Goal: Task Accomplishment & Management: Complete application form

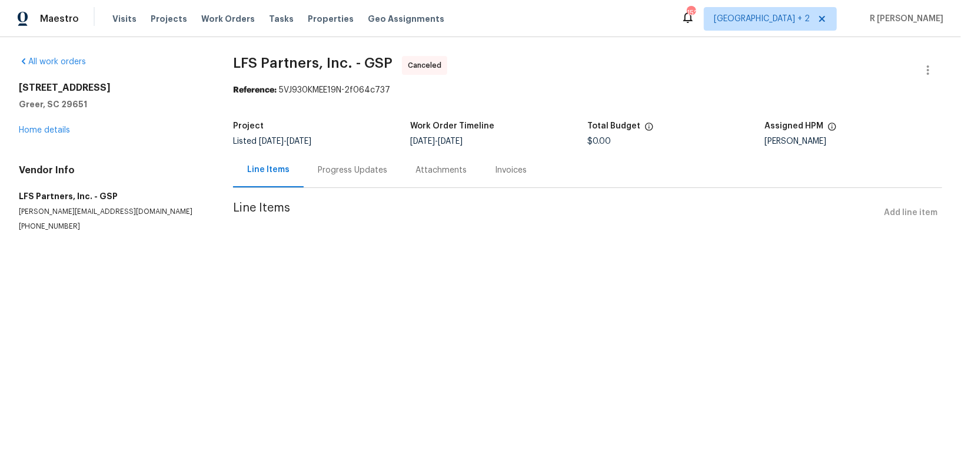
click at [68, 134] on div "504 American Legion Rd Greer, SC 29651 Home details" at bounding box center [112, 109] width 186 height 54
click at [57, 127] on link "Home details" at bounding box center [44, 130] width 51 height 8
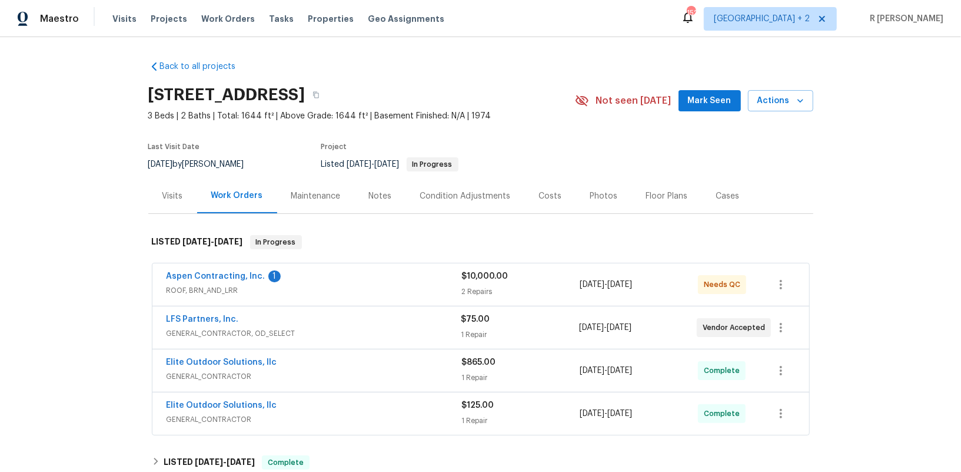
scroll to position [165, 0]
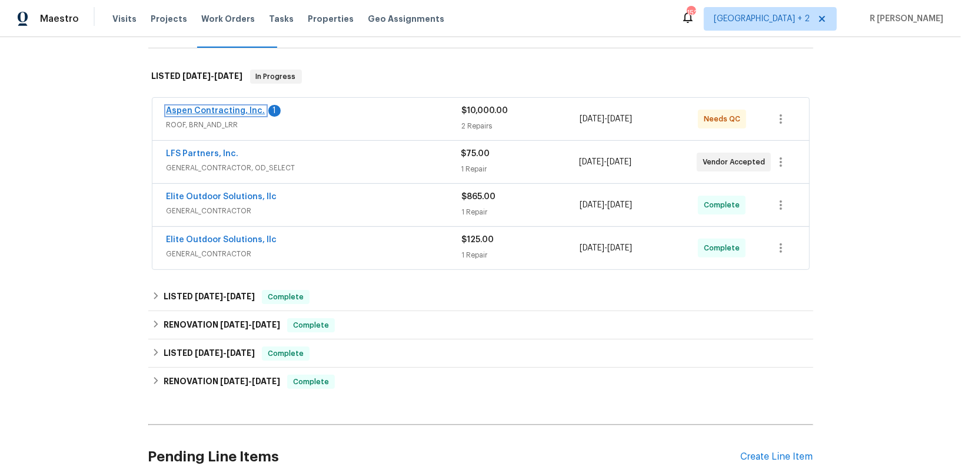
click at [234, 108] on link "Aspen Contracting, Inc." at bounding box center [216, 111] width 99 height 8
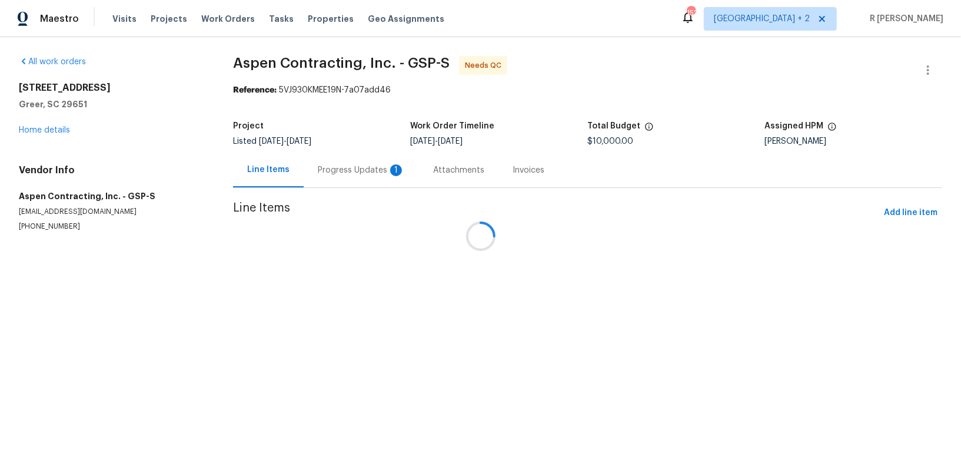
click at [344, 166] on div at bounding box center [480, 236] width 961 height 472
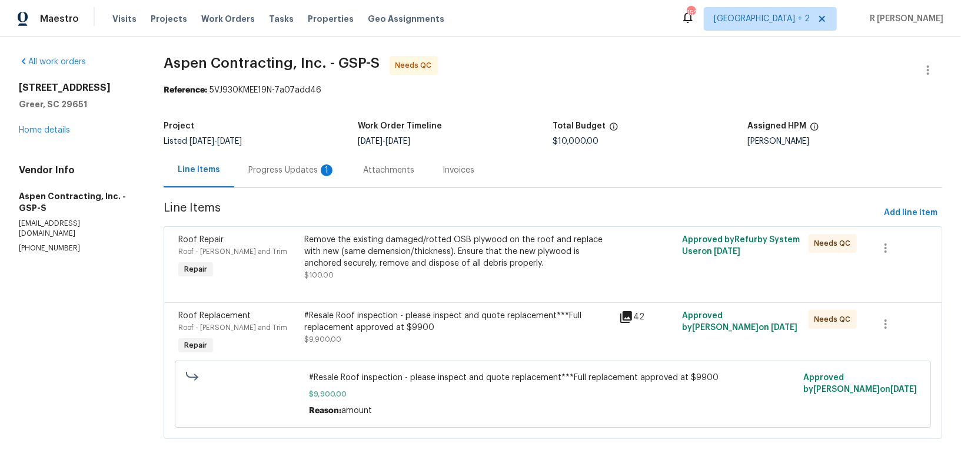
click at [330, 170] on div "1" at bounding box center [327, 170] width 12 height 12
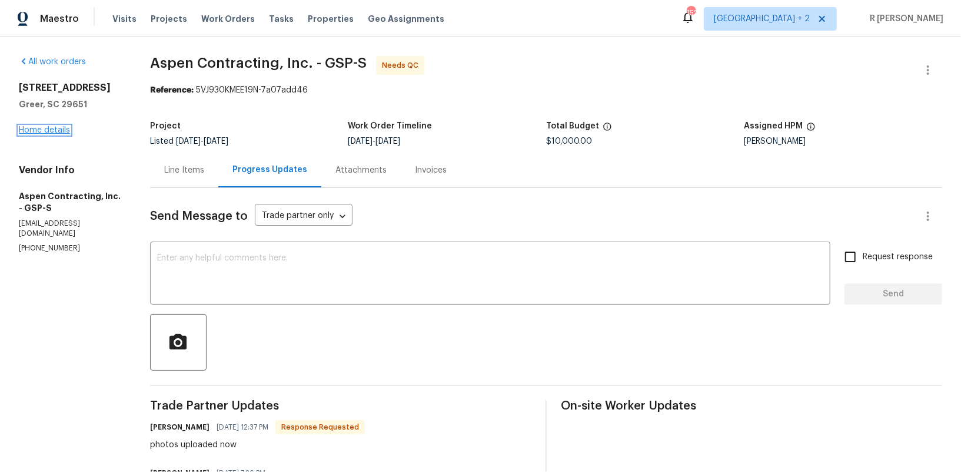
click at [57, 134] on link "Home details" at bounding box center [44, 130] width 51 height 8
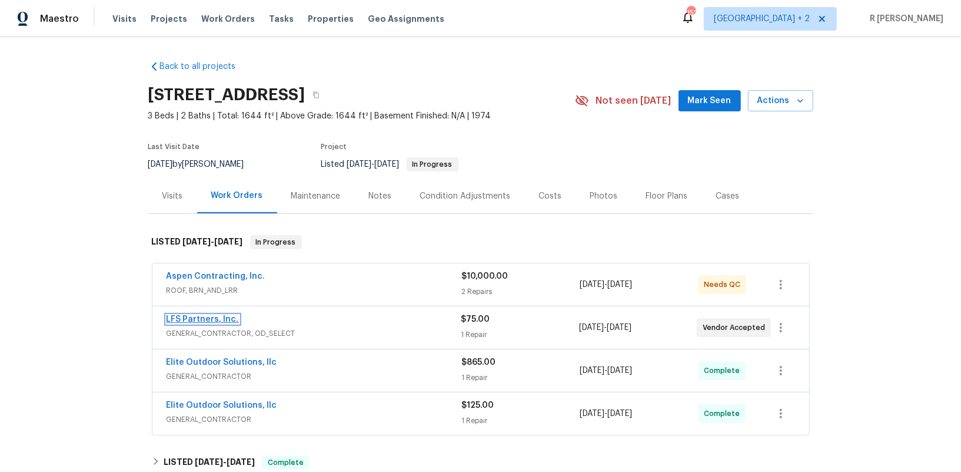
click at [215, 318] on link "LFS Partners, Inc." at bounding box center [203, 319] width 72 height 8
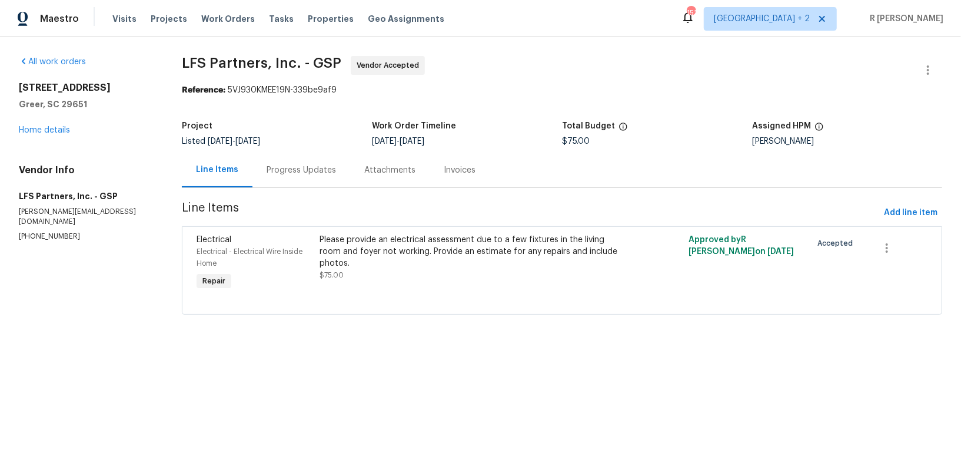
click at [296, 169] on div "Progress Updates" at bounding box center [301, 170] width 69 height 12
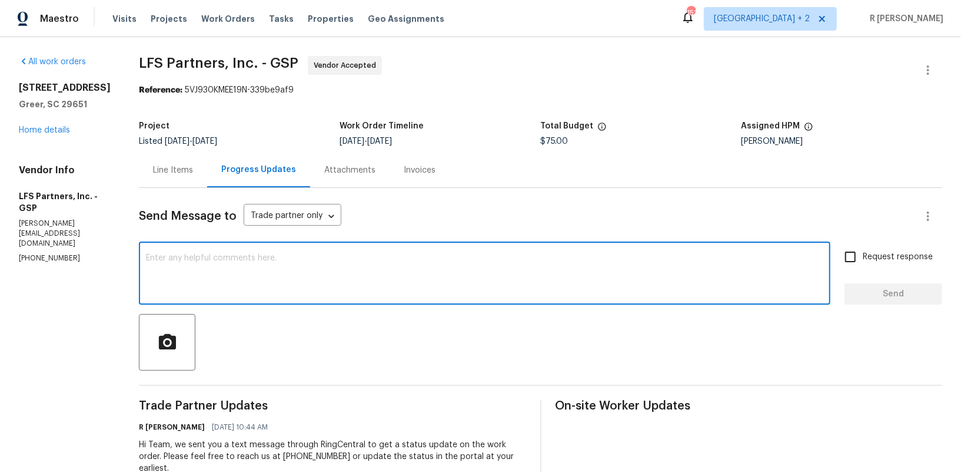
click at [344, 263] on textarea at bounding box center [485, 274] width 678 height 41
type textarea "K"
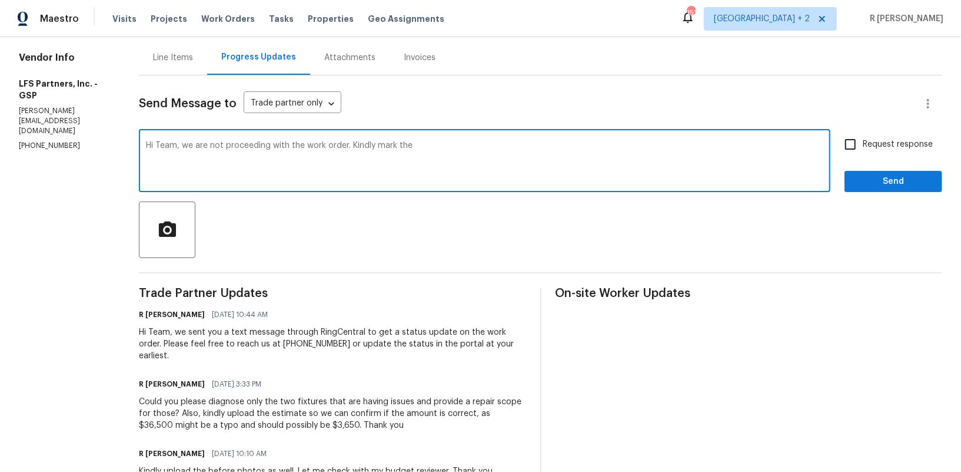
scroll to position [96, 0]
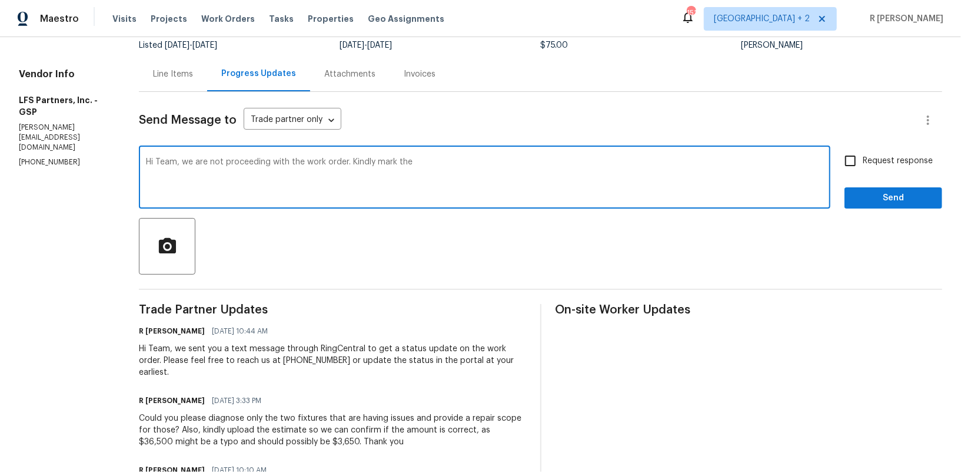
click at [461, 158] on textarea "Hi Team, we are not proceeding with the work order. Kindly mark the" at bounding box center [485, 178] width 678 height 41
click at [479, 162] on textarea "Hi Team, we are not proceeding with the work order. Kindly mark the" at bounding box center [485, 178] width 678 height 41
type textarea "Hi Team, we are not proceeding with the work order. Kindly mark the work order …"
click at [882, 197] on span "Send" at bounding box center [893, 198] width 79 height 15
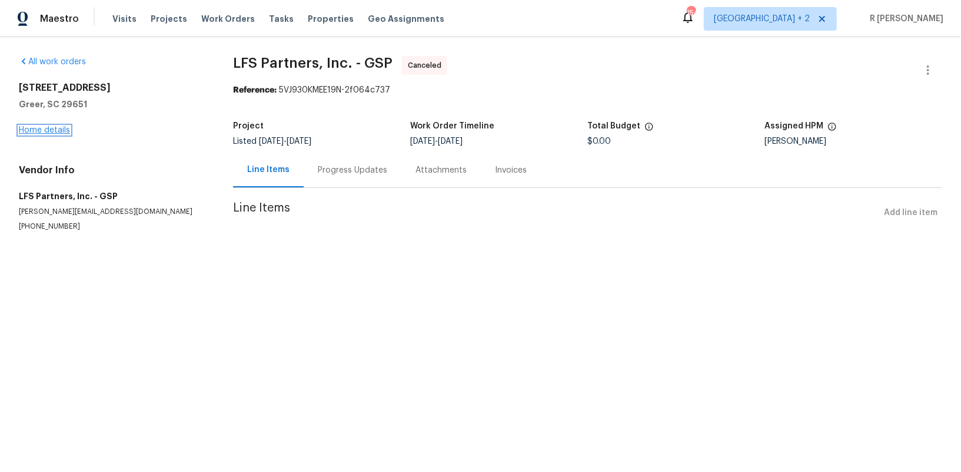
click at [35, 133] on link "Home details" at bounding box center [44, 130] width 51 height 8
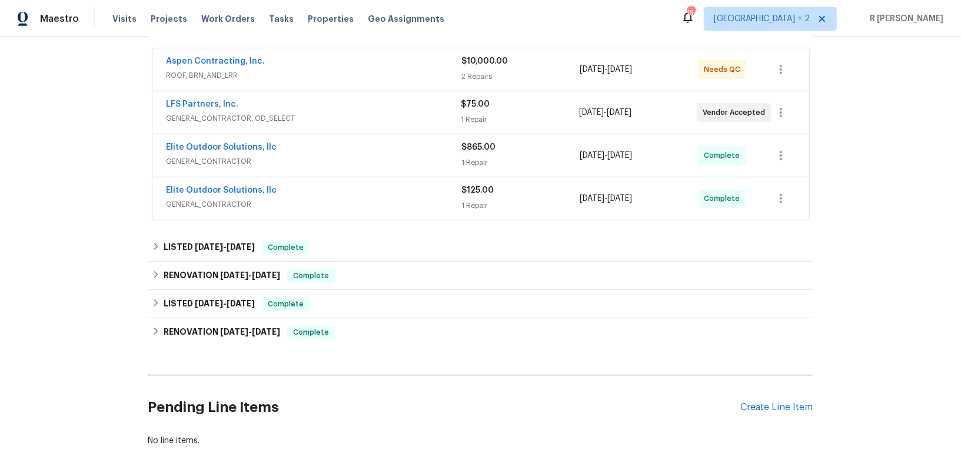
scroll to position [266, 0]
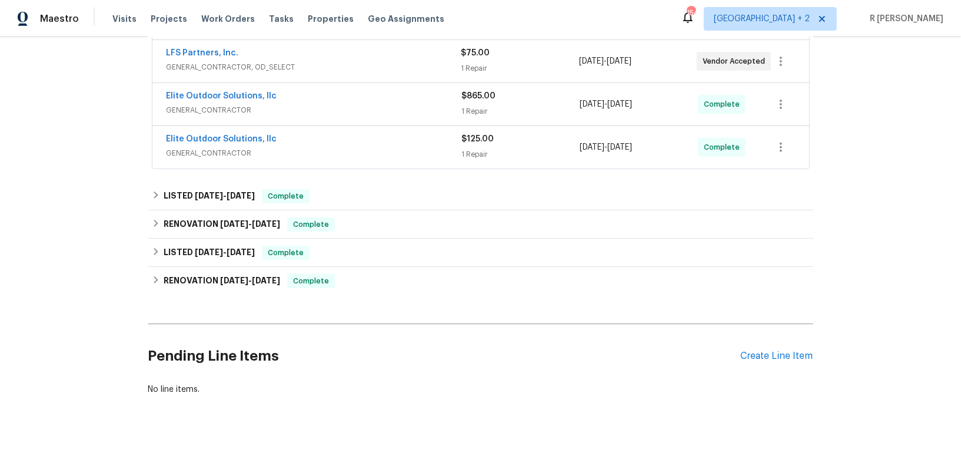
click at [761, 346] on div "Pending Line Items Create Line Item" at bounding box center [480, 356] width 665 height 55
click at [761, 350] on div "Create Line Item" at bounding box center [777, 355] width 72 height 11
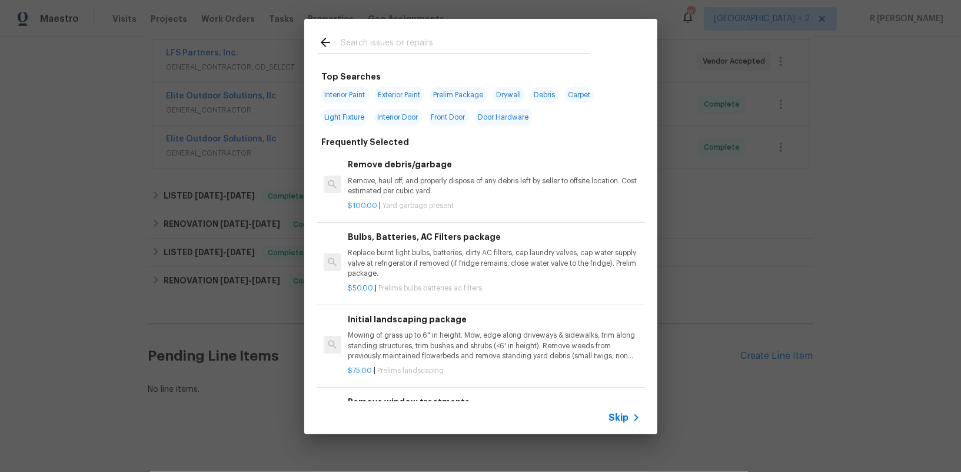
click at [618, 418] on span "Skip" at bounding box center [619, 418] width 20 height 12
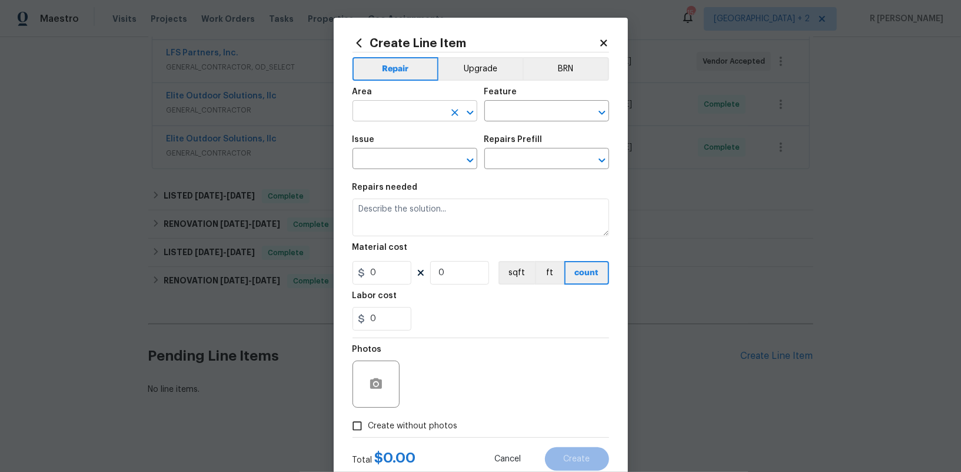
click at [376, 108] on input "text" at bounding box center [399, 112] width 92 height 18
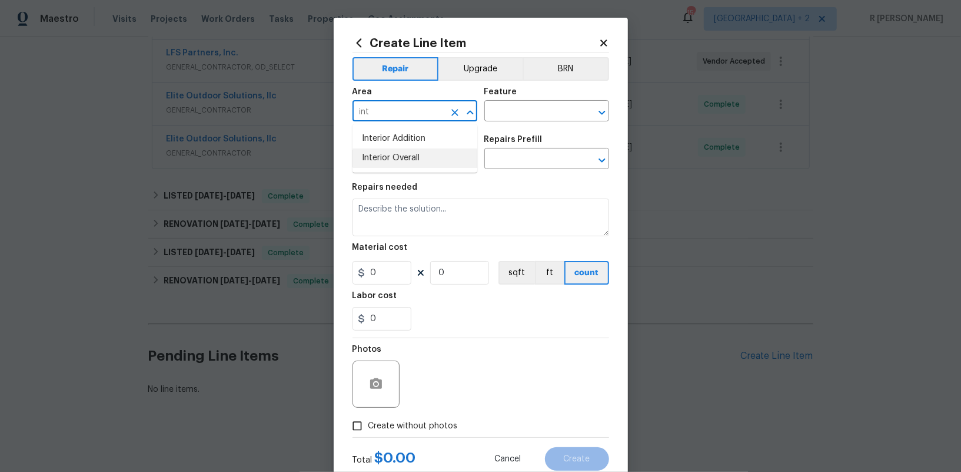
click at [396, 153] on li "Interior Overall" at bounding box center [415, 157] width 125 height 19
type input "Interior Overall"
click at [521, 111] on input "text" at bounding box center [531, 112] width 92 height 18
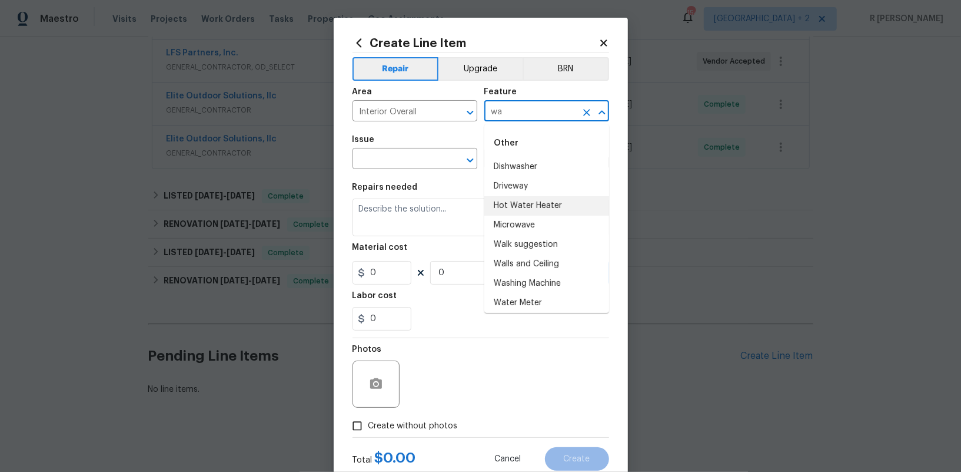
click at [535, 210] on li "Hot Water Heater" at bounding box center [547, 205] width 125 height 19
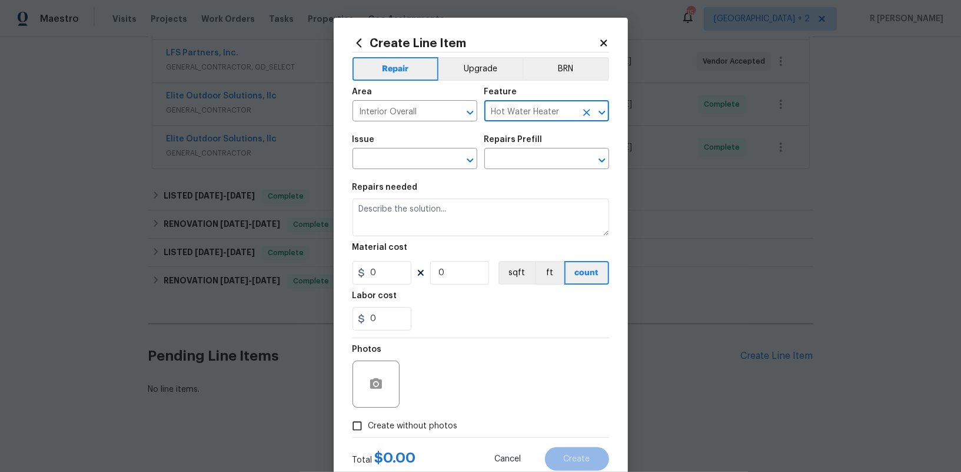
type input "Hot Water Heater"
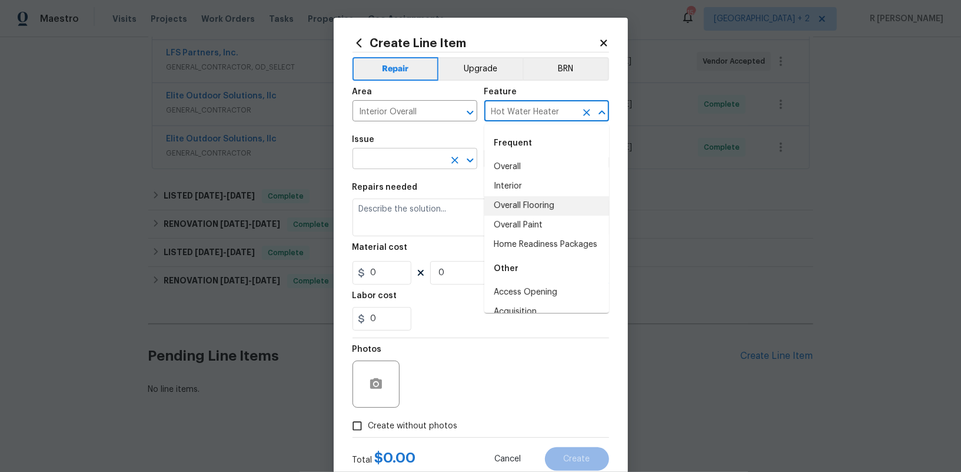
click at [399, 164] on input "text" at bounding box center [399, 160] width 92 height 18
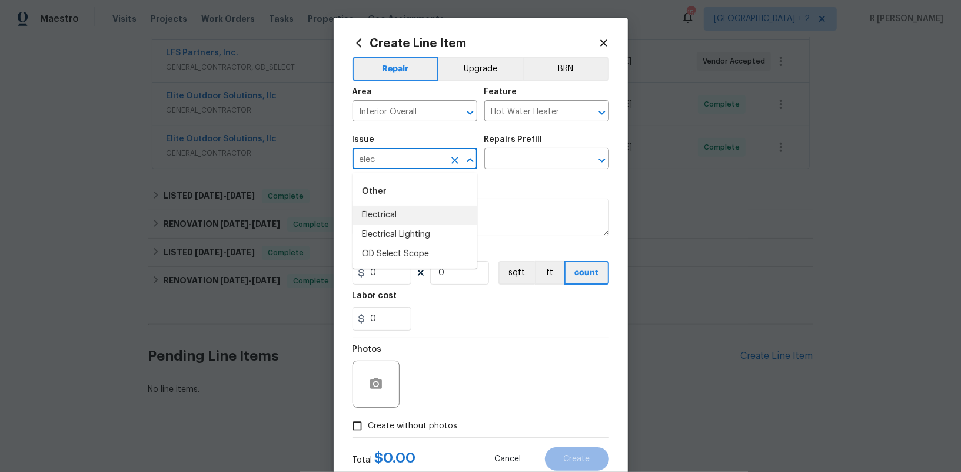
click at [406, 219] on li "Electrical" at bounding box center [415, 214] width 125 height 19
type input "Electrical"
click at [520, 155] on input "text" at bounding box center [531, 160] width 92 height 18
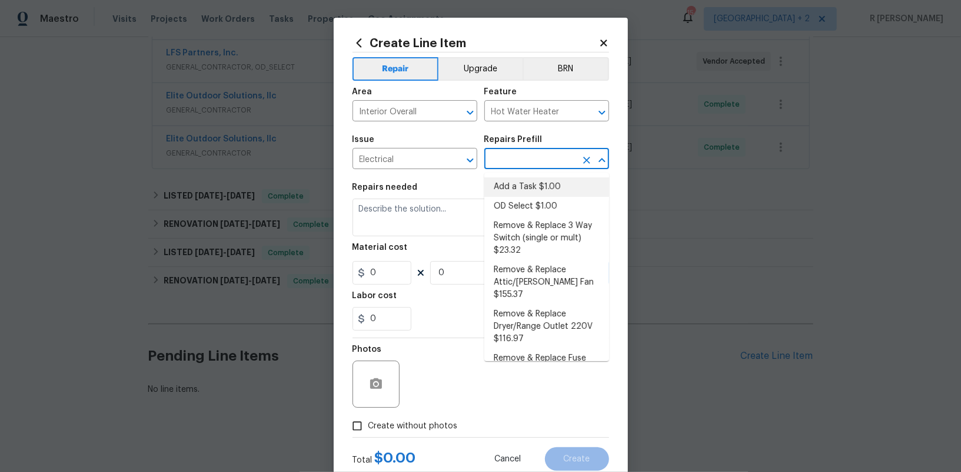
click at [511, 193] on li "Add a Task $1.00" at bounding box center [547, 186] width 125 height 19
type input "Add a Task $1.00"
type textarea "HPM to detail"
type input "1"
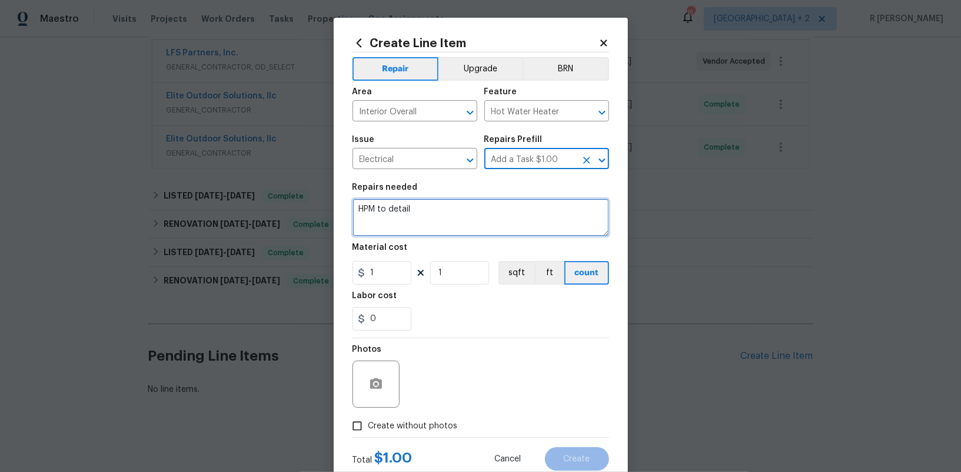
click at [443, 217] on textarea "HPM to detail" at bounding box center [481, 217] width 257 height 38
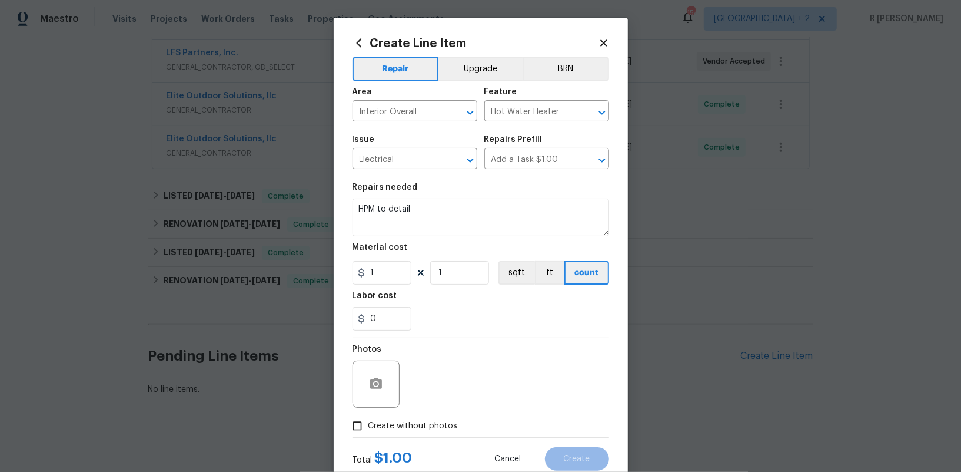
click at [384, 259] on figure "Material cost 1 1 sqft ft count" at bounding box center [481, 263] width 257 height 41
click at [393, 225] on textarea "HPM to detail" at bounding box center [481, 217] width 257 height 38
paste textarea "Properly connect the water heater electrical wiring and include a disconnect fo…"
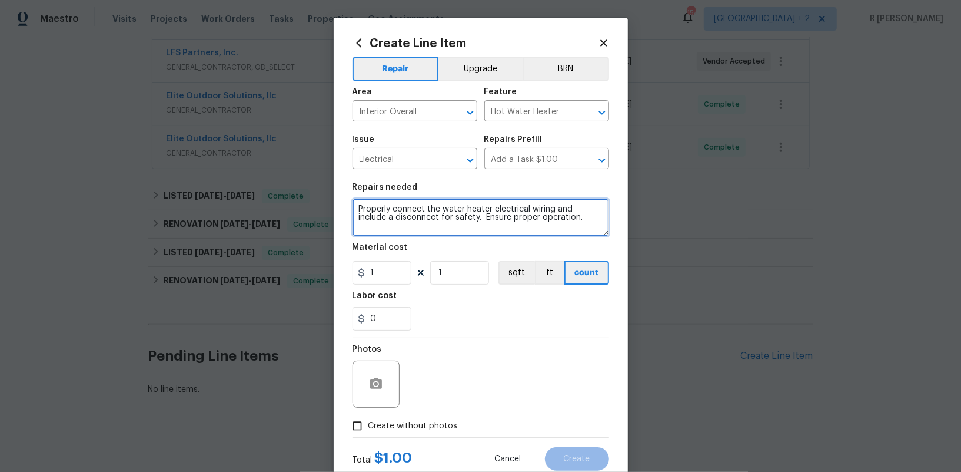
type textarea "Properly connect the water heater electrical wiring and include a disconnect fo…"
click at [387, 286] on section "Repairs needed Properly connect the water heater electrical wiring and include …" at bounding box center [481, 256] width 257 height 161
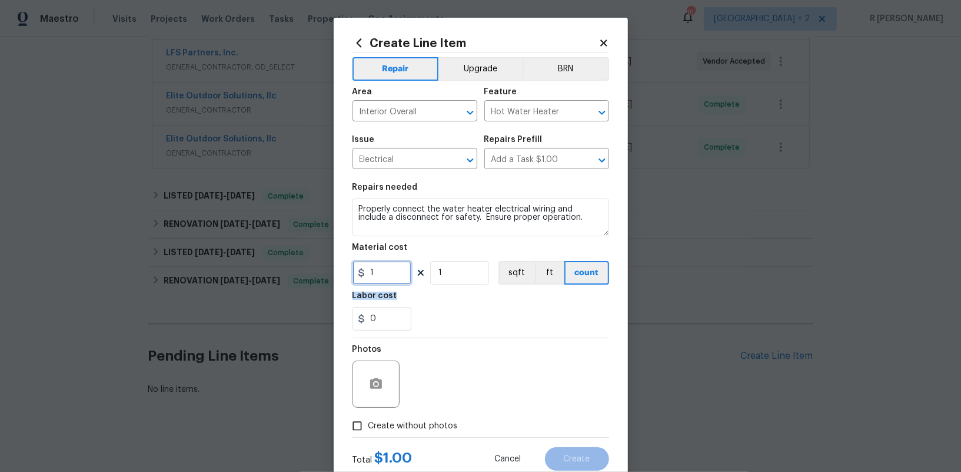
click at [390, 274] on input "1" at bounding box center [382, 273] width 59 height 24
type input "225"
click at [430, 422] on span "Create without photos" at bounding box center [413, 426] width 89 height 12
click at [369, 422] on input "Create without photos" at bounding box center [357, 425] width 22 height 22
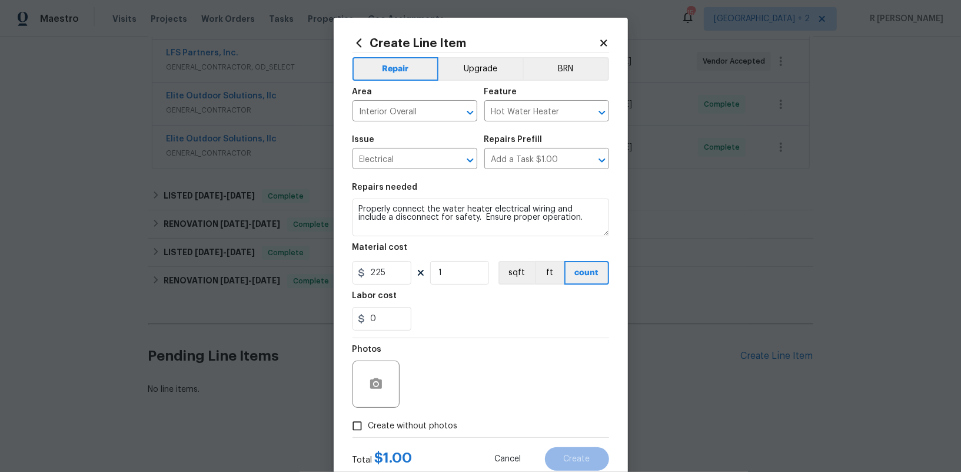
checkbox input "true"
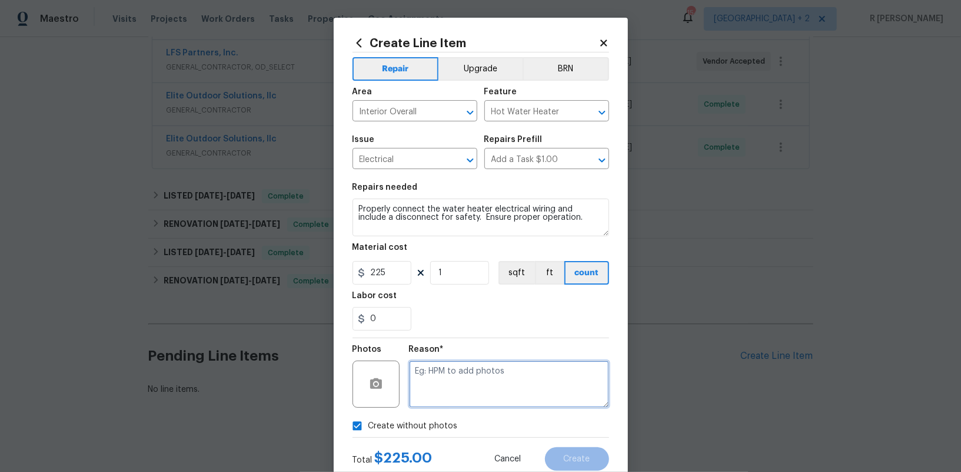
click at [455, 394] on textarea at bounding box center [509, 383] width 200 height 47
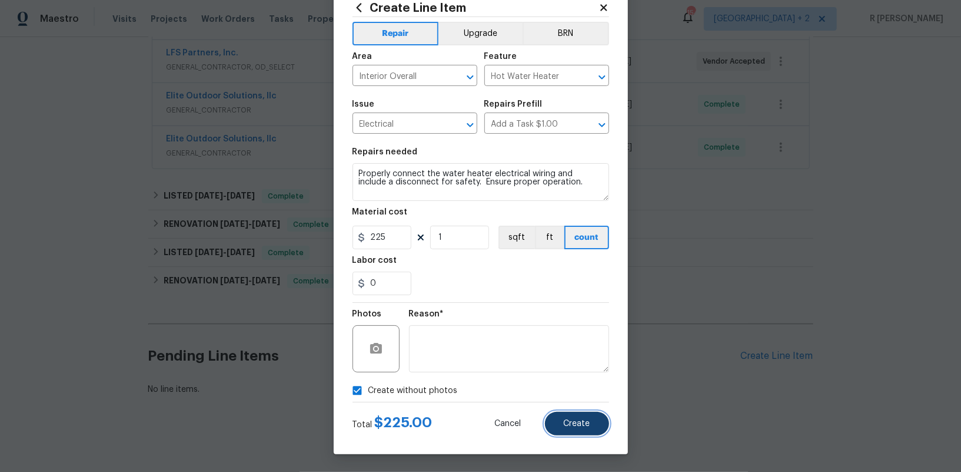
click at [572, 432] on button "Create" at bounding box center [577, 424] width 64 height 24
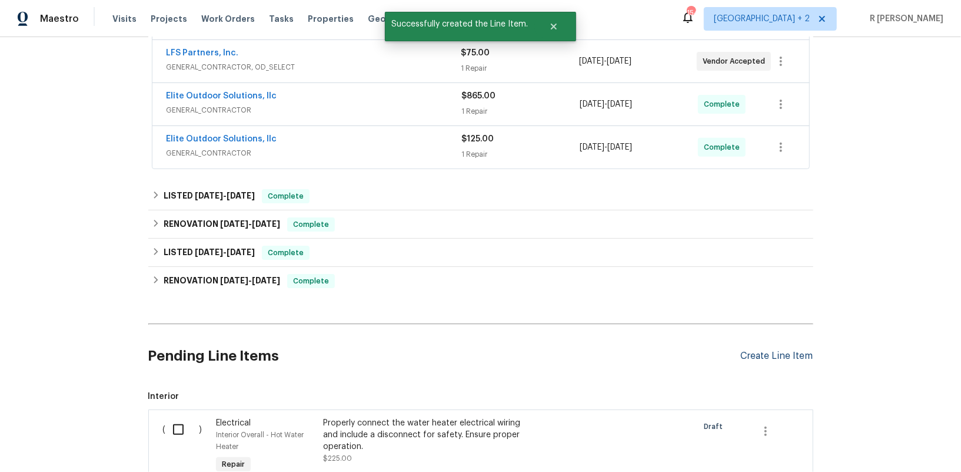
click at [782, 353] on div "Create Line Item" at bounding box center [777, 355] width 72 height 11
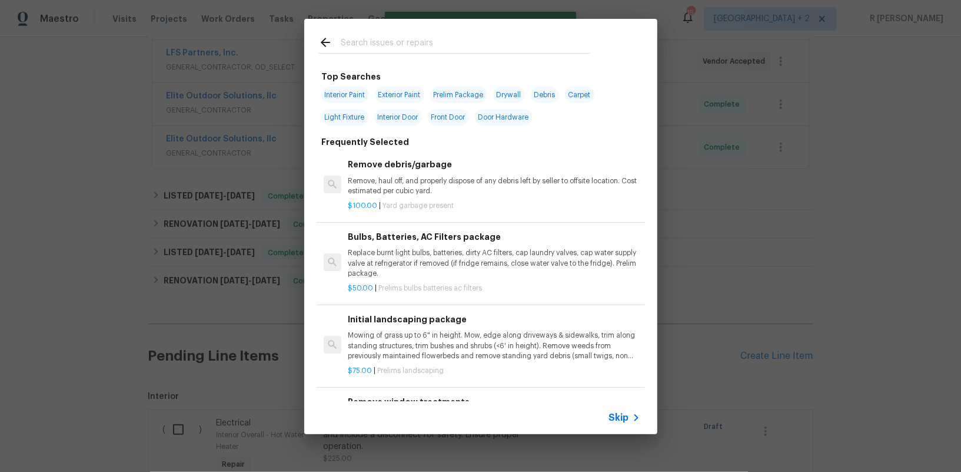
click at [632, 415] on icon at bounding box center [636, 417] width 14 height 14
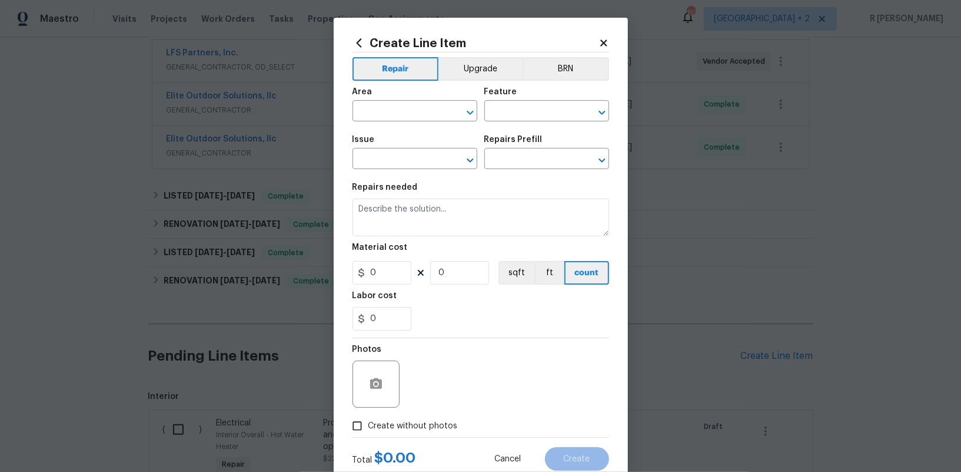
click at [387, 102] on div "Area" at bounding box center [415, 95] width 125 height 15
click at [385, 122] on span "Area ​" at bounding box center [415, 105] width 125 height 48
click at [385, 110] on input "text" at bounding box center [399, 112] width 92 height 18
click at [380, 132] on li "Kitchen" at bounding box center [415, 138] width 125 height 19
type input "Kitchen"
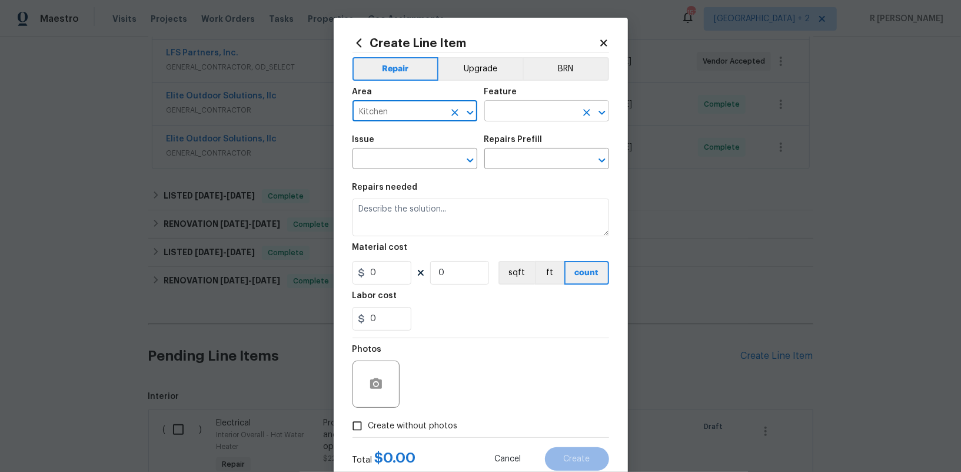
click at [522, 112] on input "text" at bounding box center [531, 112] width 92 height 18
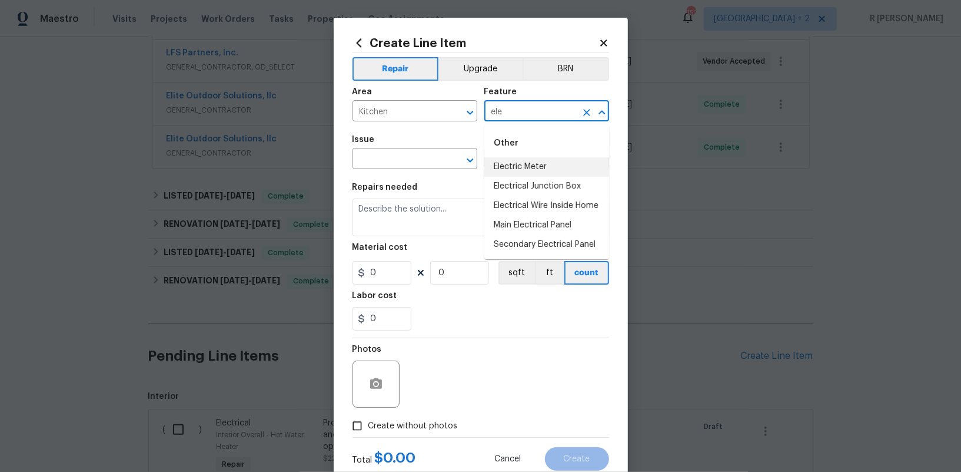
type input "ele"
click at [538, 228] on li "Main Electrical Panel" at bounding box center [547, 224] width 125 height 19
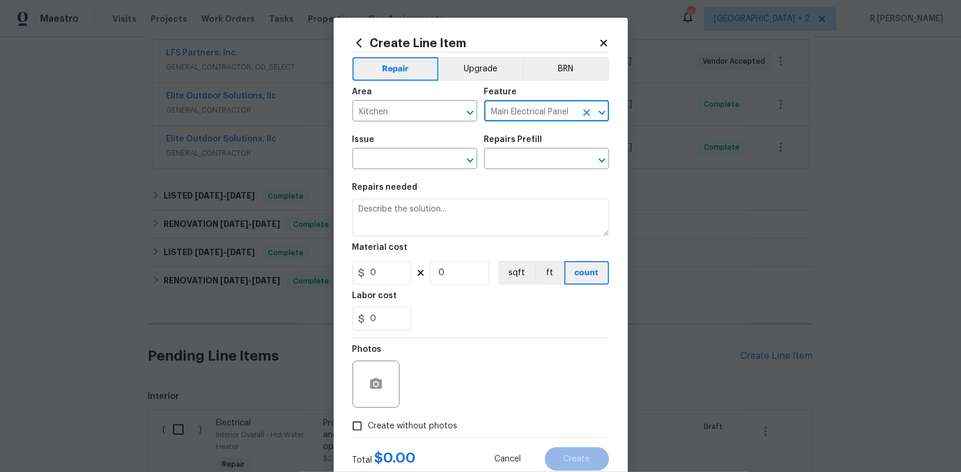
type input "Main Electrical Panel"
click at [414, 148] on div "Issue" at bounding box center [415, 142] width 125 height 15
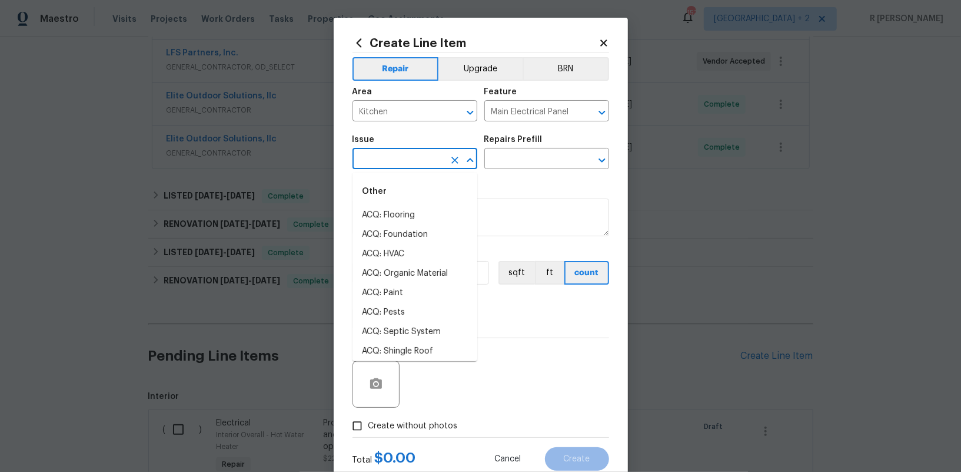
click at [412, 154] on input "text" at bounding box center [399, 160] width 92 height 18
click at [382, 219] on li "Electrical" at bounding box center [415, 214] width 125 height 19
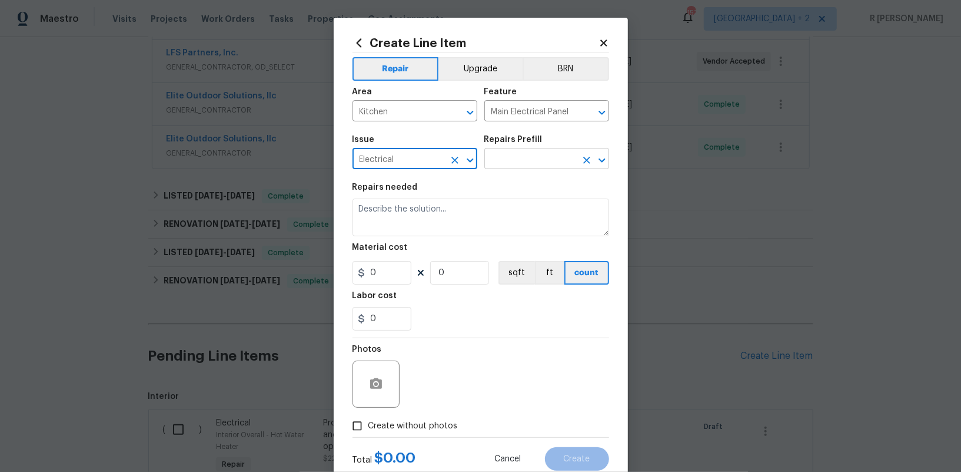
type input "Electrical"
click at [509, 167] on input "text" at bounding box center [531, 160] width 92 height 18
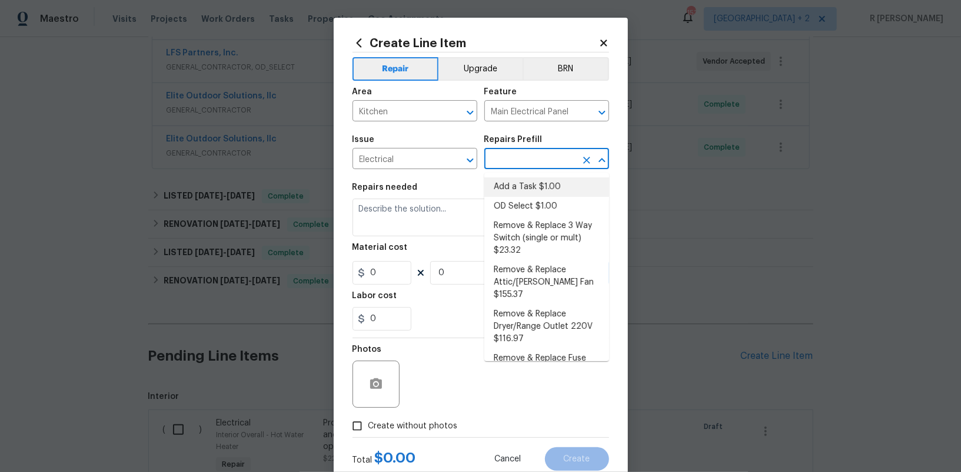
click at [519, 190] on li "Add a Task $1.00" at bounding box center [547, 186] width 125 height 19
type input "Add a Task $1.00"
type textarea "HPM to detail"
type input "1"
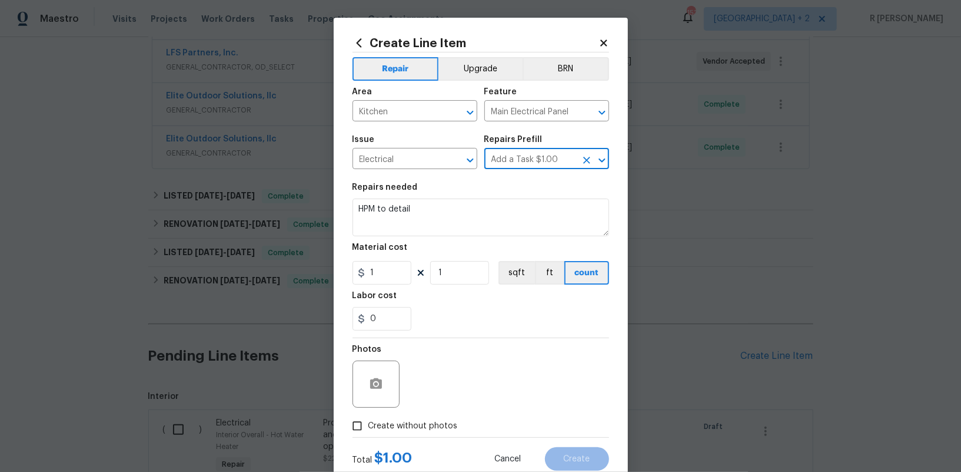
click at [419, 238] on section "Repairs needed HPM to detail Material cost 1 1 sqft ft count Labor cost 0" at bounding box center [481, 256] width 257 height 161
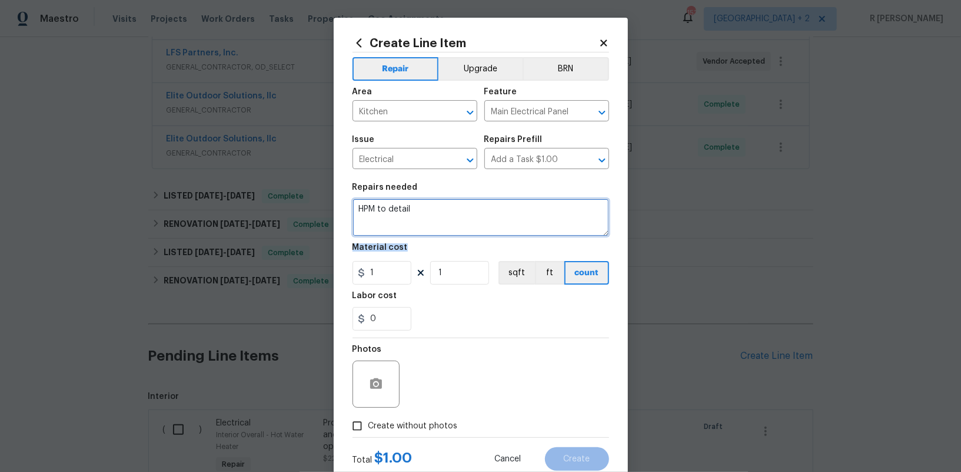
click at [420, 214] on textarea "HPM to detail" at bounding box center [481, 217] width 257 height 38
paste textarea "Properly attach electrical wiring to the garbage disposal and ensure proper ope…"
type textarea "Properly attach electrical wiring to the garbage disposal and ensure proper ope…"
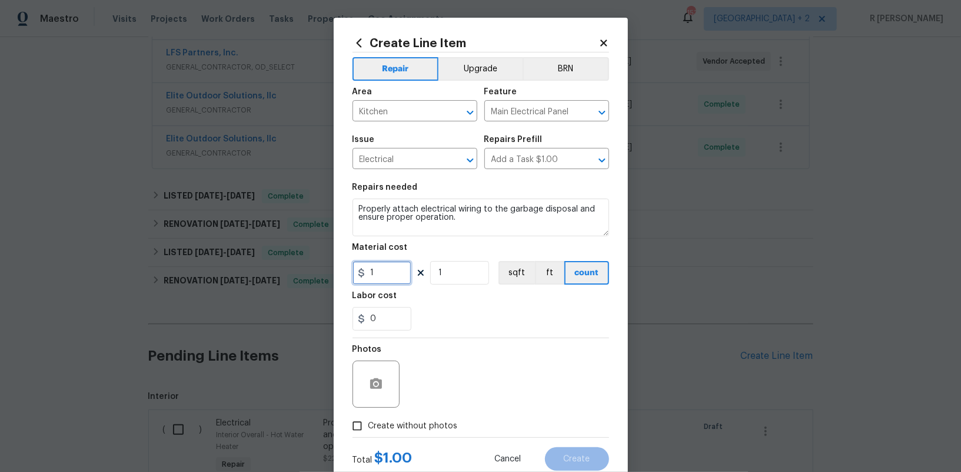
click at [387, 271] on input "1" at bounding box center [382, 273] width 59 height 24
type input "35"
click at [376, 379] on icon "button" at bounding box center [376, 383] width 12 height 11
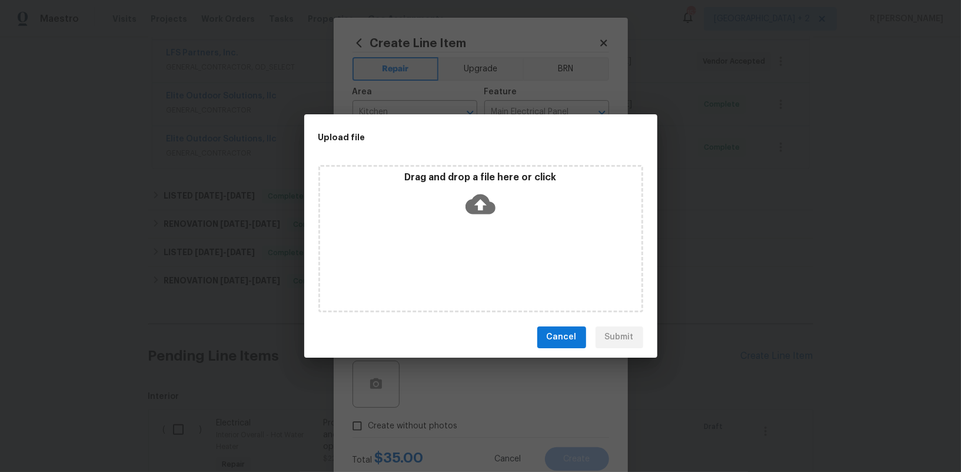
click at [490, 196] on icon at bounding box center [481, 204] width 30 height 30
click at [491, 204] on icon at bounding box center [481, 204] width 30 height 20
click at [741, 259] on div "Upload file Drag and drop a file here or click Cancel Submit" at bounding box center [480, 236] width 961 height 472
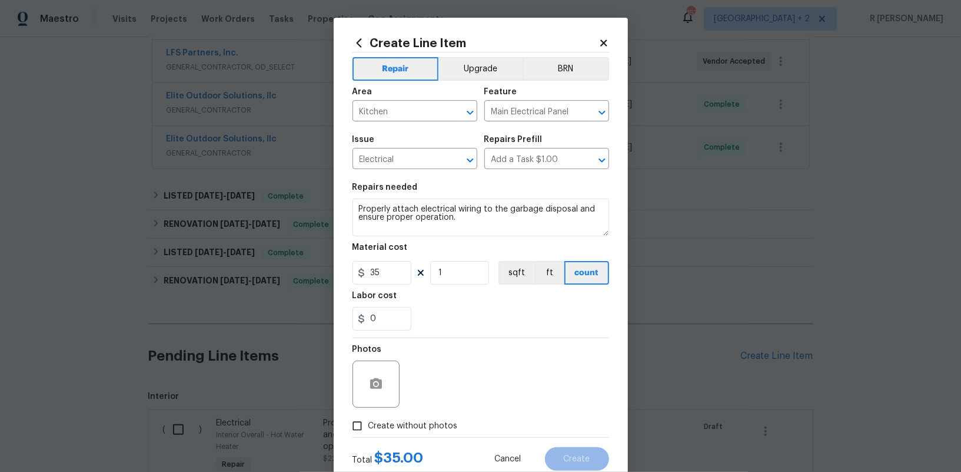
click at [429, 427] on span "Create without photos" at bounding box center [413, 426] width 89 height 12
click at [369, 427] on input "Create without photos" at bounding box center [357, 425] width 22 height 22
checkbox input "true"
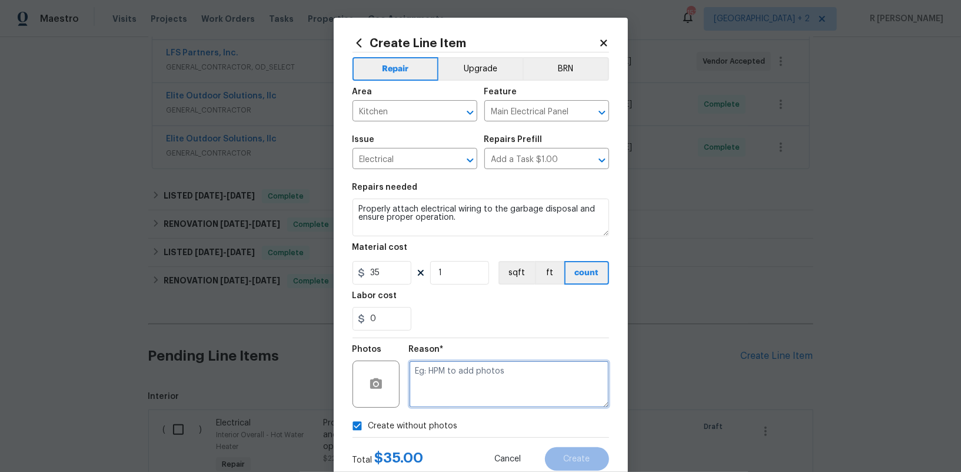
click at [483, 389] on textarea at bounding box center [509, 383] width 200 height 47
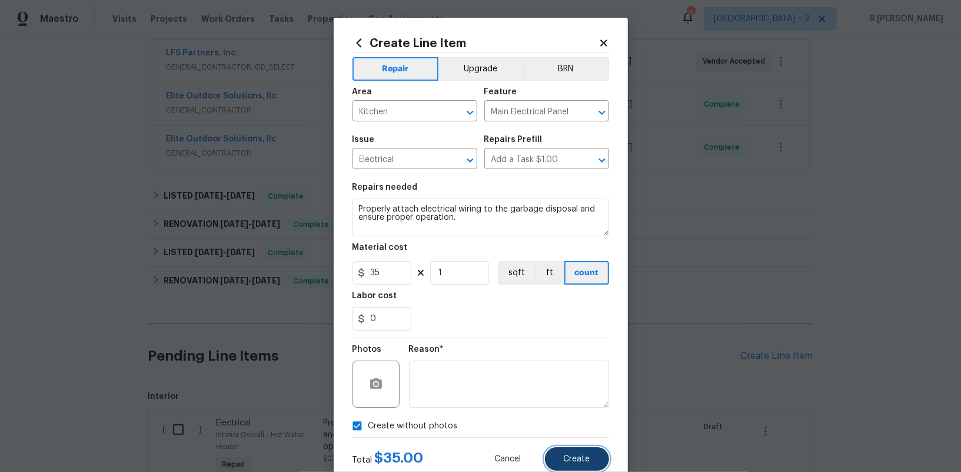
click at [593, 462] on button "Create" at bounding box center [577, 459] width 64 height 24
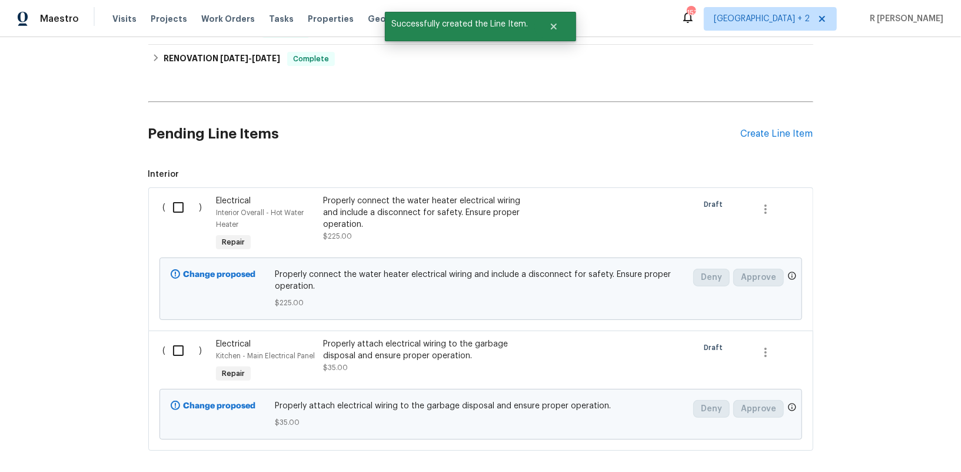
scroll to position [543, 0]
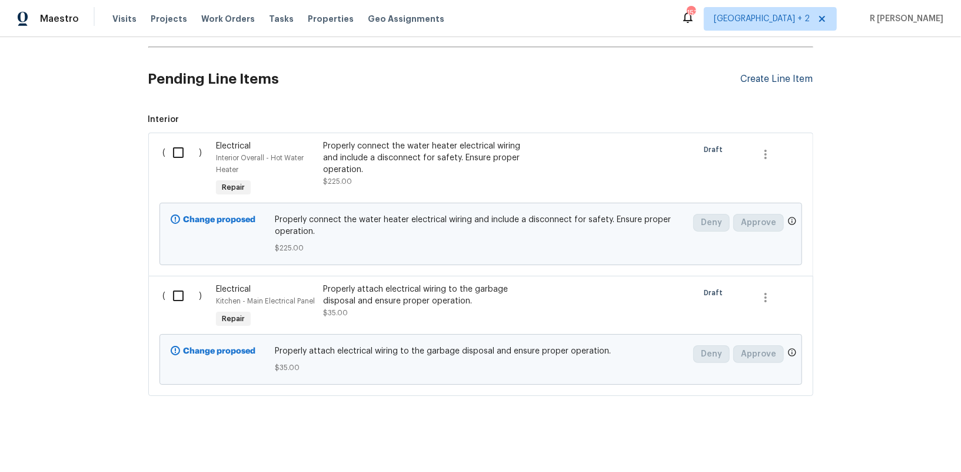
click at [746, 75] on div "Create Line Item" at bounding box center [777, 79] width 72 height 11
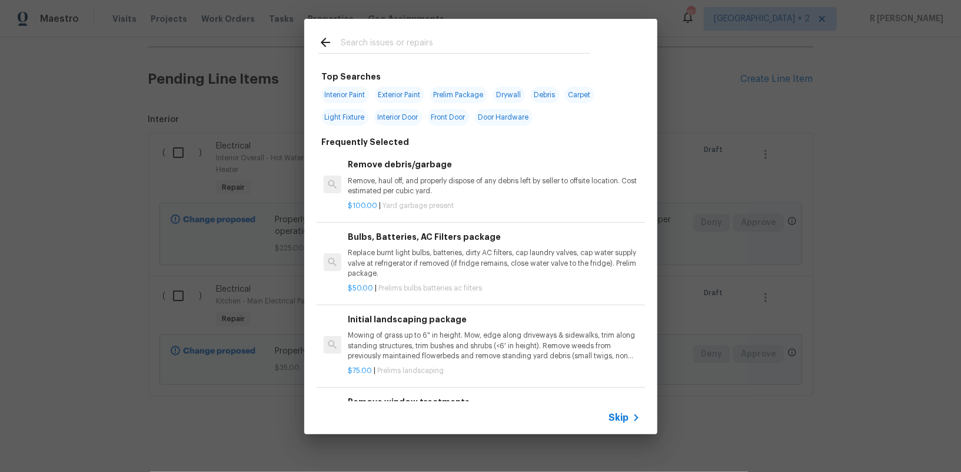
click at [507, 44] on input "text" at bounding box center [466, 44] width 250 height 18
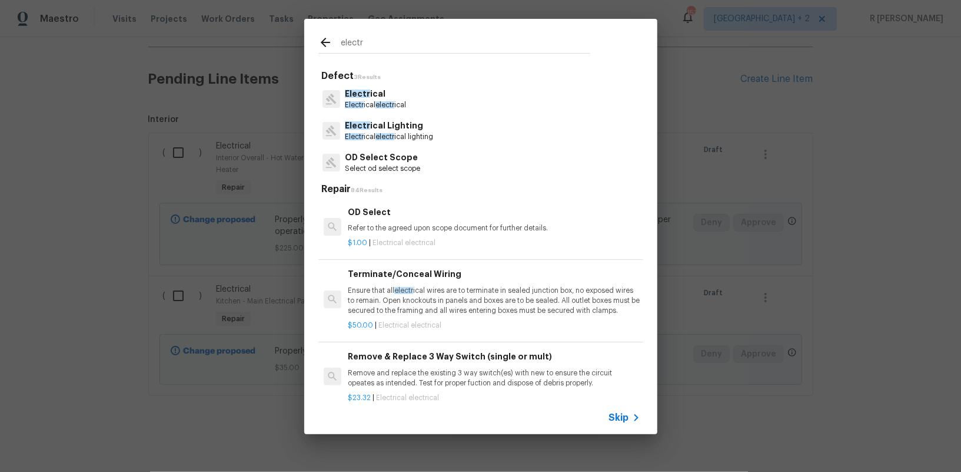
type input "electr"
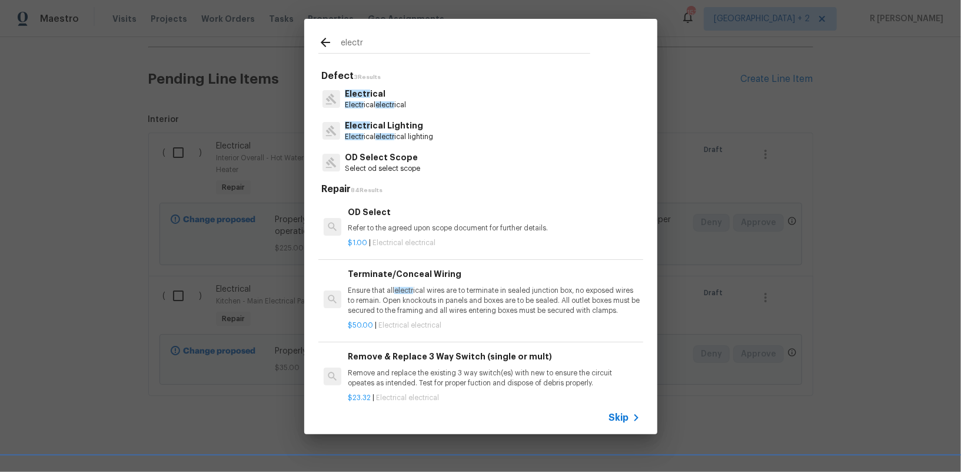
click at [405, 111] on div "Electr ical Electr ical electr ical" at bounding box center [480, 99] width 325 height 32
click at [393, 105] on span "electr" at bounding box center [385, 104] width 19 height 7
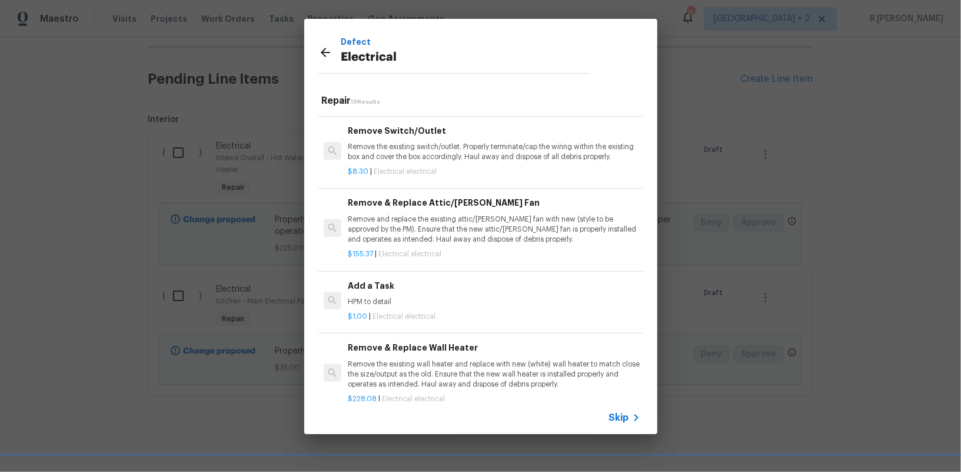
scroll to position [764, 0]
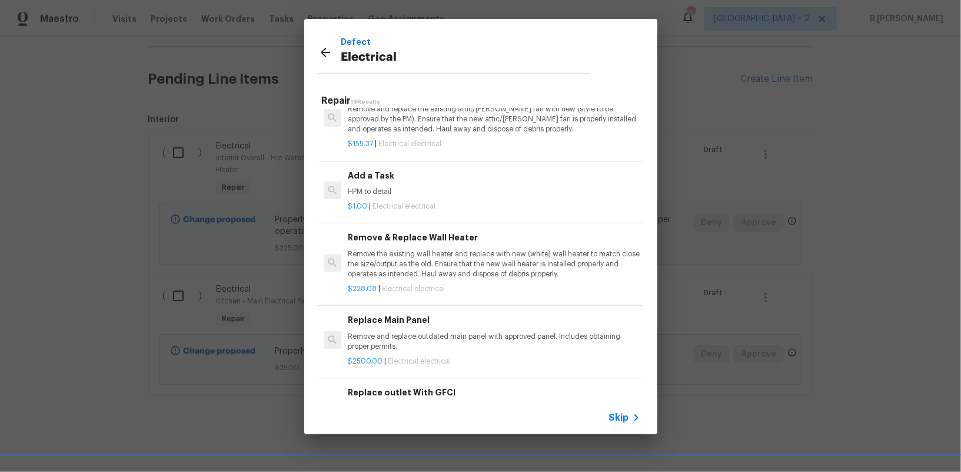
click at [397, 172] on h6 "Add a Task" at bounding box center [494, 175] width 292 height 13
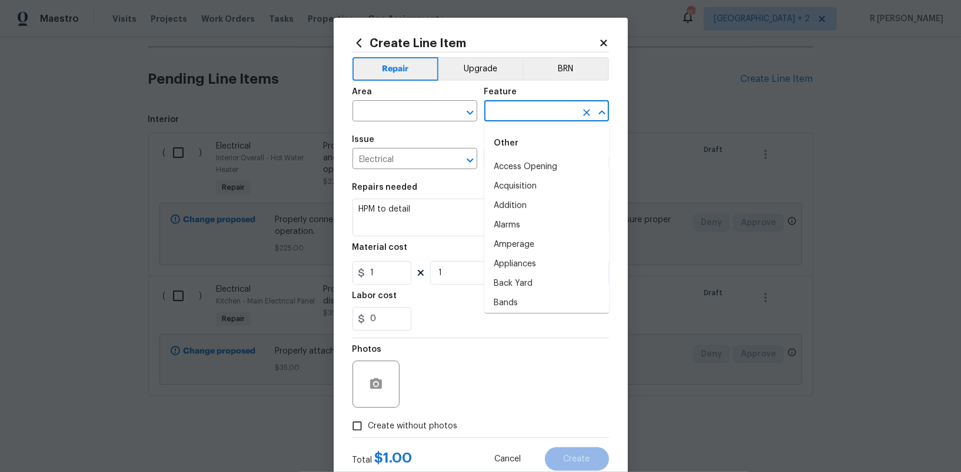
click at [546, 107] on input "text" at bounding box center [531, 112] width 92 height 18
click at [384, 110] on input "text" at bounding box center [399, 112] width 92 height 18
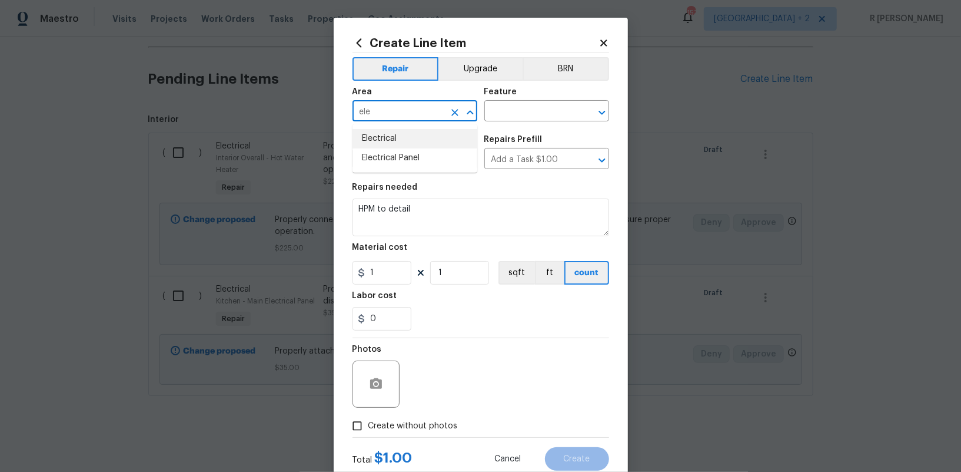
click at [373, 134] on li "Electrical" at bounding box center [415, 138] width 125 height 19
type input "Electrical"
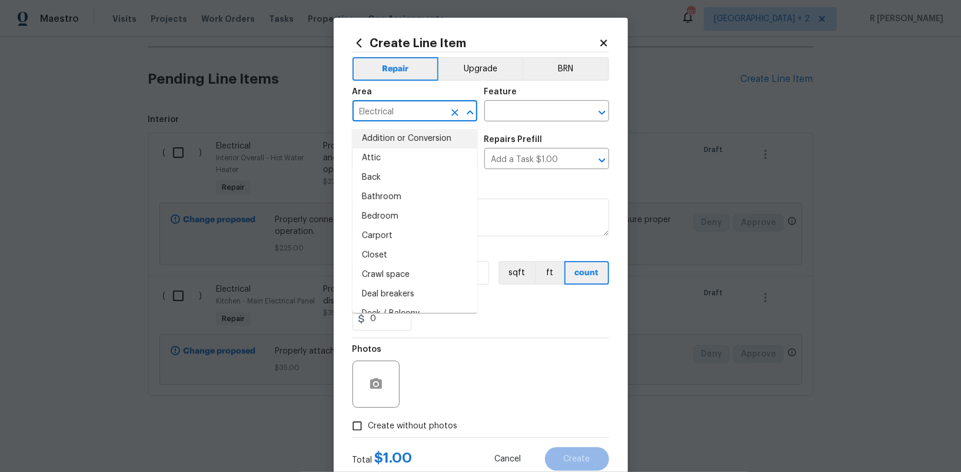
click at [524, 121] on div "Area Electrical ​ Feature ​" at bounding box center [481, 105] width 257 height 48
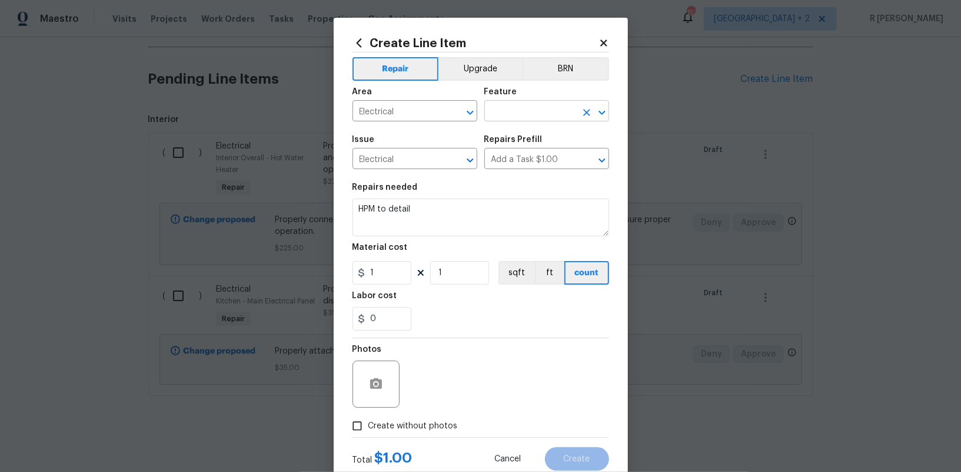
click at [516, 112] on input "text" at bounding box center [531, 112] width 92 height 18
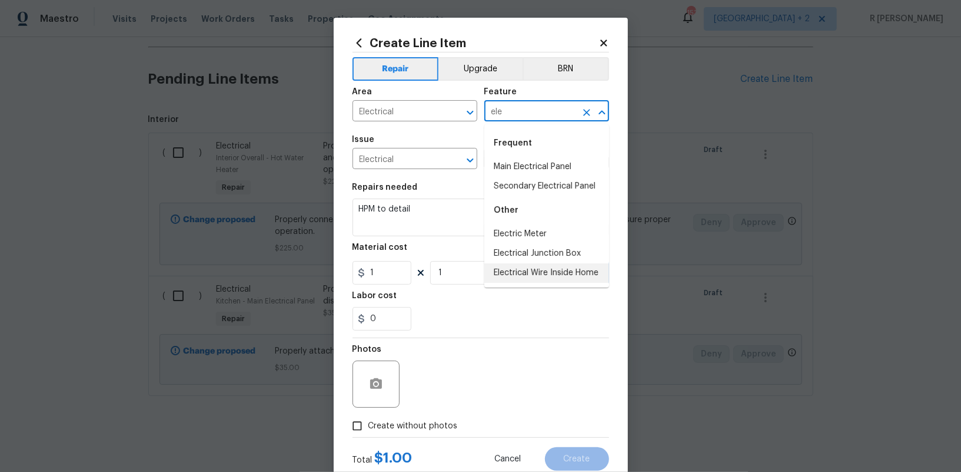
click at [522, 265] on li "Electrical Wire Inside Home" at bounding box center [547, 272] width 125 height 19
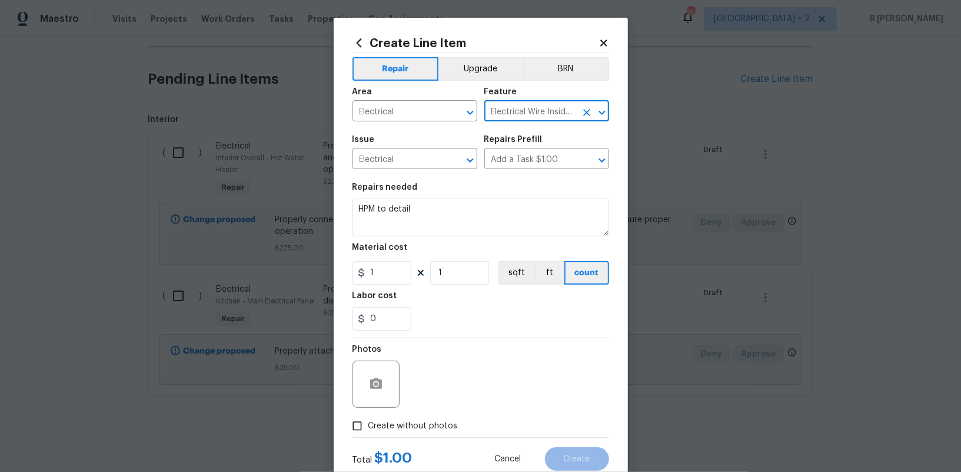
type input "Electrical Wire Inside Home"
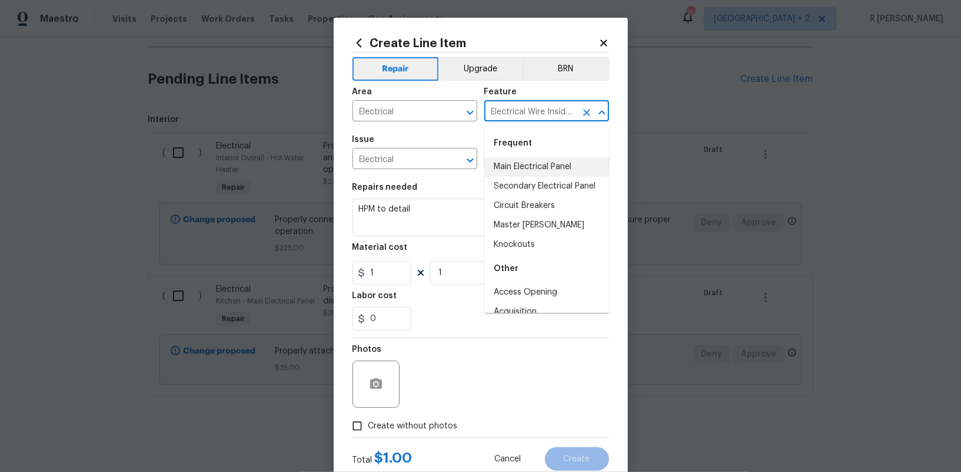
click at [448, 189] on div "Repairs needed" at bounding box center [481, 190] width 257 height 15
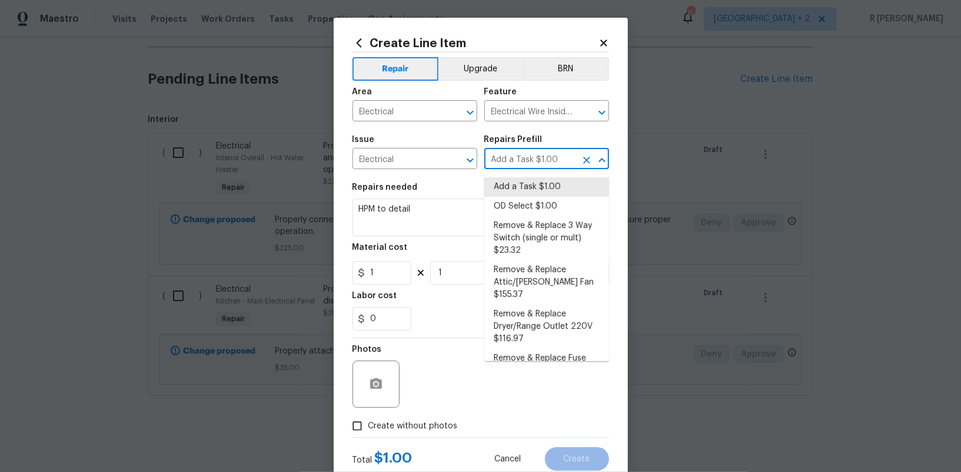
click at [505, 162] on input "Add a Task $1.00" at bounding box center [531, 160] width 92 height 18
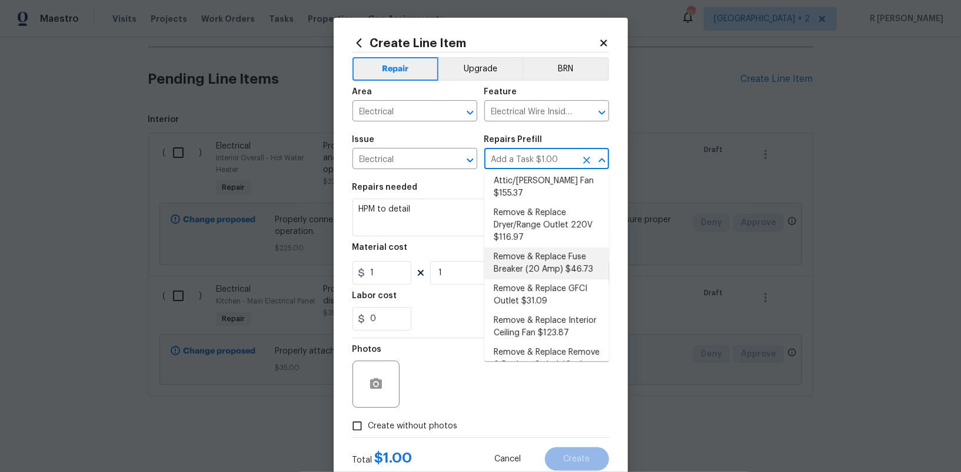
scroll to position [102, 0]
click at [519, 278] on li "Remove & Replace GFCI Outlet $31.09" at bounding box center [547, 294] width 125 height 32
type input "Remove & Replace GFCI Outlet $31.09"
type textarea "Remove and replace the existing GFCI with new. Ensure that the new GFCI outlet …"
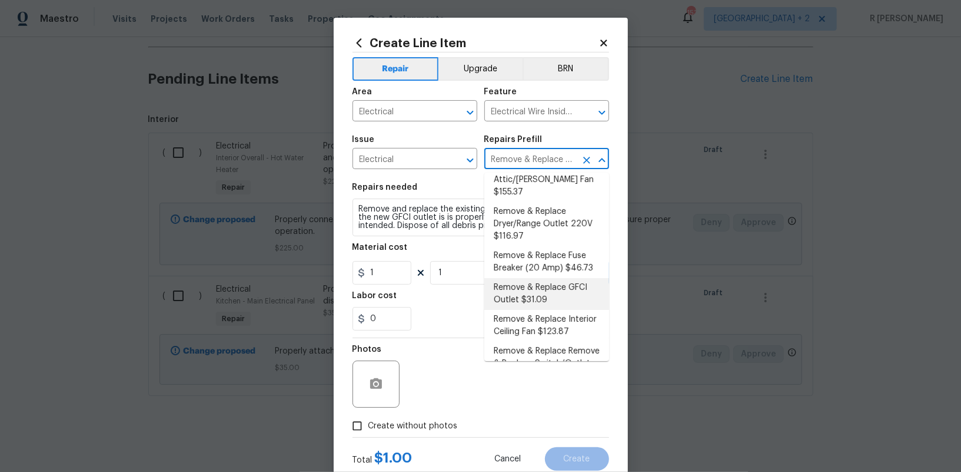
type input "31.09"
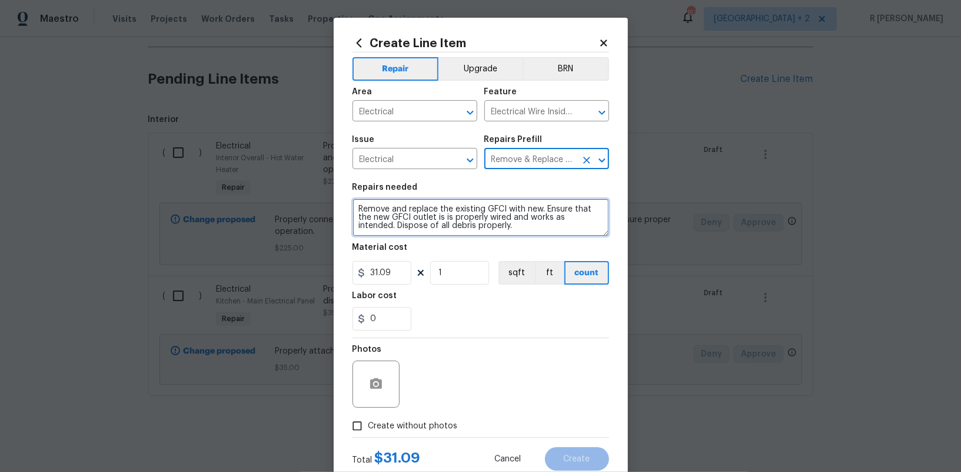
click at [463, 218] on textarea "Remove and replace the existing GFCI with new. Ensure that the new GFCI outlet …" at bounding box center [481, 217] width 257 height 38
paste textarea "in the garage, bathrooms and the garage closet"
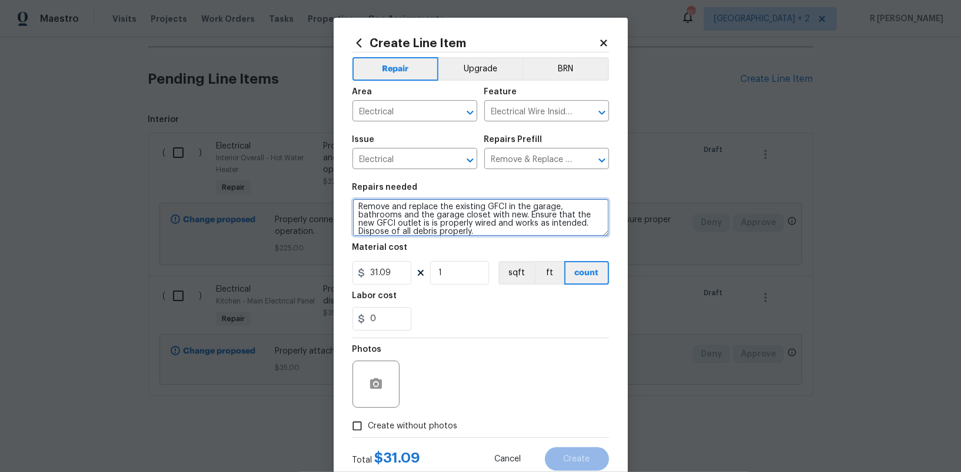
type textarea "Remove and replace the existing GFCI in the garage, bathrooms and the garage cl…"
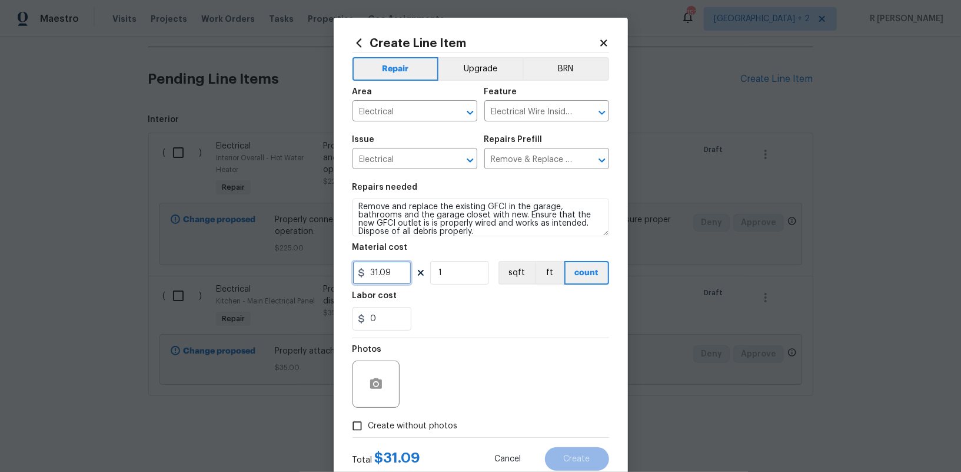
click at [381, 264] on input "31.09" at bounding box center [382, 273] width 59 height 24
click at [381, 278] on input "31.09" at bounding box center [382, 273] width 59 height 24
type input "175"
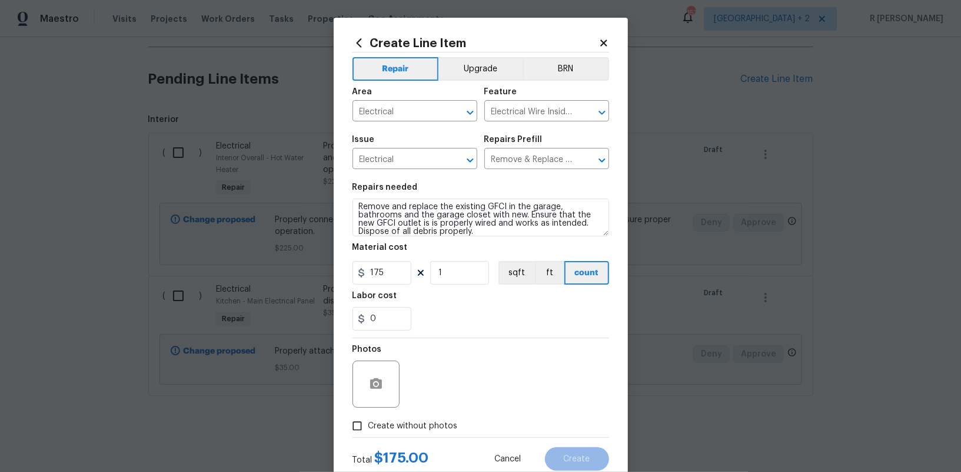
click at [417, 420] on span "Create without photos" at bounding box center [413, 426] width 89 height 12
click at [369, 420] on input "Create without photos" at bounding box center [357, 425] width 22 height 22
checkbox input "true"
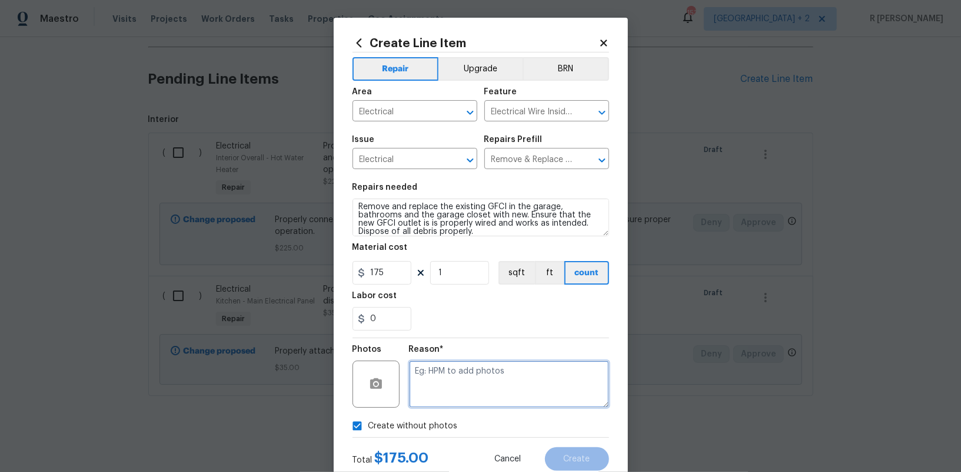
click at [476, 400] on textarea at bounding box center [509, 383] width 200 height 47
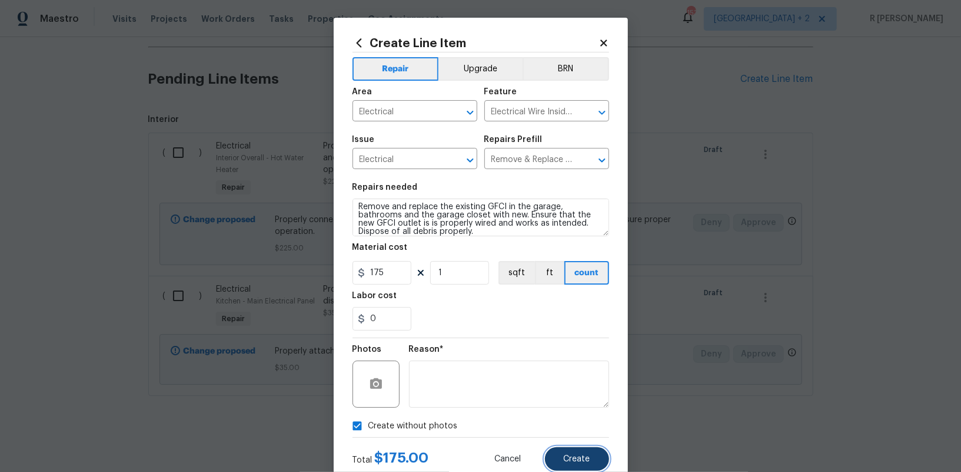
click at [585, 459] on span "Create" at bounding box center [577, 458] width 26 height 9
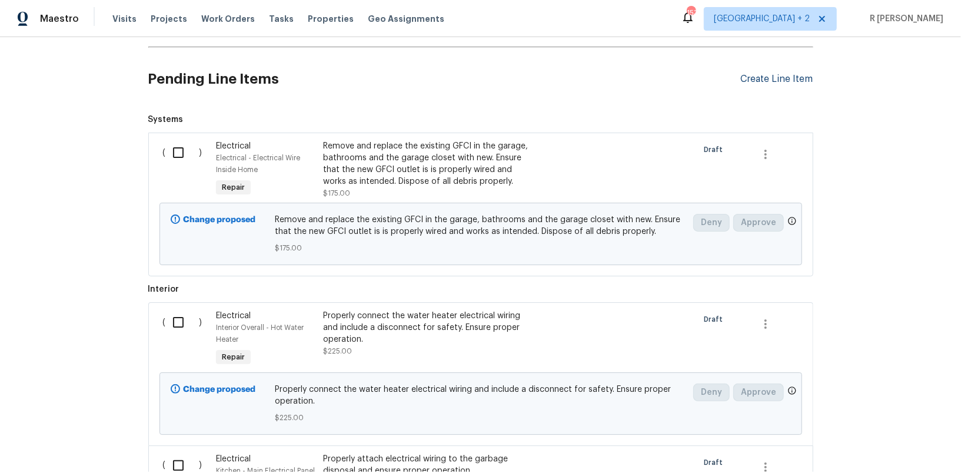
click at [762, 74] on div "Create Line Item" at bounding box center [777, 79] width 72 height 11
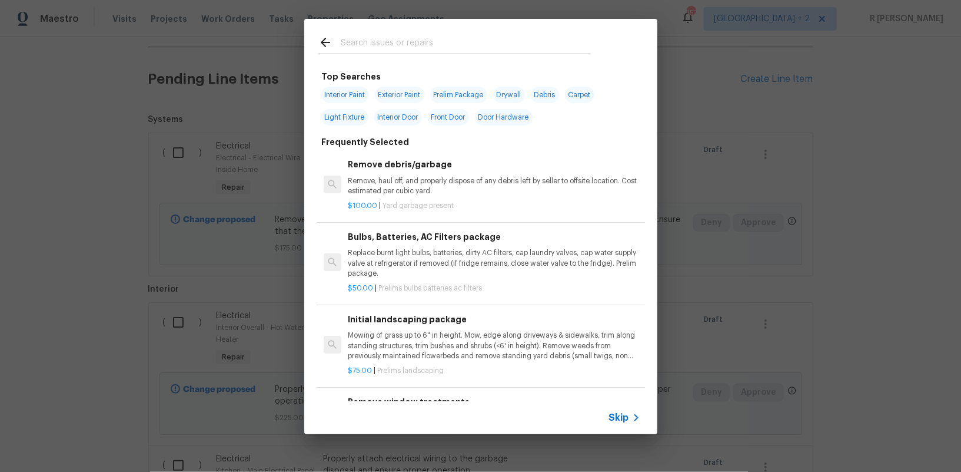
click at [616, 413] on span "Skip" at bounding box center [619, 418] width 20 height 12
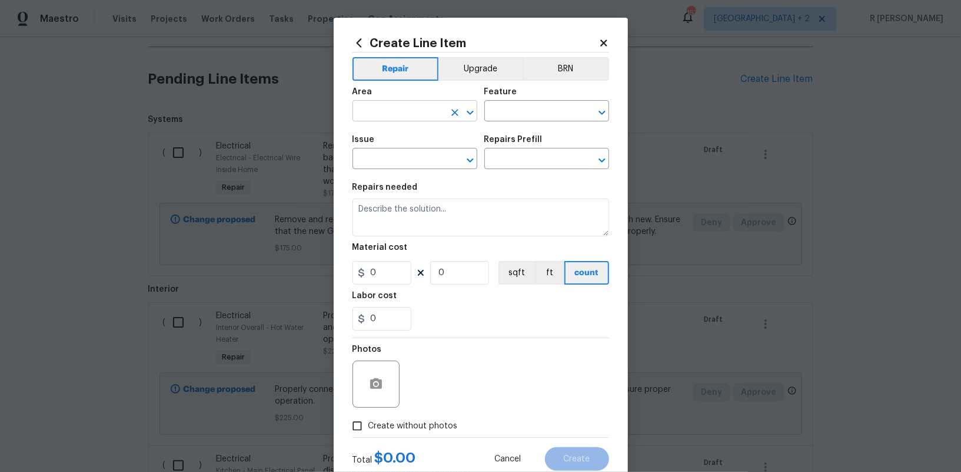
click at [399, 107] on input "text" at bounding box center [399, 112] width 92 height 18
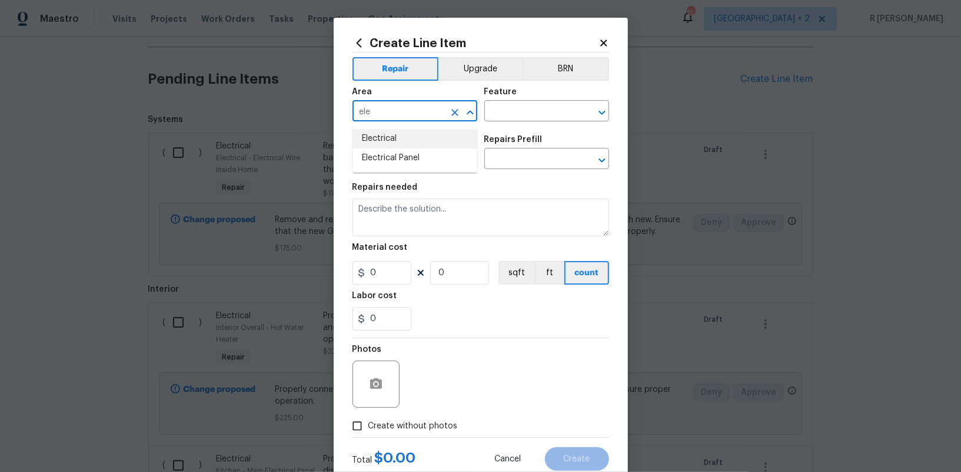
click at [387, 137] on li "Electrical" at bounding box center [415, 138] width 125 height 19
type input "Electrical"
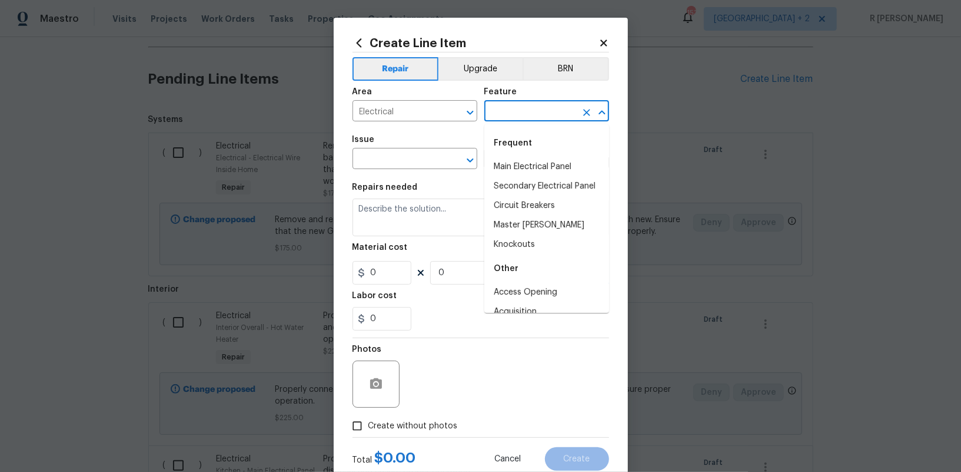
click at [527, 106] on input "text" at bounding box center [531, 112] width 92 height 18
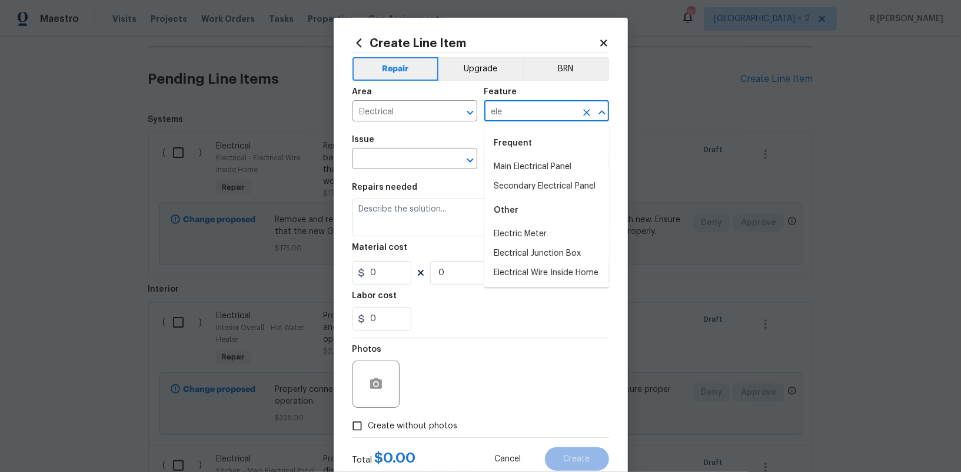
click at [527, 106] on input "ele" at bounding box center [531, 112] width 92 height 18
click at [533, 273] on li "Electrical Wire Inside Home" at bounding box center [547, 272] width 125 height 19
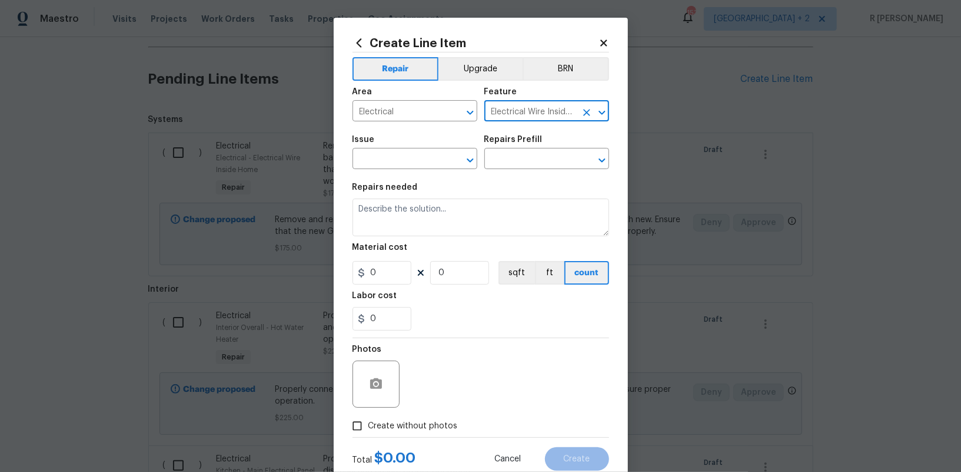
type input "Electrical Wire Inside Home"
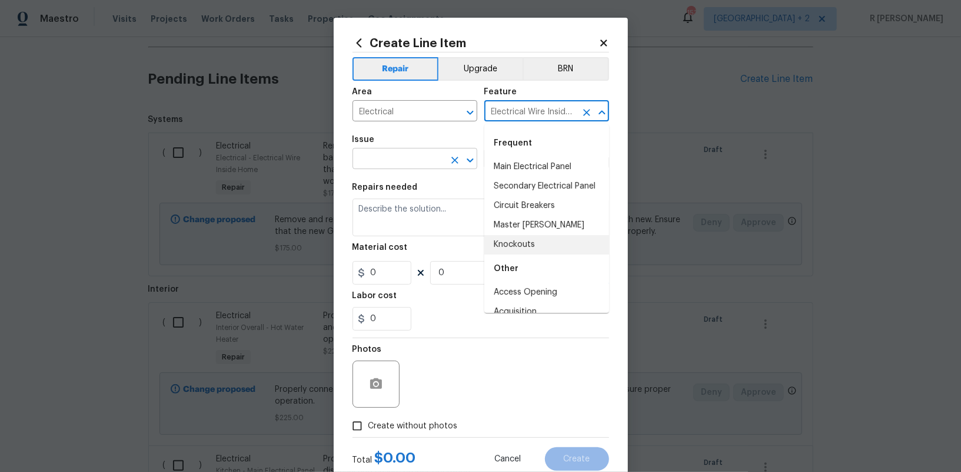
click at [399, 163] on input "text" at bounding box center [399, 160] width 92 height 18
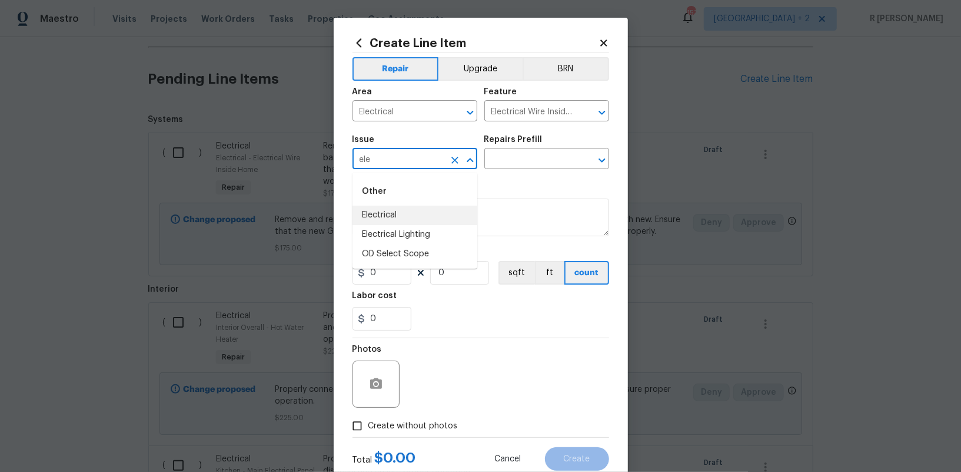
click at [387, 218] on li "Electrical" at bounding box center [415, 214] width 125 height 19
type input "Electrical"
click at [537, 159] on input "text" at bounding box center [531, 160] width 92 height 18
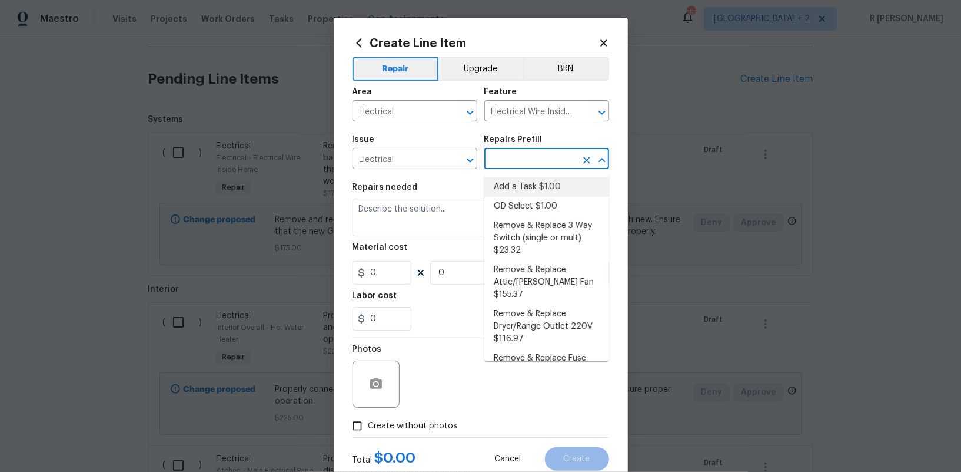
click at [532, 180] on li "Add a Task $1.00" at bounding box center [547, 186] width 125 height 19
type input "Add a Task $1.00"
type textarea "HPM to detail"
type input "1"
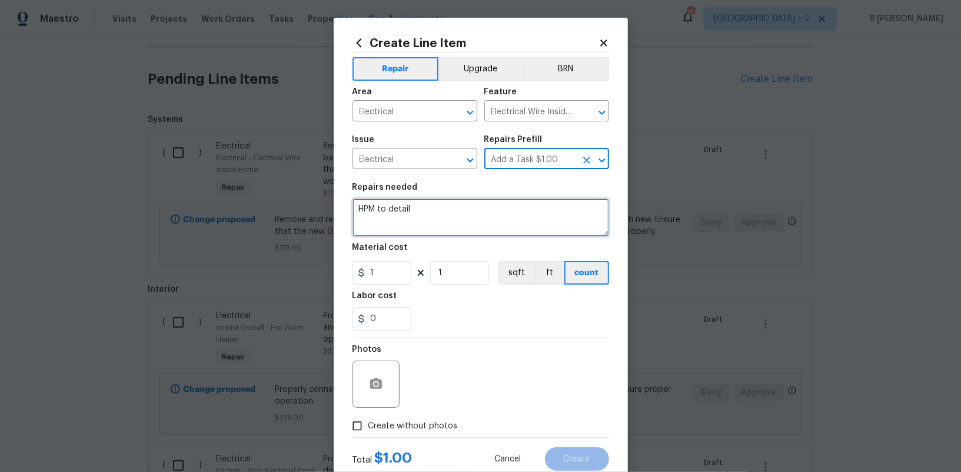
click at [442, 212] on textarea "HPM to detail" at bounding box center [481, 217] width 257 height 38
paste textarea "Please assess outlet found to not have any power and provide an estimate to rep…"
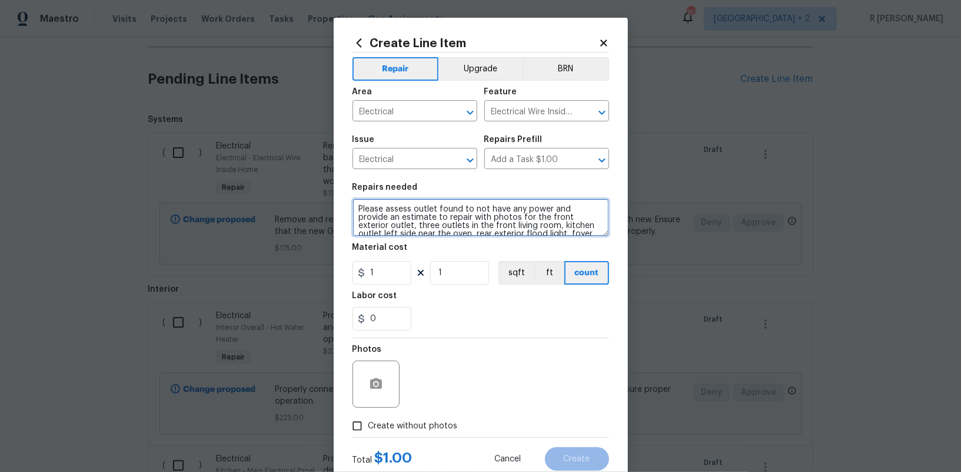
scroll to position [11, 0]
type textarea "Please assess outlet found to not have any power and provide an estimate to rep…"
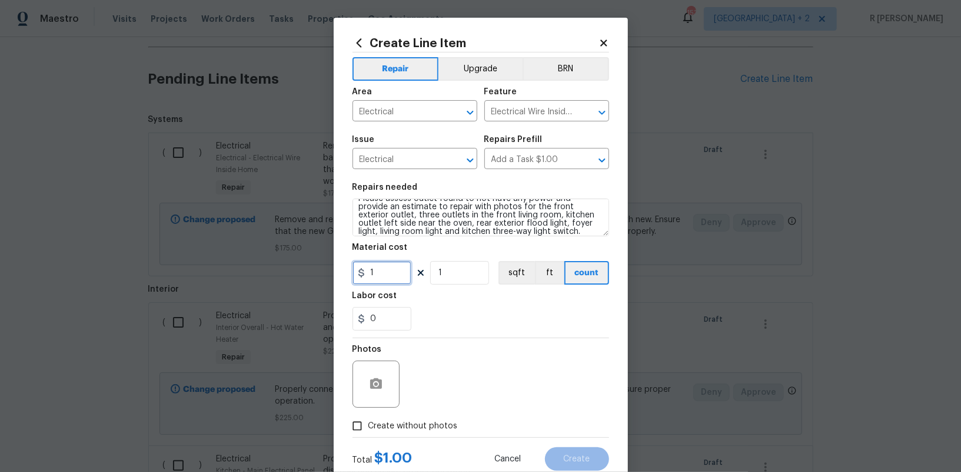
click at [389, 276] on input "1" at bounding box center [382, 273] width 59 height 24
type input "75"
click at [428, 434] on label "Create without photos" at bounding box center [402, 425] width 112 height 22
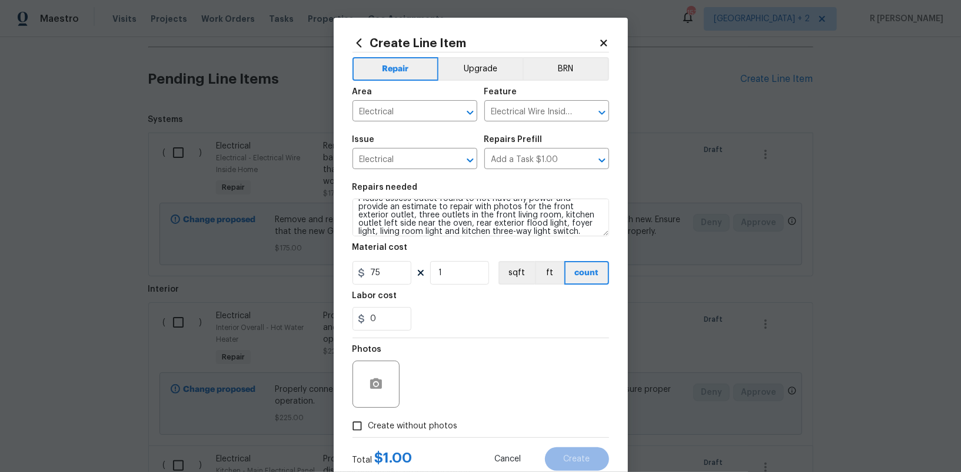
click at [369, 434] on input "Create without photos" at bounding box center [357, 425] width 22 height 22
checkbox input "true"
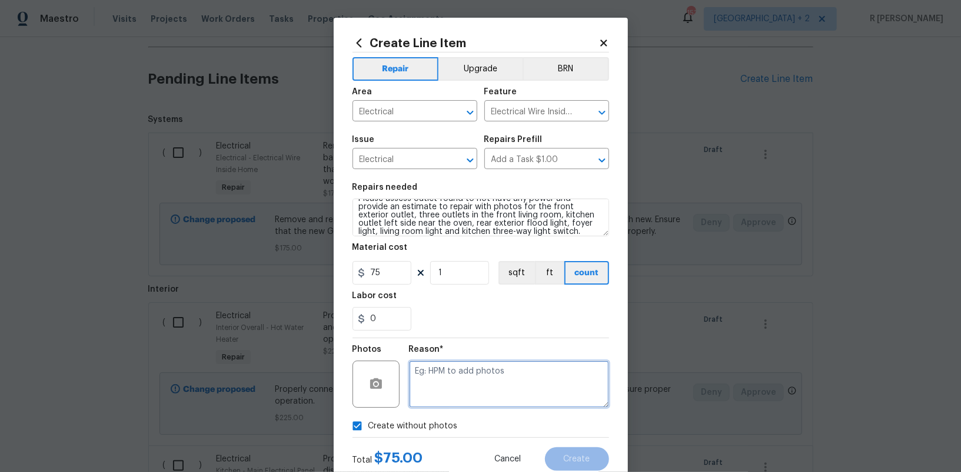
click at [536, 370] on textarea at bounding box center [509, 383] width 200 height 47
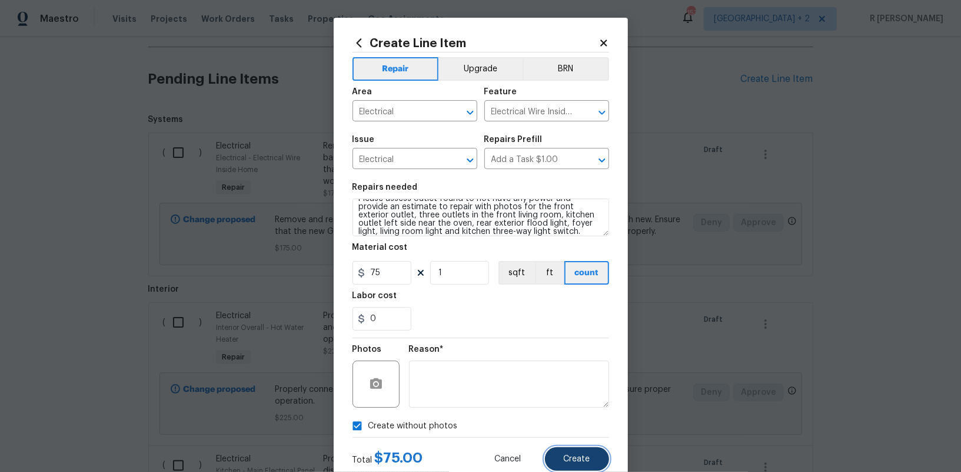
click at [579, 460] on span "Create" at bounding box center [577, 458] width 26 height 9
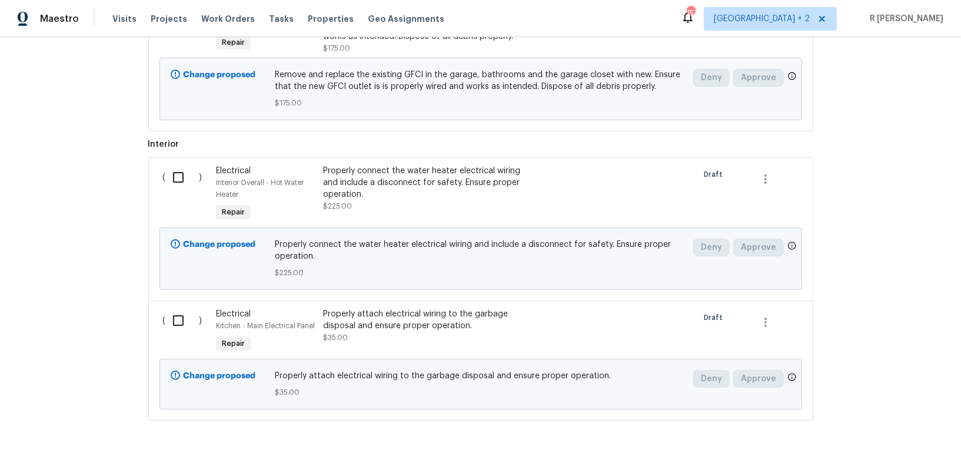
scroll to position [890, 0]
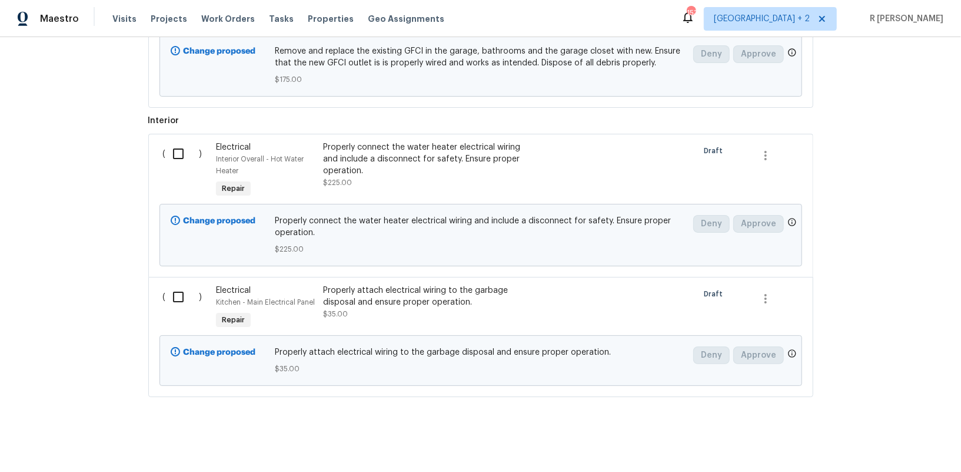
click at [177, 295] on input "checkbox" at bounding box center [183, 296] width 34 height 25
checkbox input "true"
click at [180, 151] on input "checkbox" at bounding box center [183, 153] width 34 height 25
checkbox input "true"
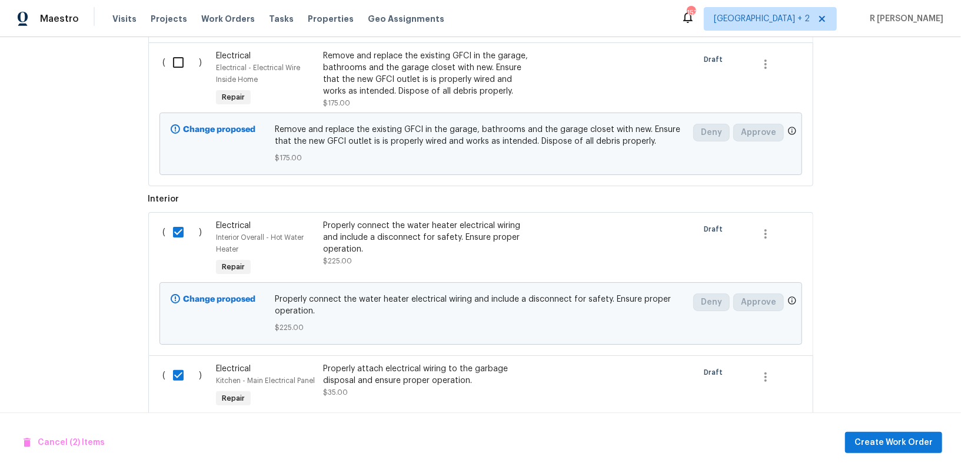
scroll to position [772, 0]
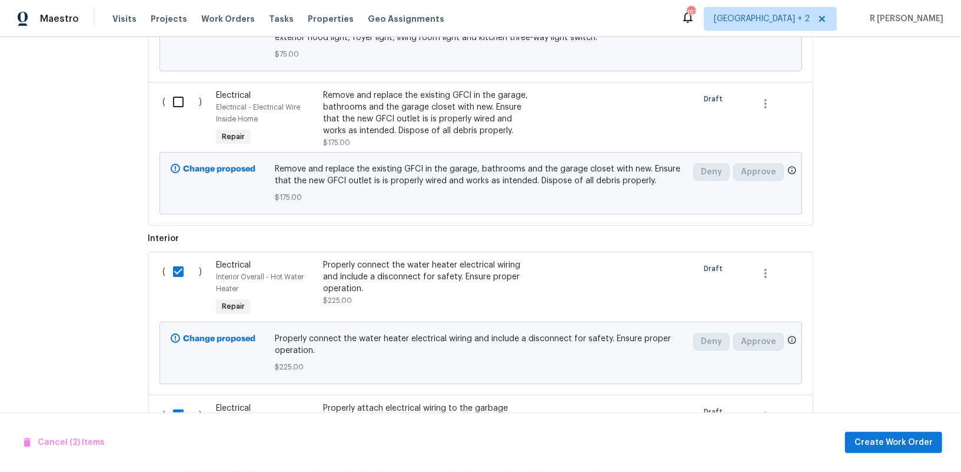
click at [181, 89] on input "checkbox" at bounding box center [183, 101] width 34 height 25
checkbox input "true"
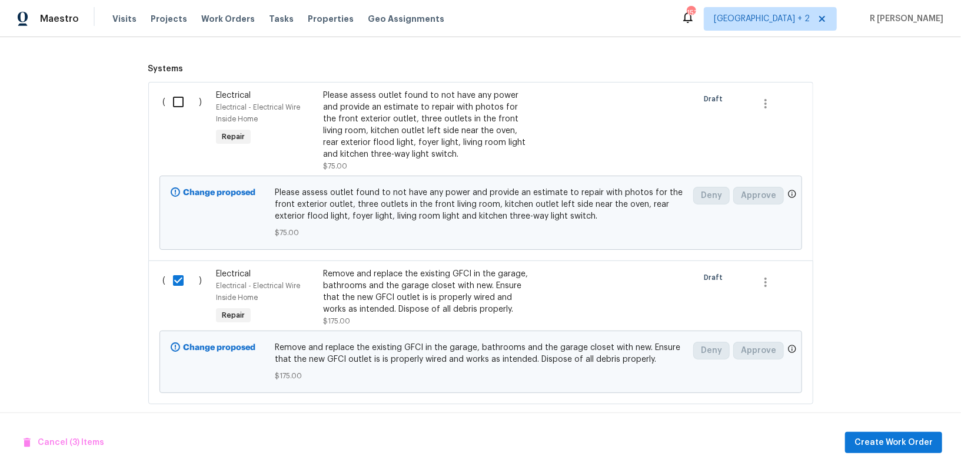
scroll to position [588, 0]
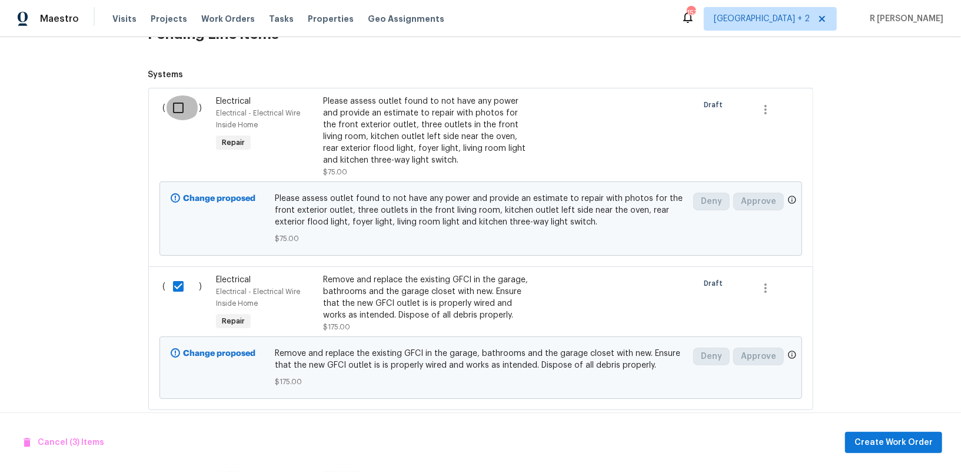
click at [181, 106] on input "checkbox" at bounding box center [183, 107] width 34 height 25
checkbox input "true"
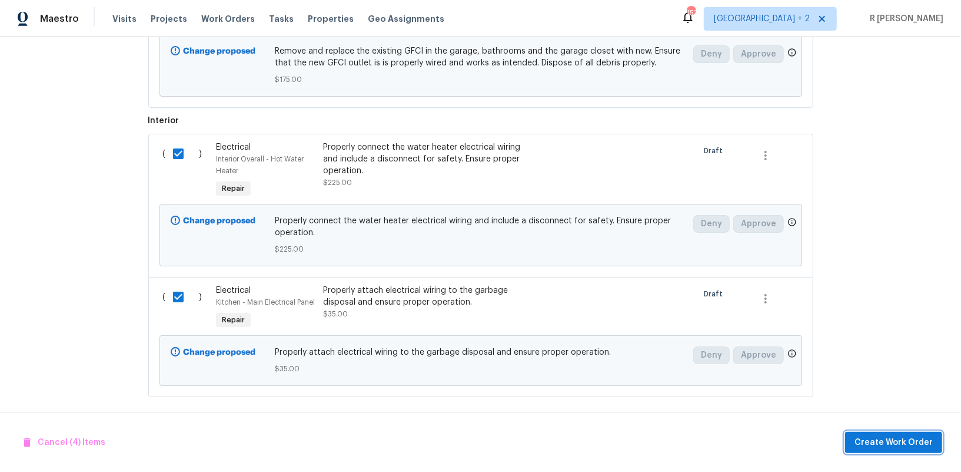
click at [895, 439] on span "Create Work Order" at bounding box center [894, 442] width 78 height 15
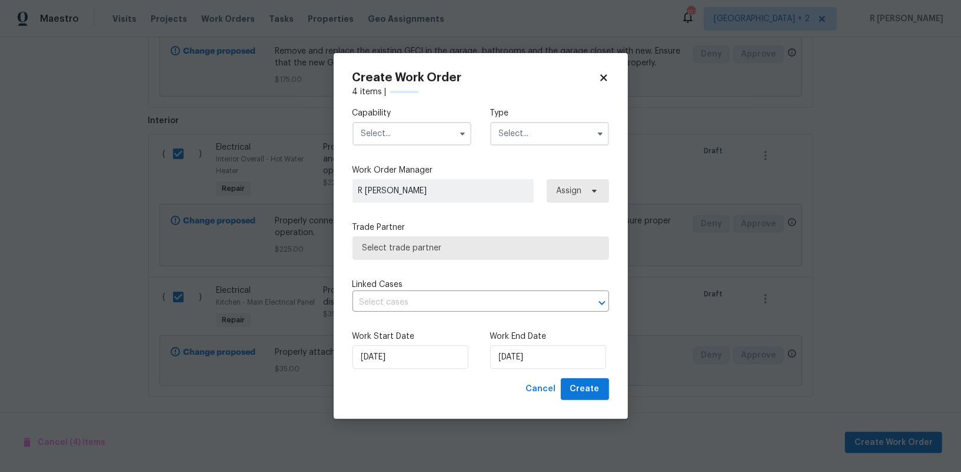
checkbox input "false"
click at [419, 136] on input "text" at bounding box center [412, 134] width 119 height 24
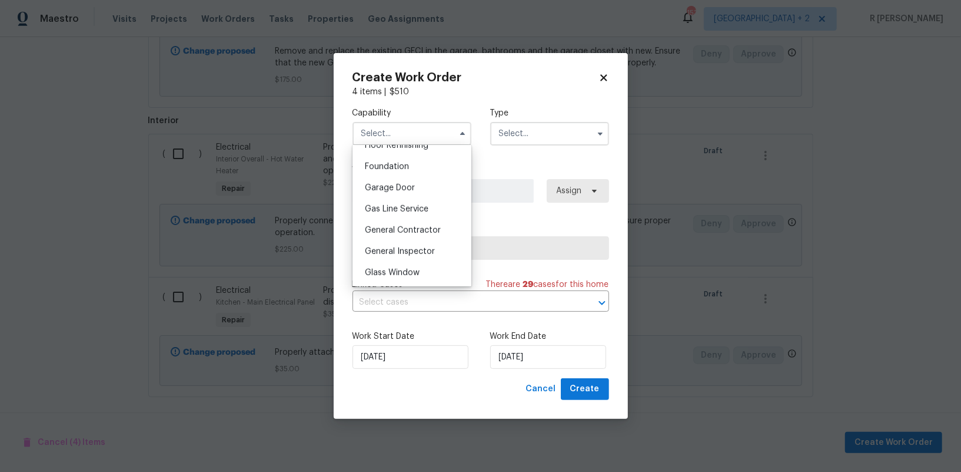
scroll to position [492, 0]
click at [417, 231] on span "General Contractor" at bounding box center [403, 229] width 76 height 8
type input "General Contractor"
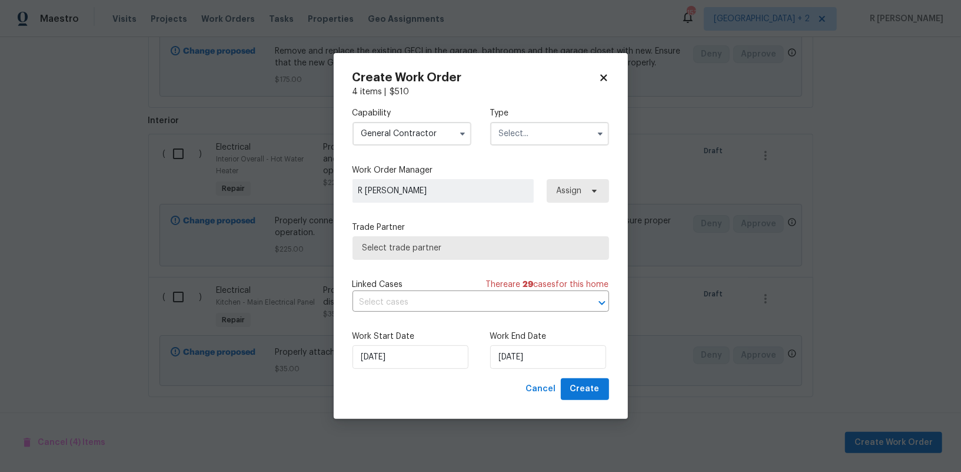
click at [526, 138] on input "text" at bounding box center [549, 134] width 119 height 24
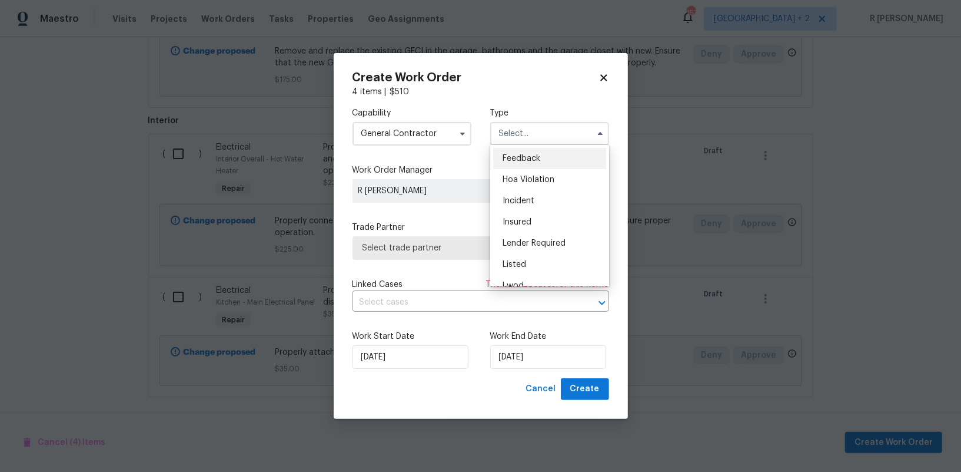
click at [523, 150] on div "Feedback" at bounding box center [549, 158] width 113 height 21
type input "Feedback"
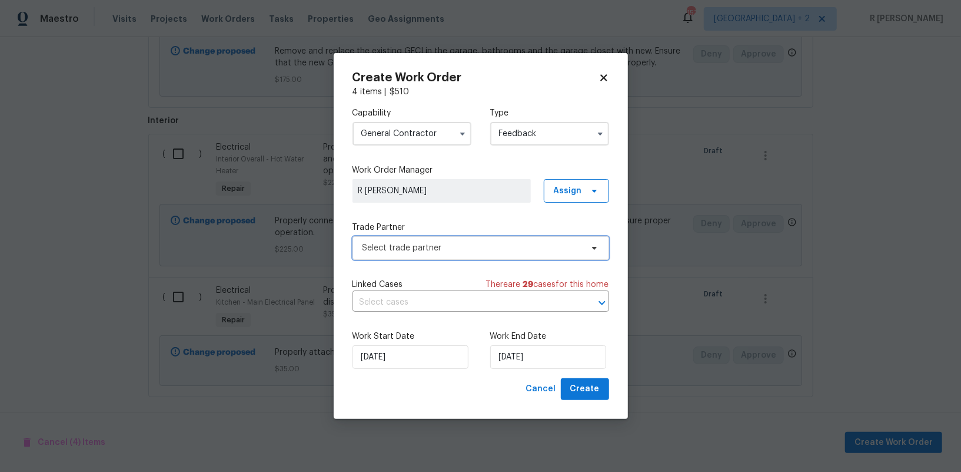
click at [444, 236] on span "Select trade partner" at bounding box center [481, 248] width 257 height 24
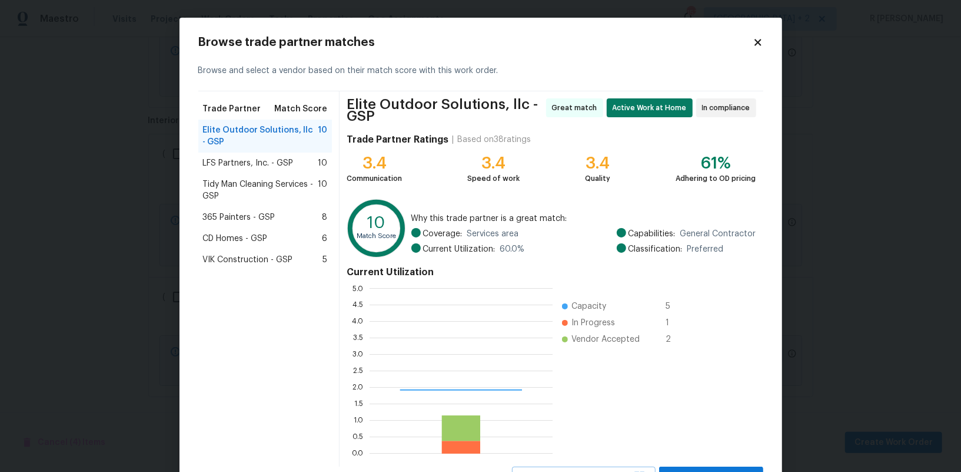
scroll to position [165, 183]
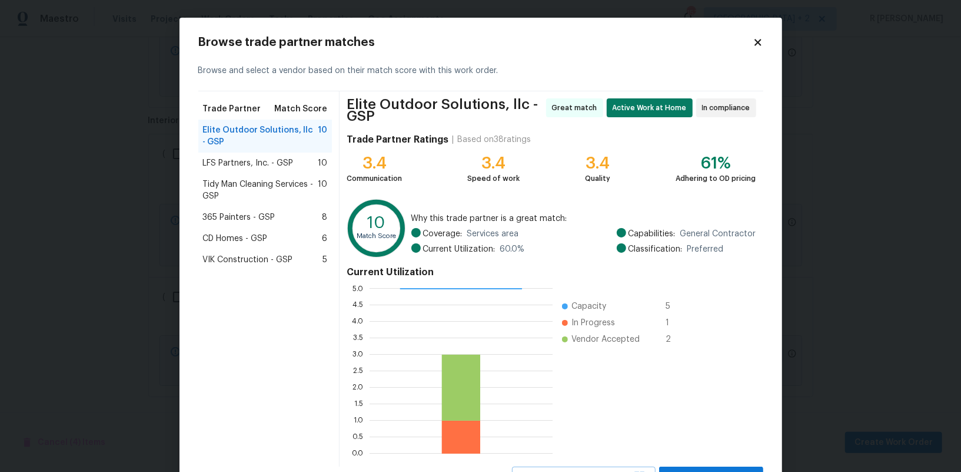
click at [236, 214] on span "365 Painters - GSP" at bounding box center [239, 217] width 72 height 12
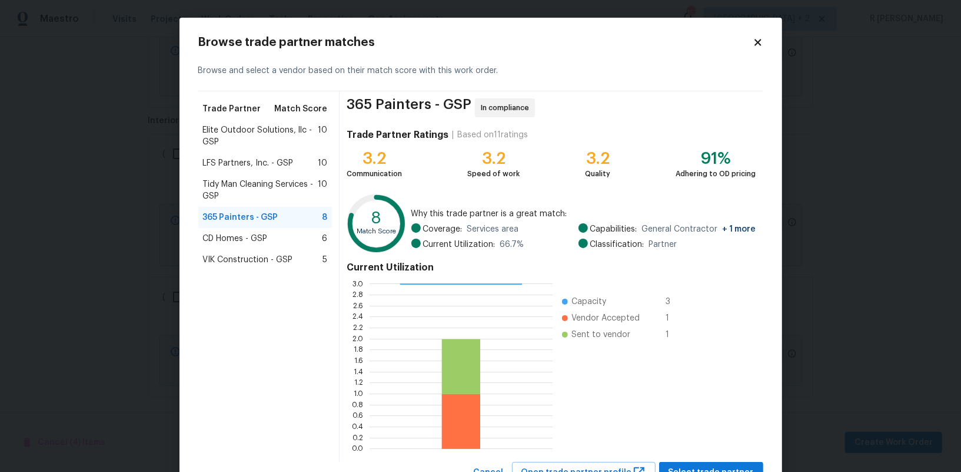
scroll to position [47, 0]
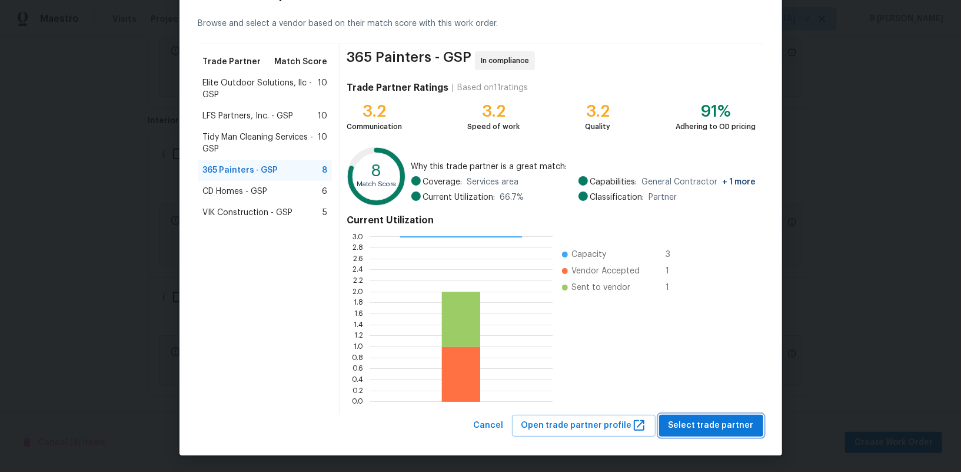
click at [715, 418] on span "Select trade partner" at bounding box center [711, 425] width 85 height 15
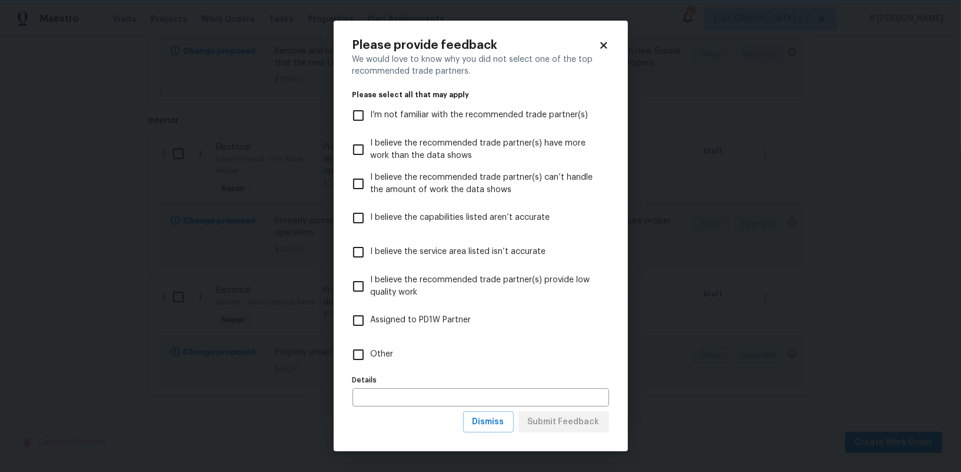
scroll to position [0, 0]
click at [398, 357] on label "Other" at bounding box center [473, 354] width 254 height 34
click at [371, 357] on input "Other" at bounding box center [358, 354] width 25 height 25
checkbox input "true"
click at [580, 423] on span "Submit Feedback" at bounding box center [564, 421] width 72 height 15
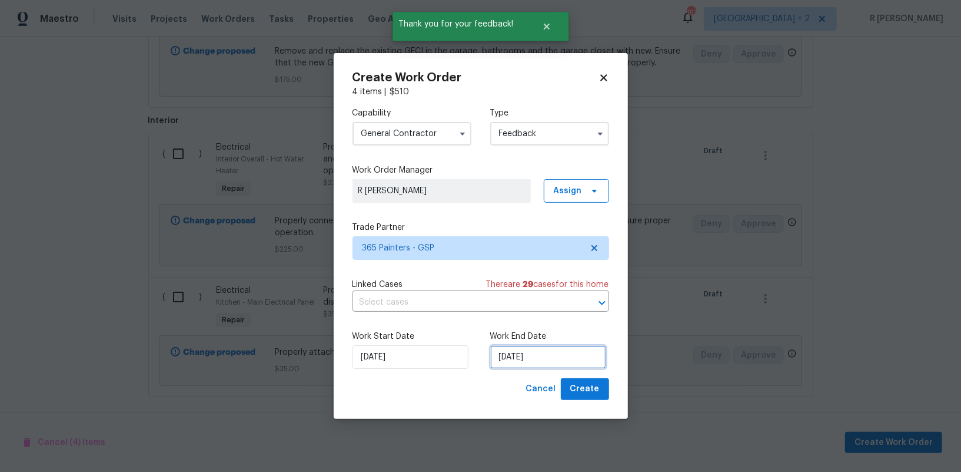
click at [517, 353] on input "23/09/2025" at bounding box center [548, 357] width 116 height 24
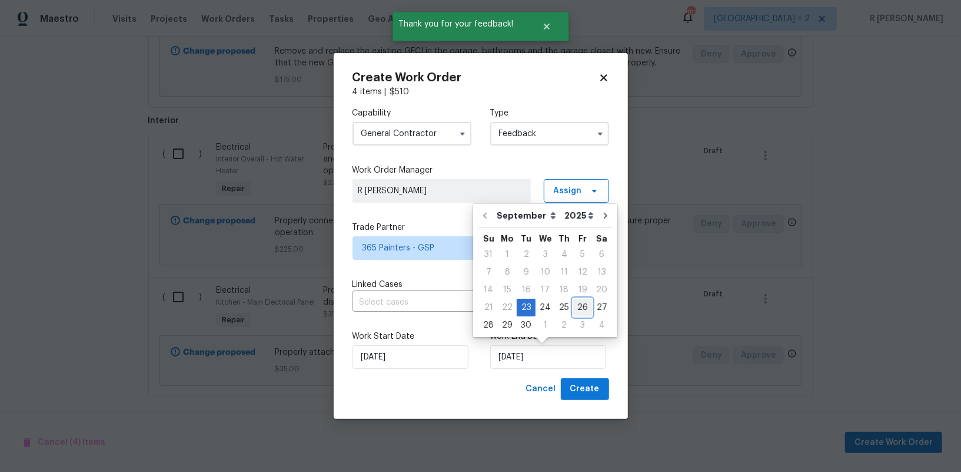
click at [576, 309] on div "26" at bounding box center [582, 307] width 19 height 16
type input "26/09/2025"
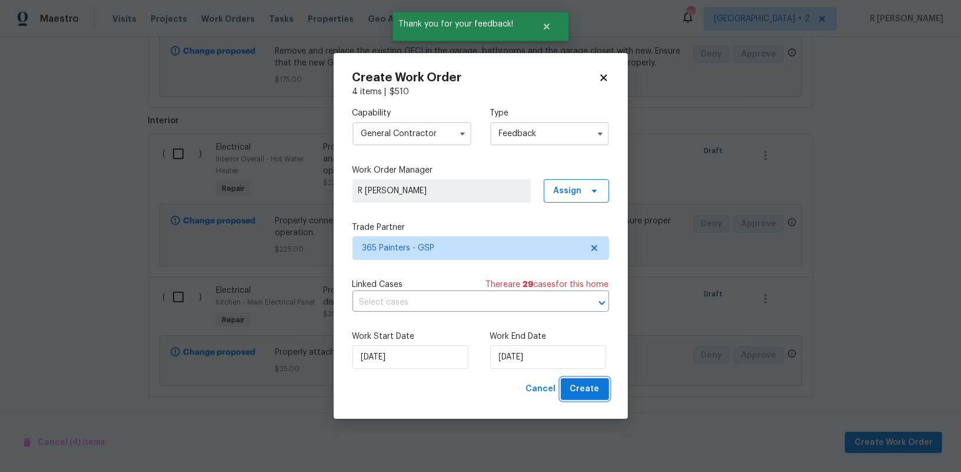
click at [588, 385] on span "Create" at bounding box center [584, 388] width 29 height 15
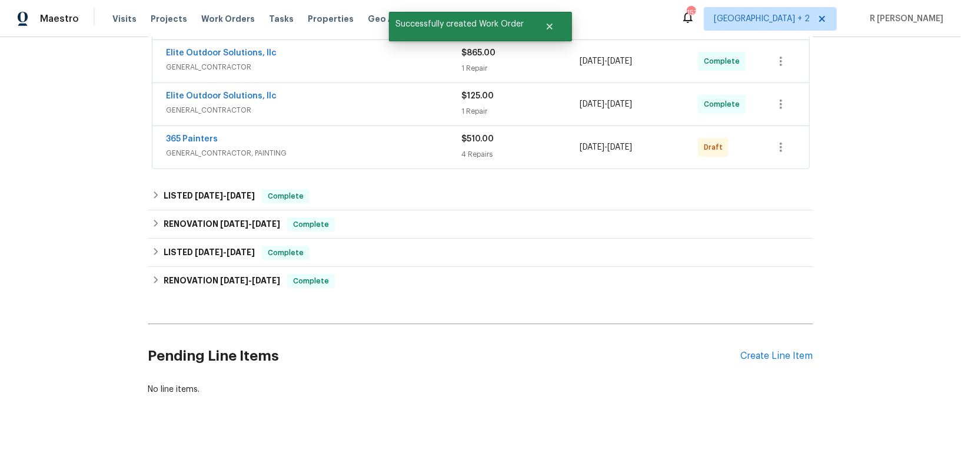
scroll to position [308, 0]
click at [180, 139] on link "365 Painters" at bounding box center [193, 139] width 52 height 8
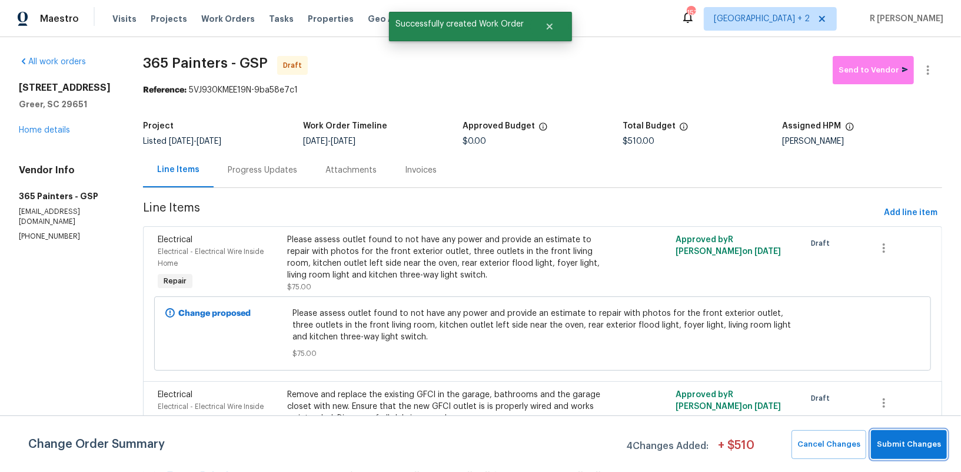
click at [900, 442] on span "Submit Changes" at bounding box center [909, 444] width 64 height 14
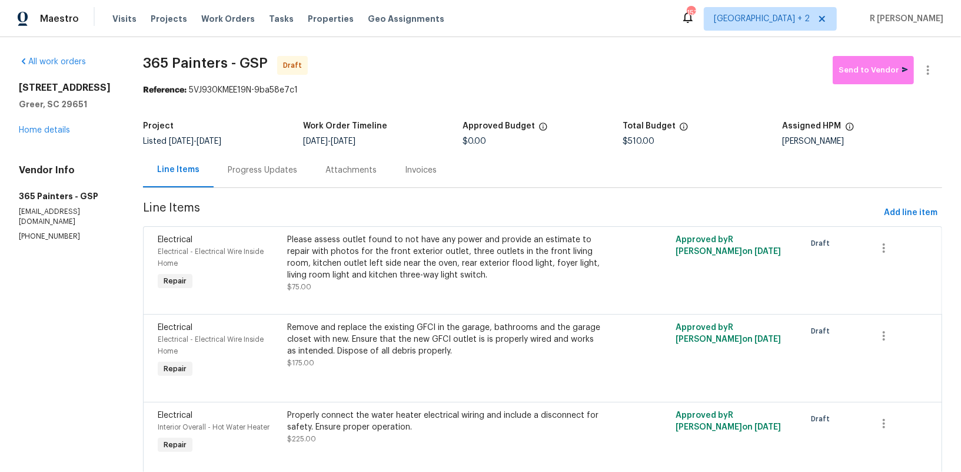
click at [284, 155] on div "Progress Updates" at bounding box center [263, 169] width 98 height 35
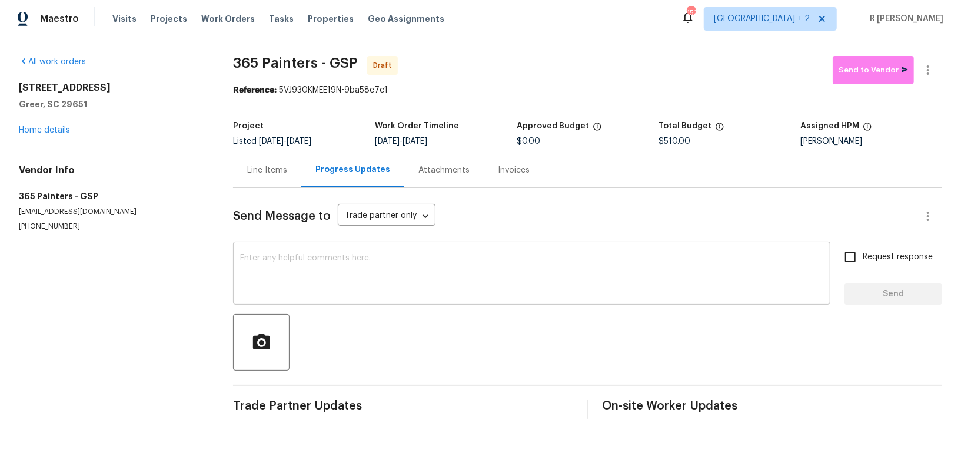
click at [340, 297] on div "x ​" at bounding box center [532, 274] width 598 height 60
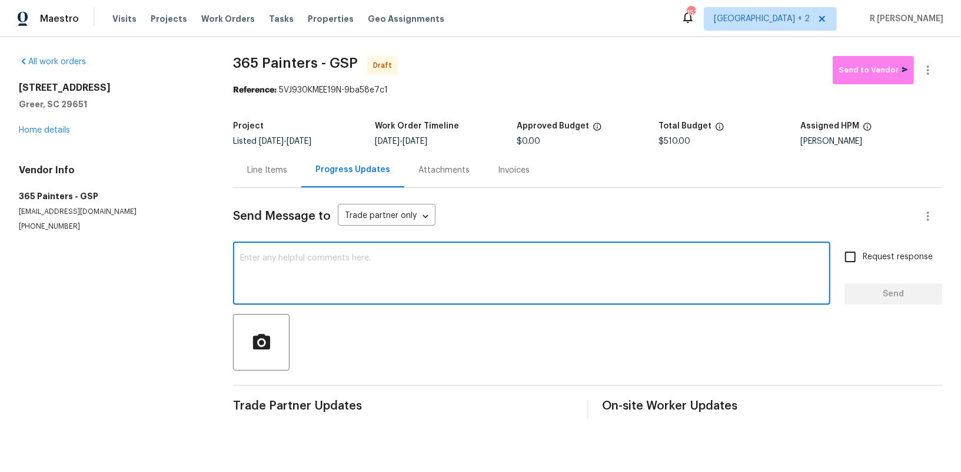
paste textarea "Hey, this is Yogesh from Opendoor. I’m confirming you received the WO for the p…"
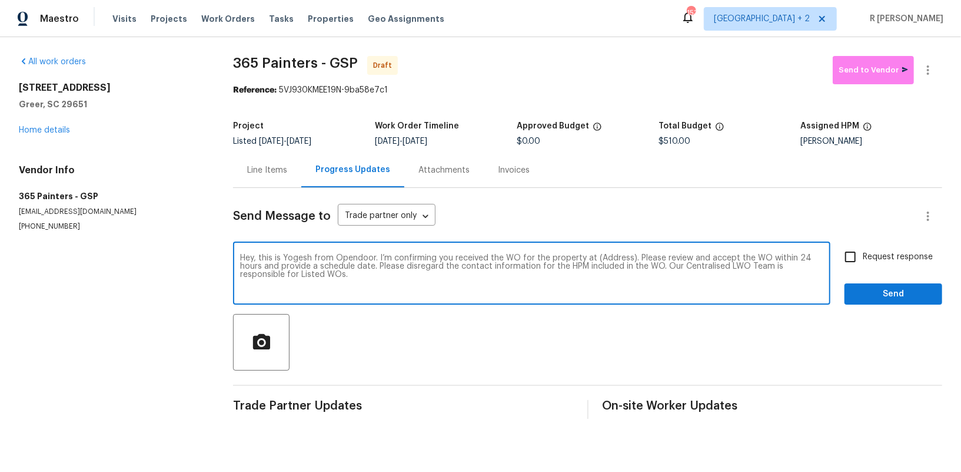
click at [617, 257] on textarea "Hey, this is Yogesh from Opendoor. I’m confirming you received the WO for the p…" at bounding box center [531, 274] width 583 height 41
paste textarea "504 American Legion Rd, Greer, SC 29651"
type textarea "Hey, this is Yogesh from Opendoor. I’m confirming you received the WO for the p…"
click at [915, 258] on span "Request response" at bounding box center [898, 257] width 70 height 12
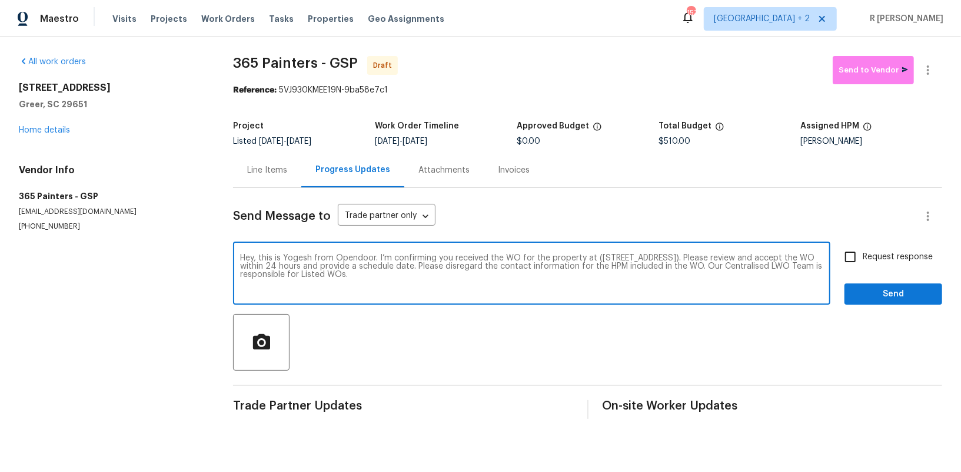
click at [863, 258] on input "Request response" at bounding box center [850, 256] width 25 height 25
checkbox input "true"
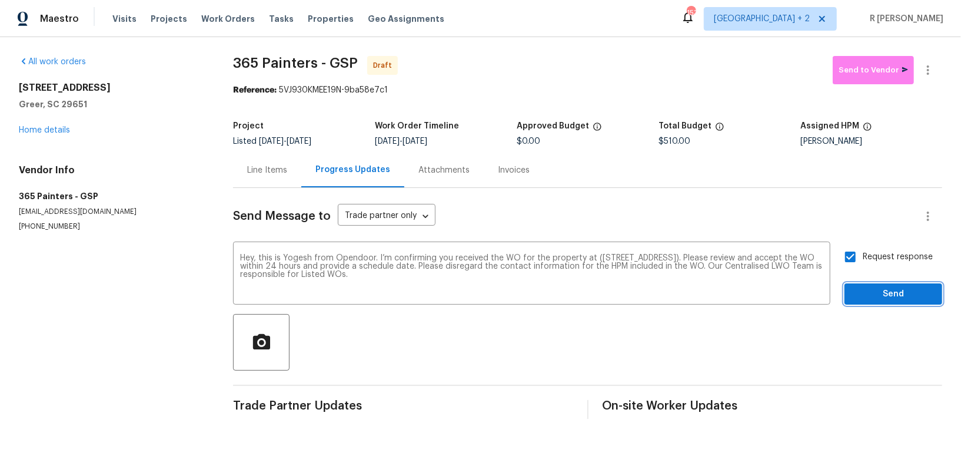
click at [900, 283] on button "Send" at bounding box center [894, 294] width 98 height 22
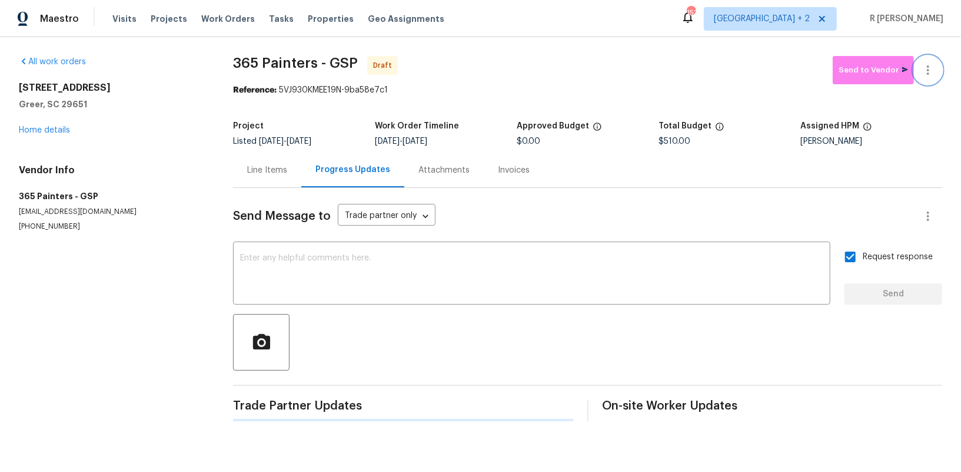
click at [935, 71] on icon "button" at bounding box center [928, 70] width 14 height 14
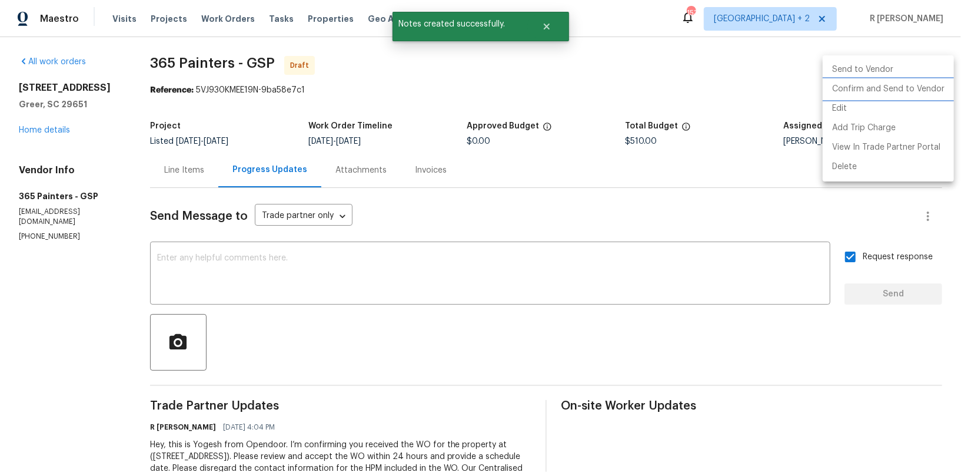
click at [881, 83] on li "Confirm and Send to Vendor" at bounding box center [888, 88] width 131 height 19
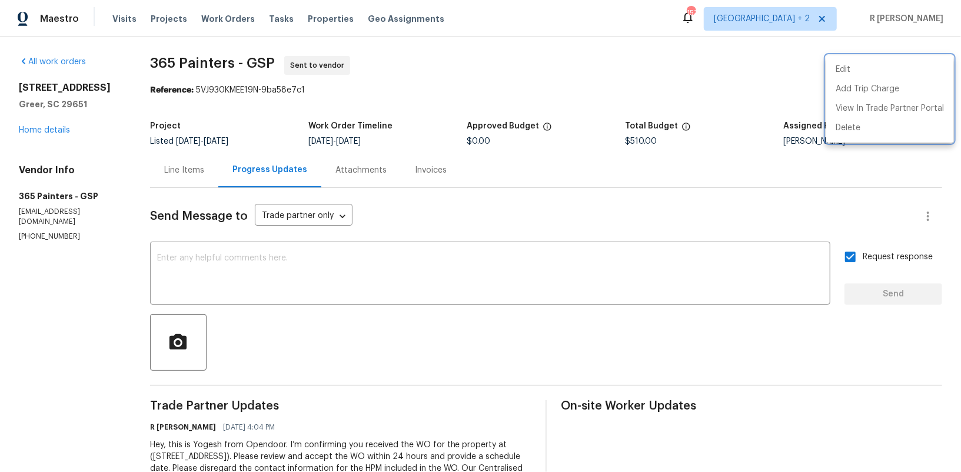
click at [177, 174] on div at bounding box center [480, 236] width 961 height 472
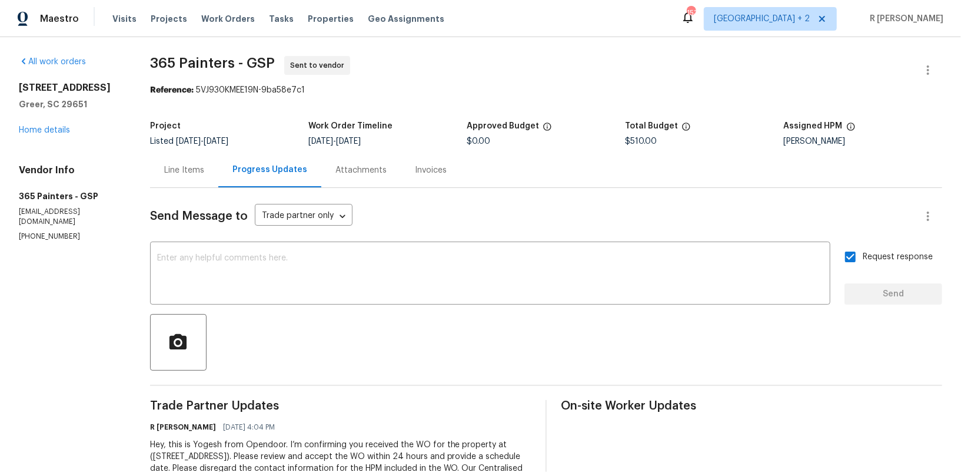
click at [177, 173] on div "Line Items" at bounding box center [184, 170] width 40 height 12
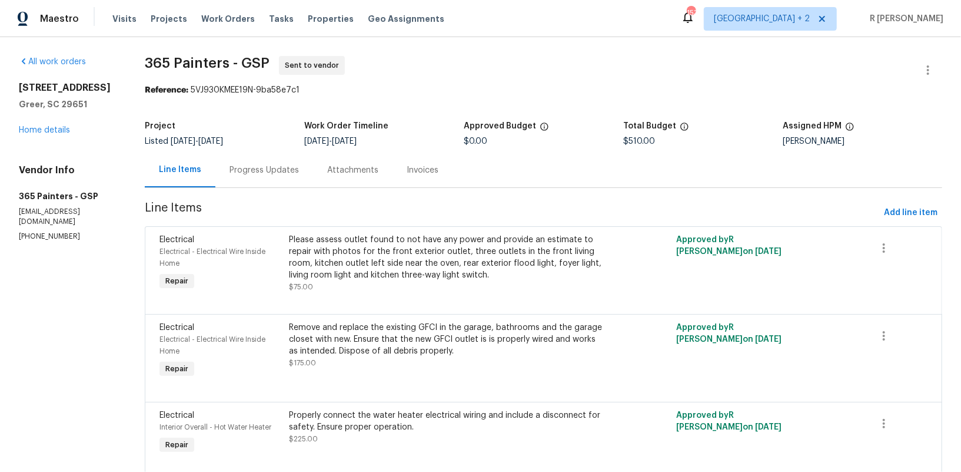
click at [426, 349] on div "Remove and replace the existing GFCI in the garage, bathrooms and the garage cl…" at bounding box center [447, 338] width 316 height 35
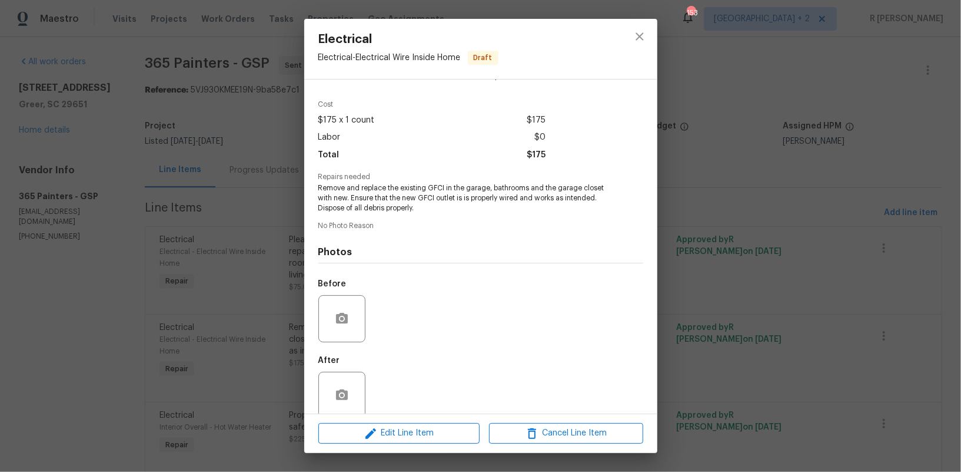
scroll to position [34, 0]
click at [642, 28] on button "close" at bounding box center [640, 36] width 28 height 28
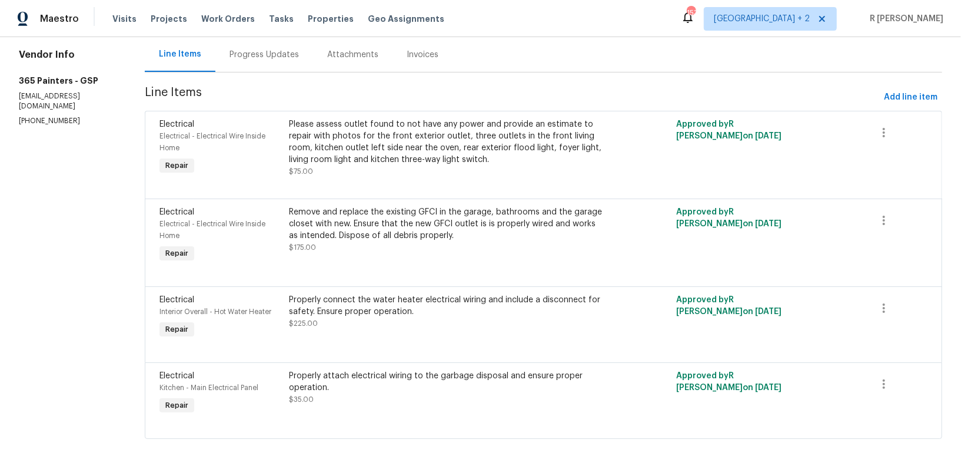
scroll to position [0, 0]
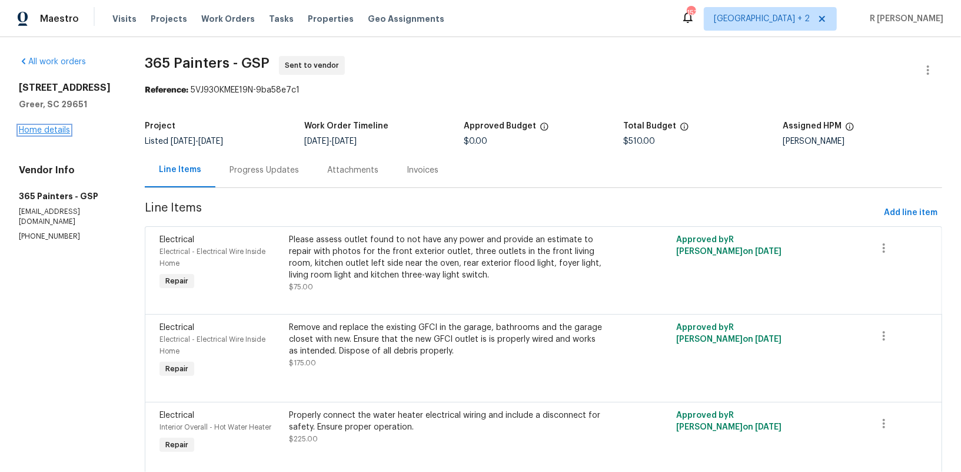
click at [51, 134] on link "Home details" at bounding box center [44, 130] width 51 height 8
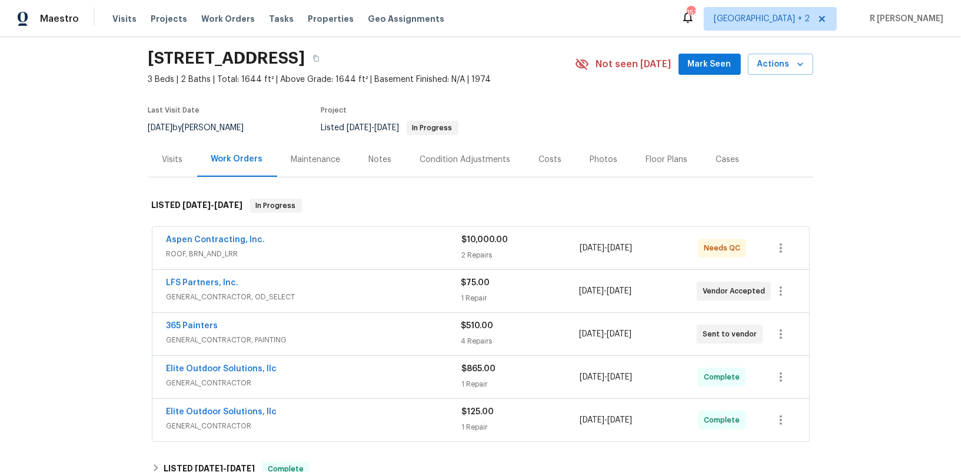
scroll to position [41, 0]
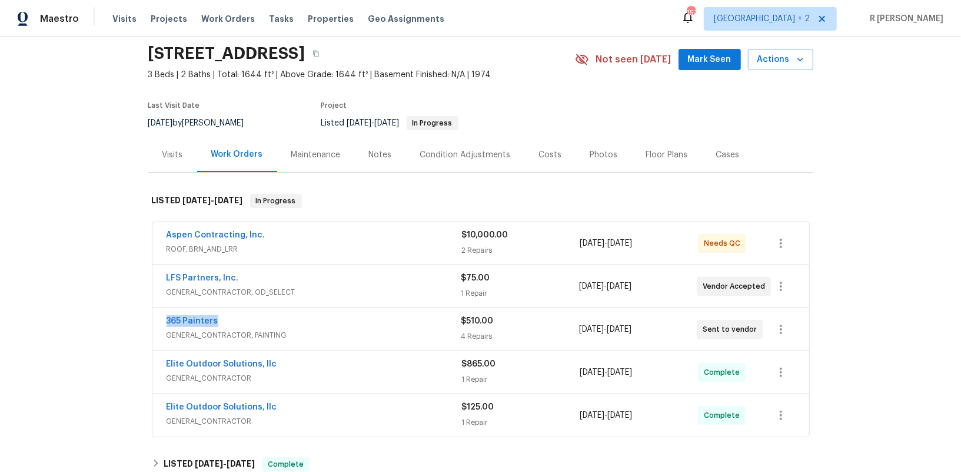
drag, startPoint x: 195, startPoint y: 317, endPoint x: 52, endPoint y: 317, distance: 143.6
click at [52, 317] on div "Back to all projects 504 American Legion Rd, Greer, SC 29651 3 Beds | 2 Baths |…" at bounding box center [480, 254] width 961 height 434
copy link "365 Painters"
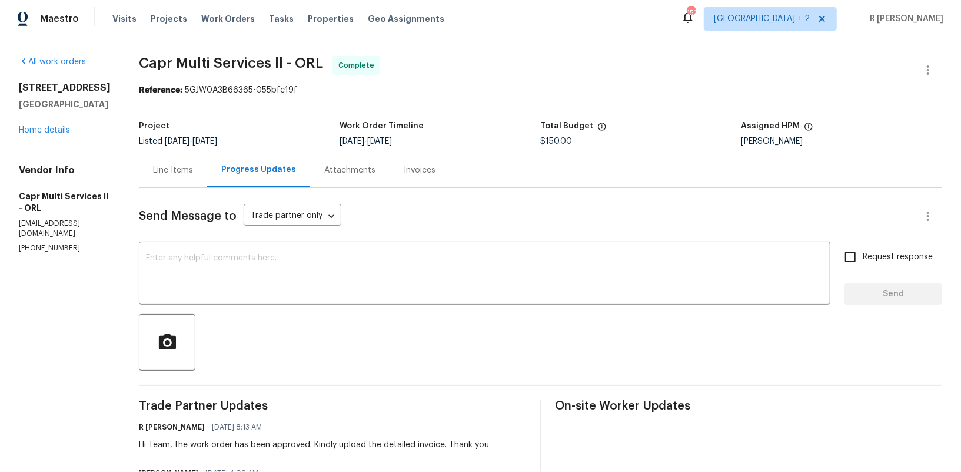
click at [34, 134] on div "7655 SW 80th Pl Ocala, FL 34476 Home details" at bounding box center [65, 109] width 92 height 54
click at [34, 130] on link "Home details" at bounding box center [44, 130] width 51 height 8
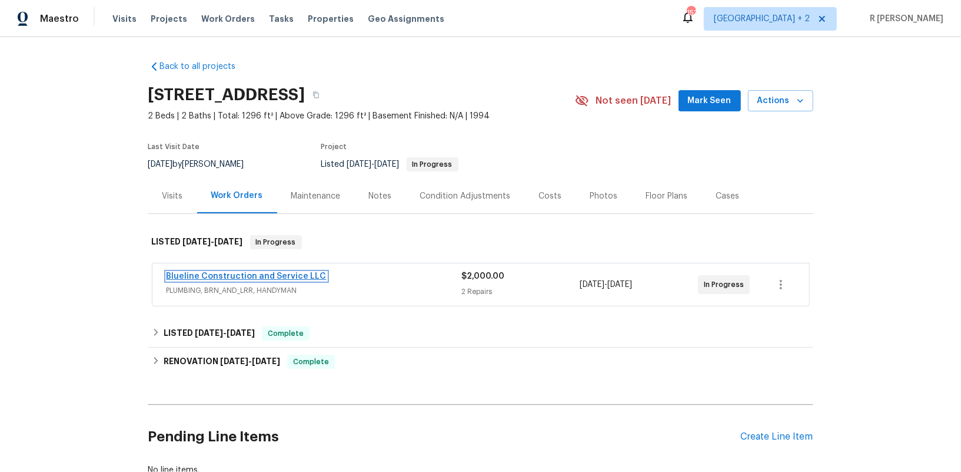
click at [243, 274] on link "Blueline Construction and Service LLC" at bounding box center [247, 276] width 160 height 8
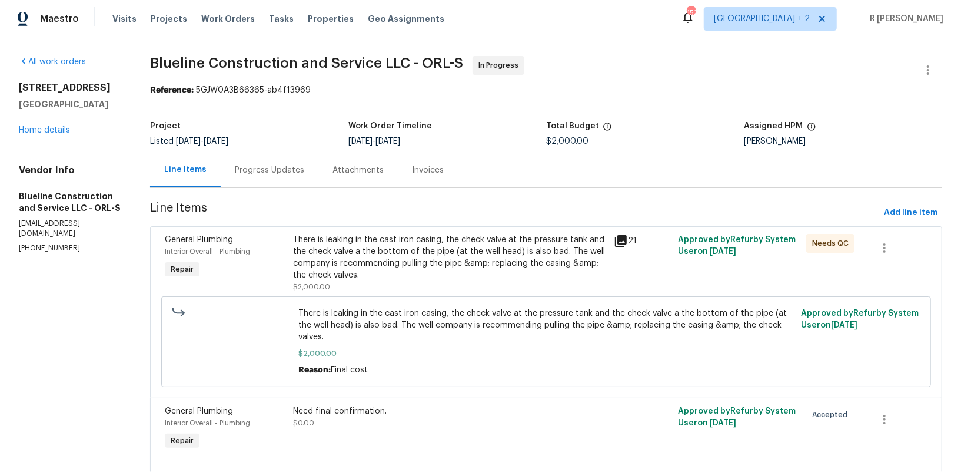
click at [265, 172] on div "Progress Updates" at bounding box center [269, 170] width 69 height 12
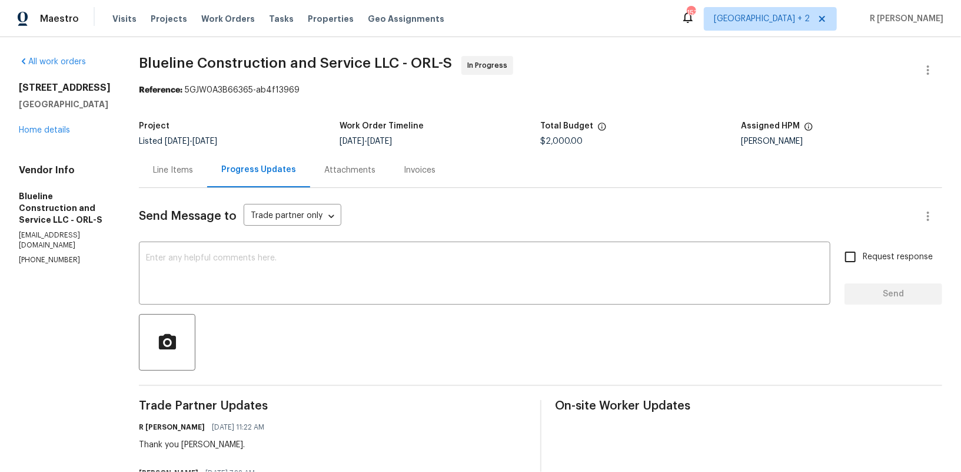
click at [193, 172] on div "Line Items" at bounding box center [173, 170] width 40 height 12
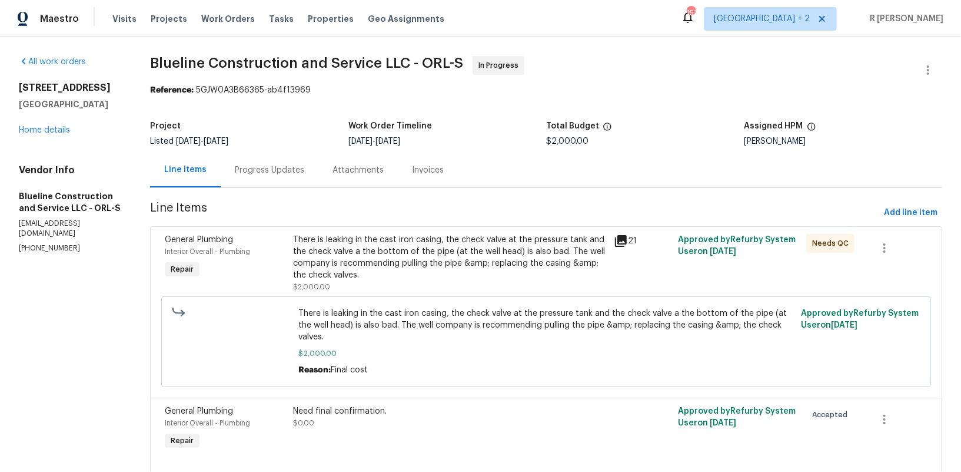
click at [627, 239] on icon at bounding box center [621, 241] width 12 height 12
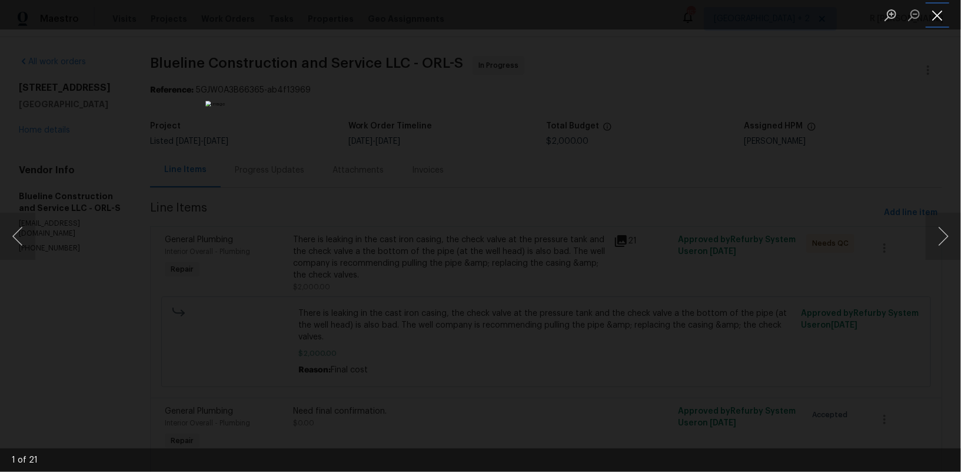
click at [944, 14] on button "Close lightbox" at bounding box center [938, 15] width 24 height 21
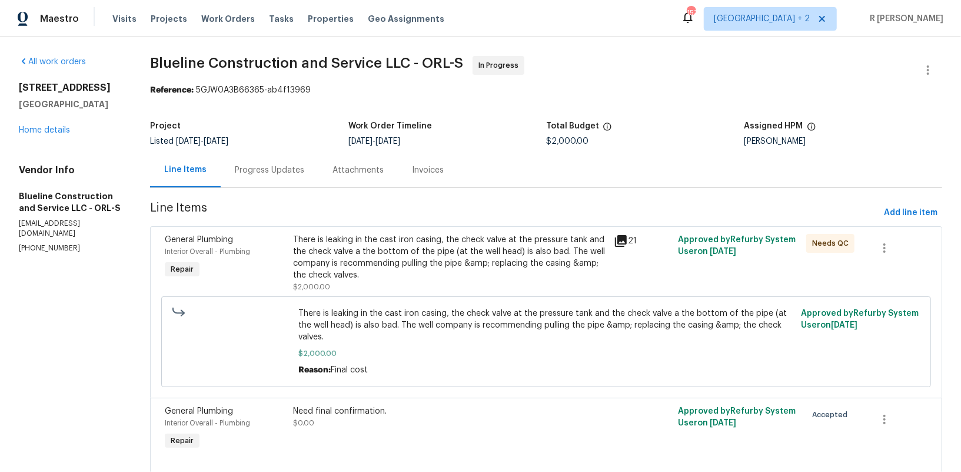
click at [485, 243] on div "There is leaking in the cast iron casing, the check valve at the pressure tank …" at bounding box center [450, 257] width 314 height 47
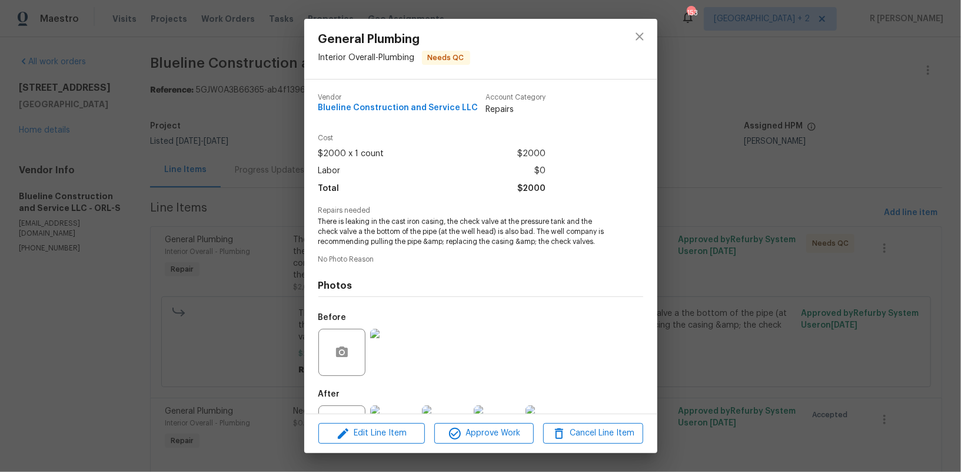
scroll to position [51, 0]
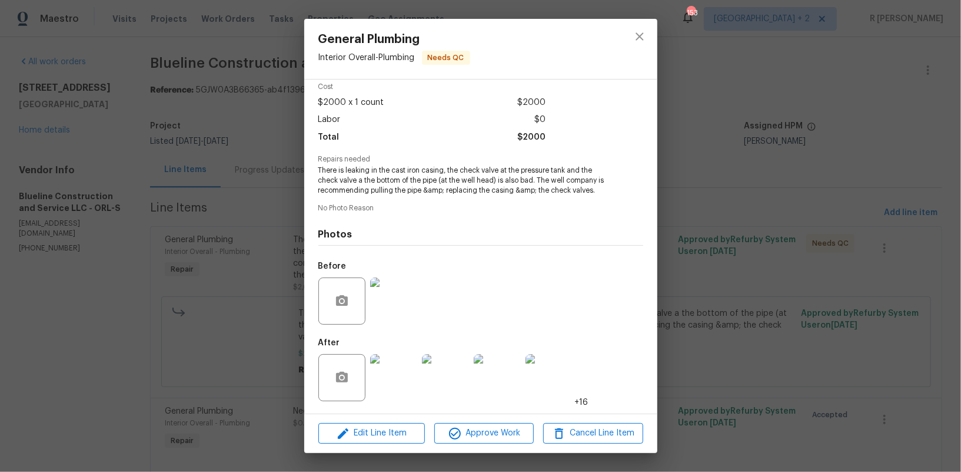
click at [393, 311] on img at bounding box center [393, 300] width 47 height 47
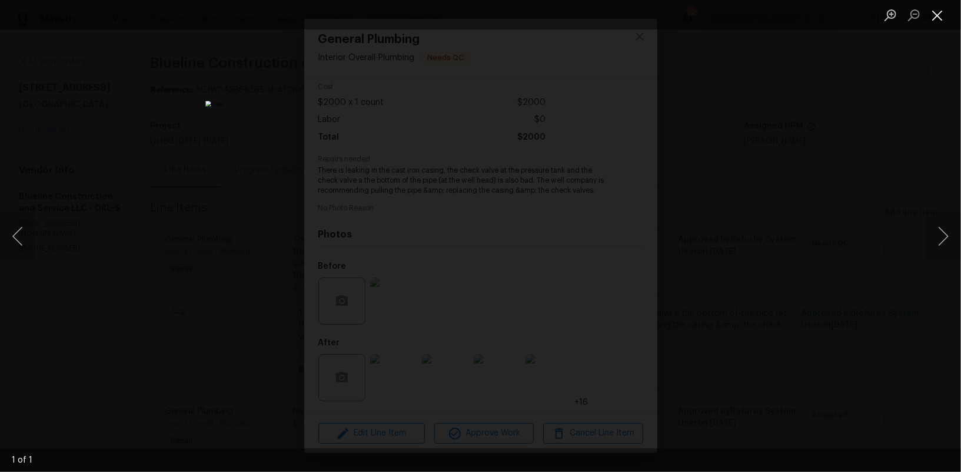
click at [942, 18] on button "Close lightbox" at bounding box center [938, 15] width 24 height 21
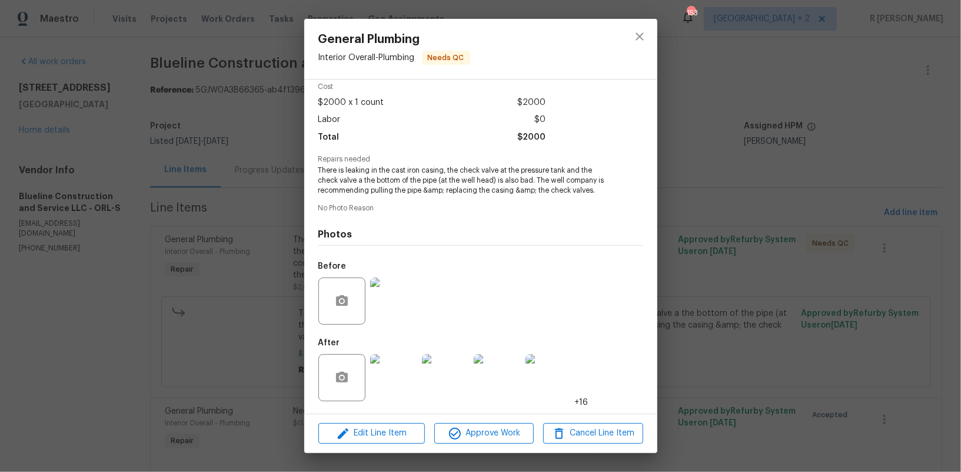
click at [397, 371] on img at bounding box center [393, 377] width 47 height 47
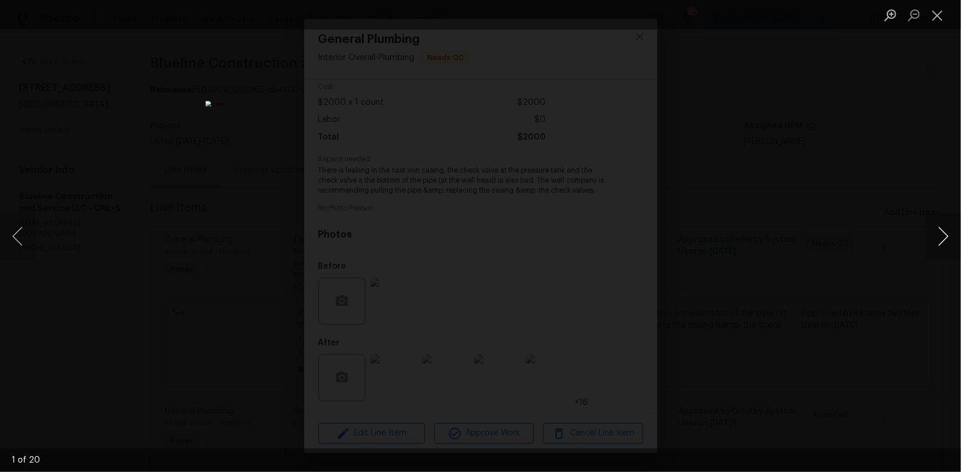
click at [950, 234] on button "Next image" at bounding box center [943, 236] width 35 height 47
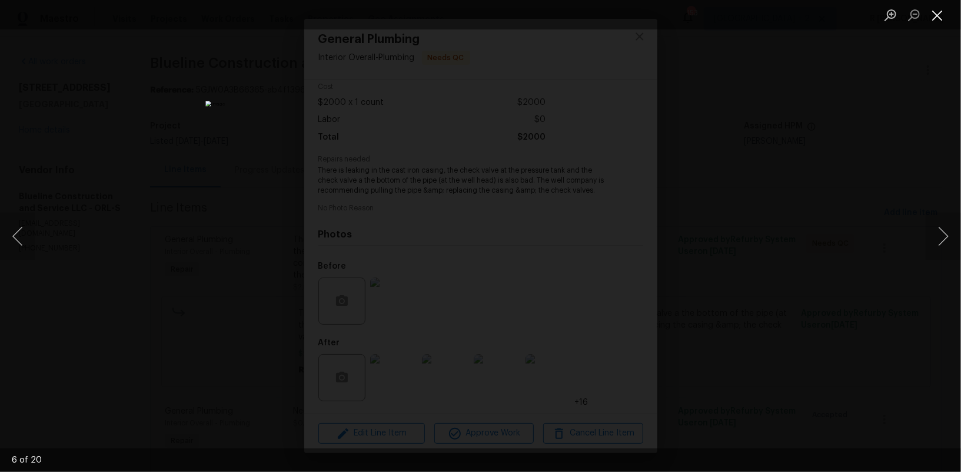
click at [947, 18] on button "Close lightbox" at bounding box center [938, 15] width 24 height 21
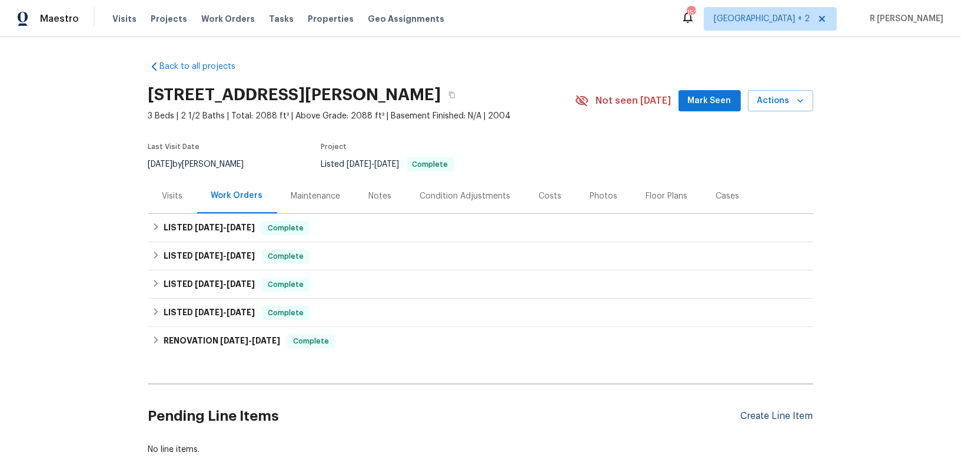
click at [779, 417] on div "Create Line Item" at bounding box center [777, 415] width 72 height 11
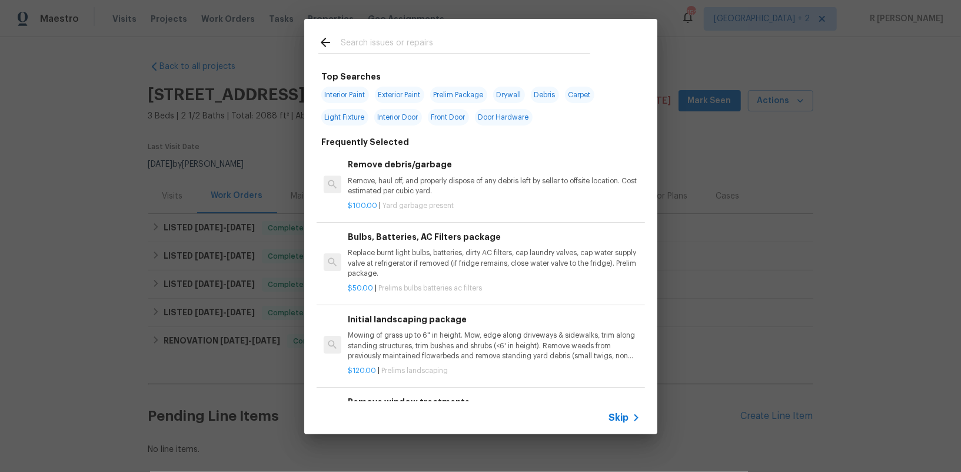
click at [620, 422] on span "Skip" at bounding box center [619, 418] width 20 height 12
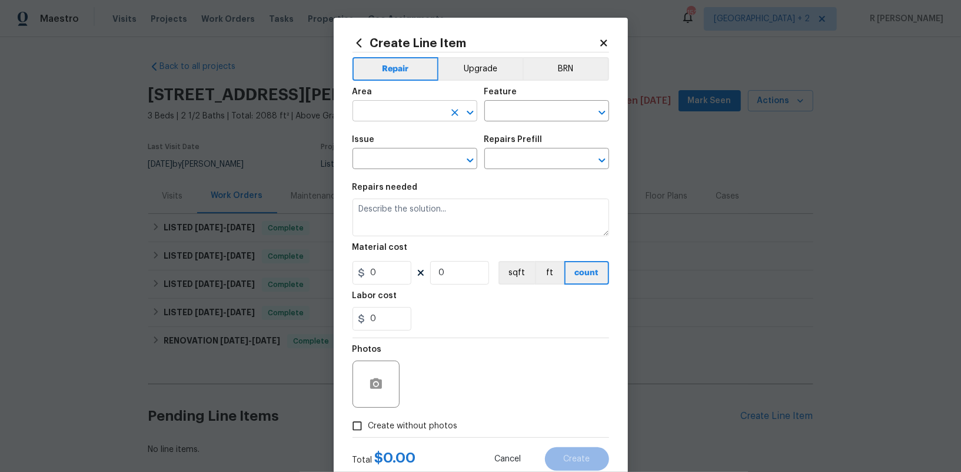
click at [424, 111] on input "text" at bounding box center [399, 112] width 92 height 18
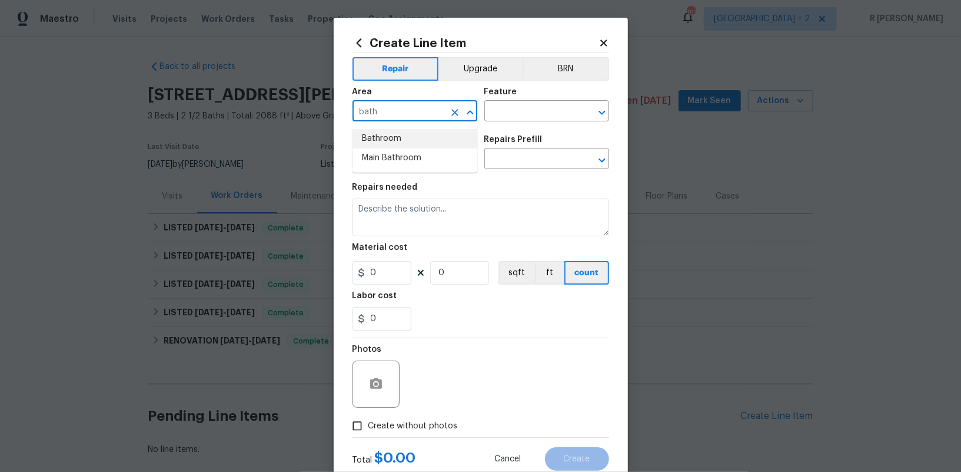
click at [397, 143] on li "Bathroom" at bounding box center [415, 138] width 125 height 19
type input "Bathroom"
click at [510, 121] on input "text" at bounding box center [531, 112] width 92 height 18
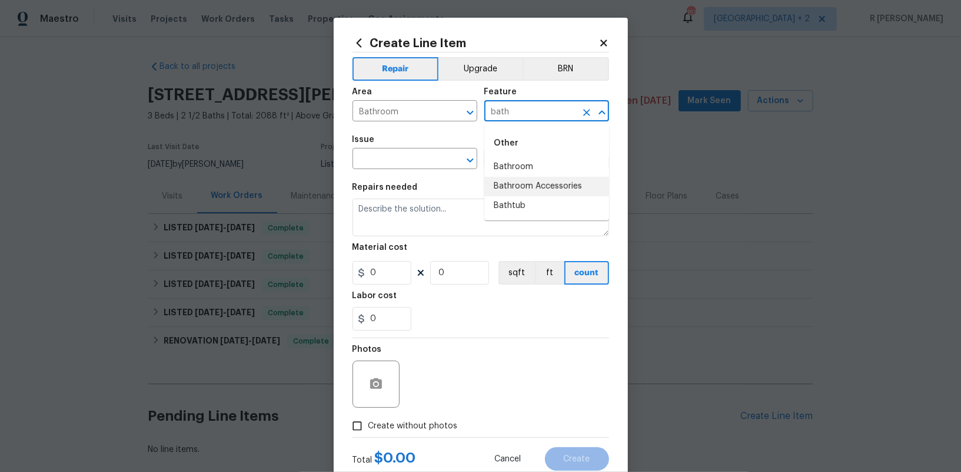
click at [522, 191] on li "Bathroom Accessories" at bounding box center [547, 186] width 125 height 19
type input "Bathroom Accessories"
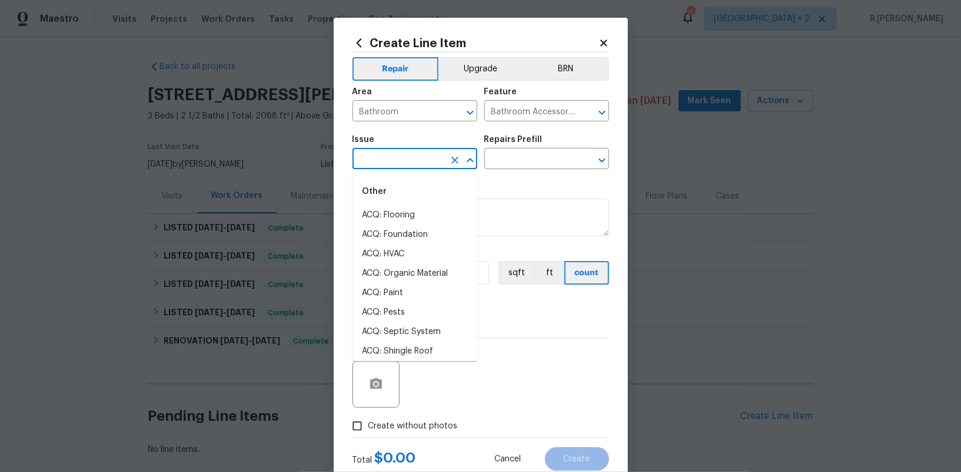
click at [386, 164] on input "text" at bounding box center [399, 160] width 92 height 18
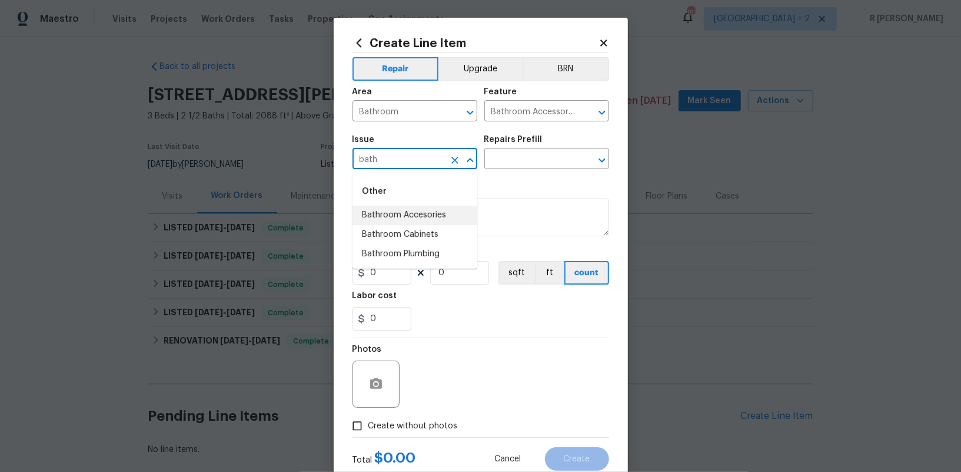
click at [409, 210] on li "Bathroom Accesories" at bounding box center [415, 214] width 125 height 19
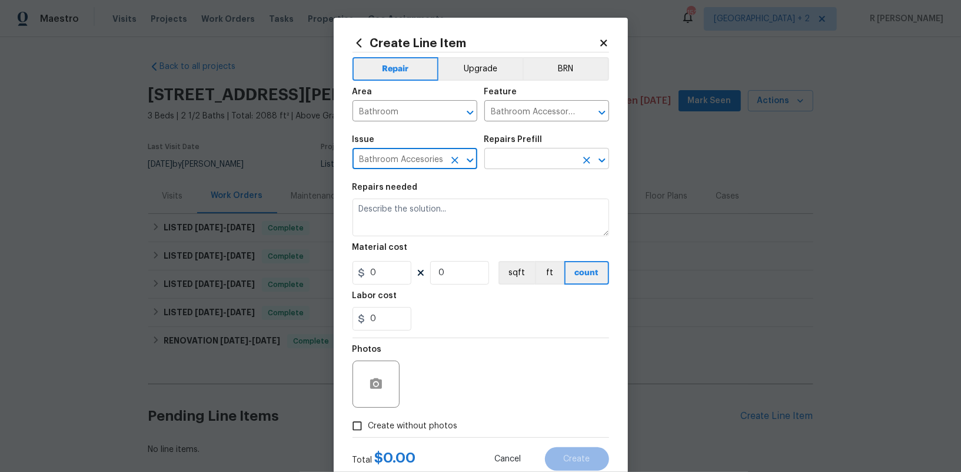
type input "Bathroom Accesories"
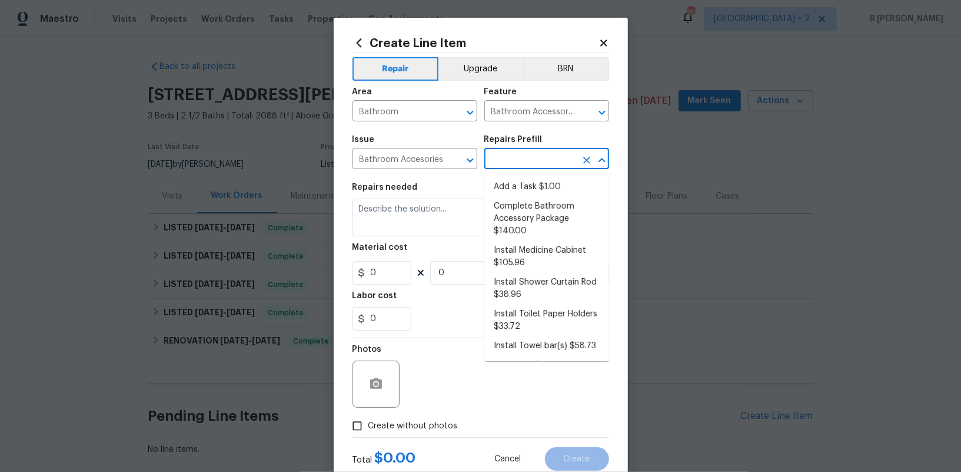
click at [541, 161] on input "text" at bounding box center [531, 160] width 92 height 18
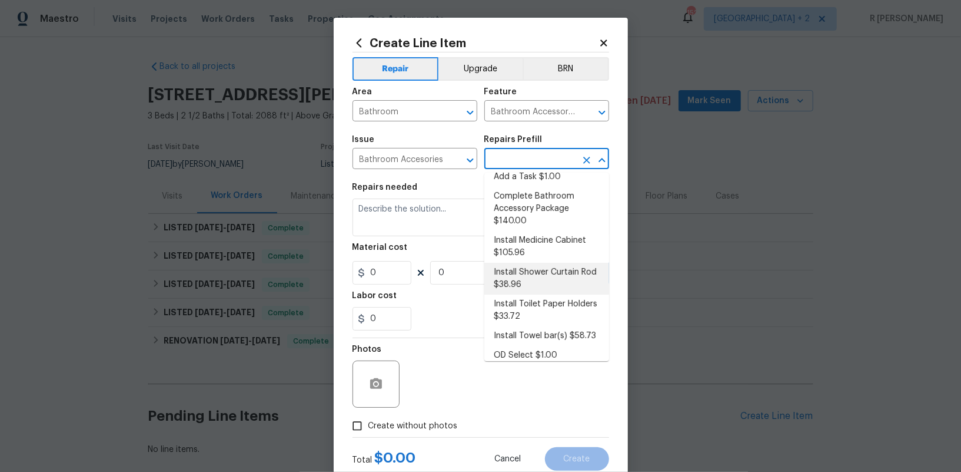
scroll to position [11, 0]
click at [523, 244] on li "Install Medicine Cabinet $105.96" at bounding box center [547, 246] width 125 height 32
type input "Interior Trim"
type input "Install Medicine Cabinet $105.96"
type textarea "Remove the existing medicine cabinet or mirror (if present) and install a new m…"
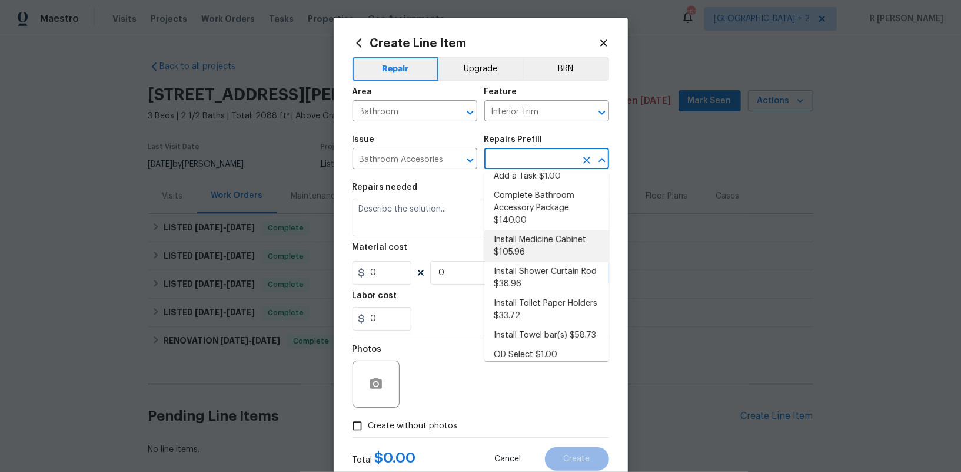
type input "105.96"
type input "1"
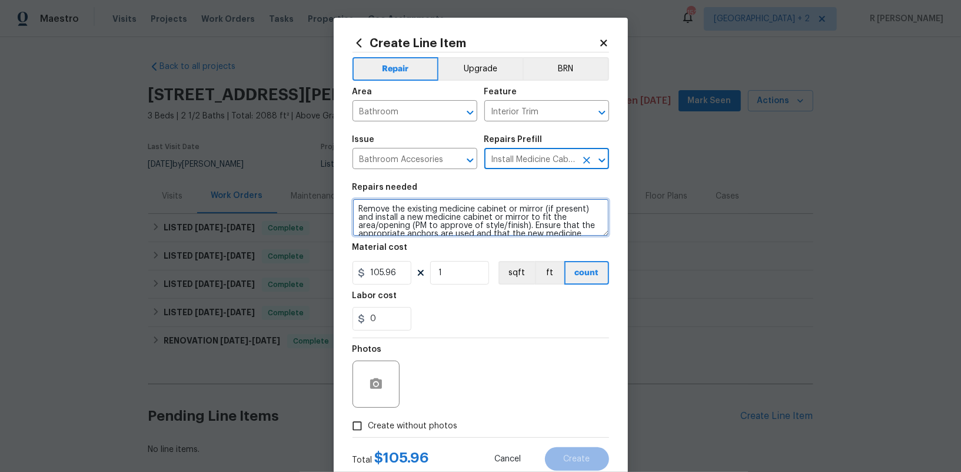
click at [448, 211] on textarea "Remove the existing medicine cabinet or mirror (if present) and install a new m…" at bounding box center [481, 217] width 257 height 38
paste textarea "[STREET_ADDRESS][PERSON_NAME]"
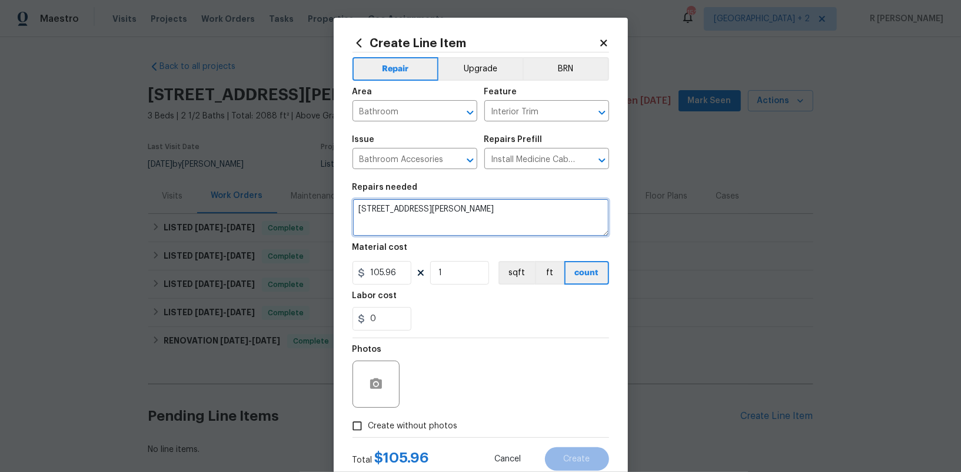
click at [435, 213] on textarea "[STREET_ADDRESS][PERSON_NAME]" at bounding box center [481, 217] width 257 height 38
paste textarea "Remove the existing medicine cabinet in the upstairs secondary bathroom and ins…"
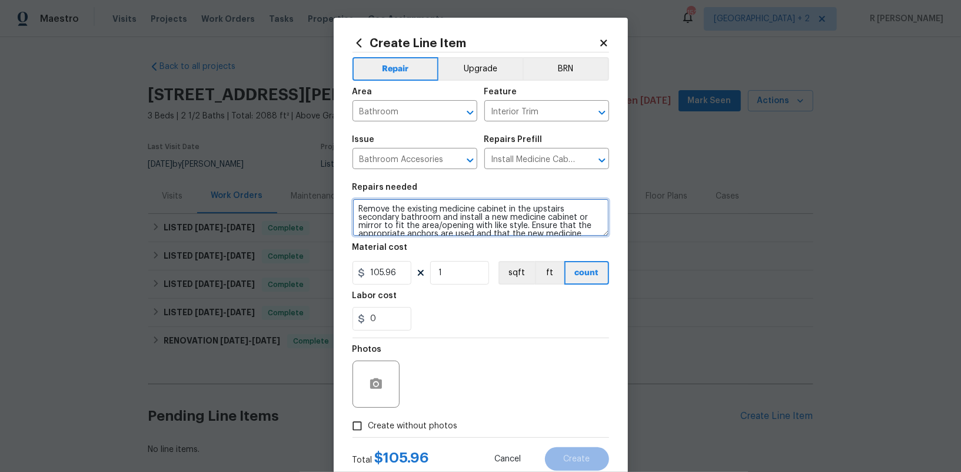
scroll to position [19, 0]
type textarea "Remove the existing medicine cabinet in the upstairs secondary bathroom and ins…"
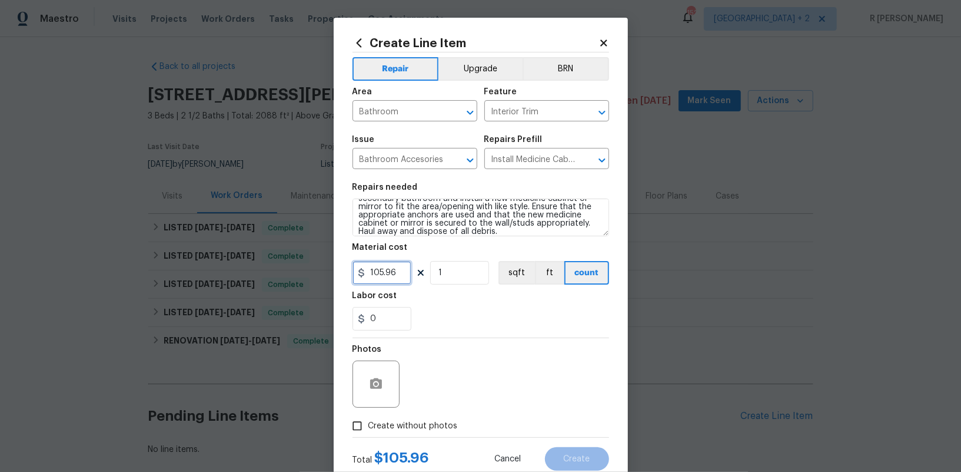
click at [392, 271] on input "105.96" at bounding box center [382, 273] width 59 height 24
type input "180"
click at [360, 430] on input "Create without photos" at bounding box center [357, 425] width 22 height 22
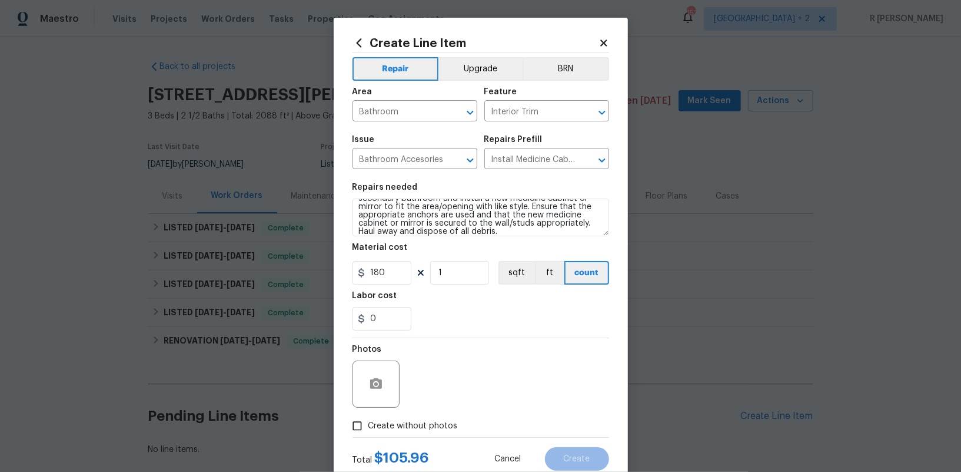
checkbox input "true"
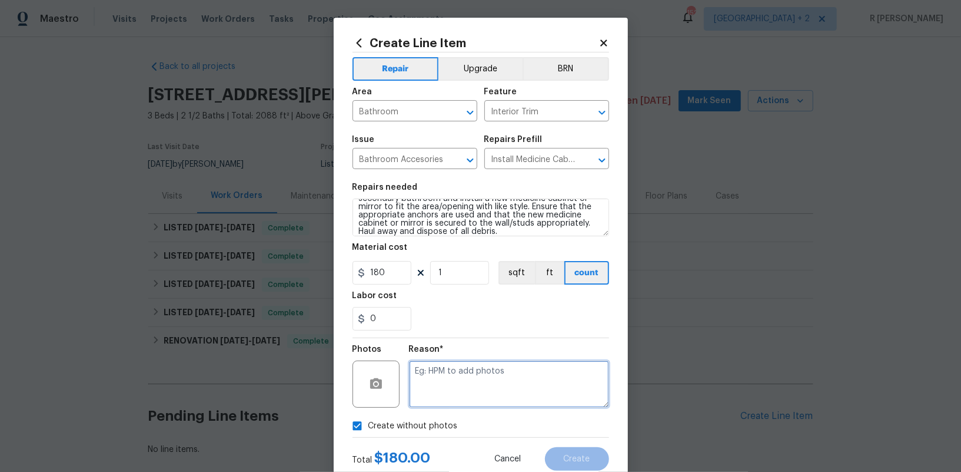
click at [458, 389] on textarea at bounding box center [509, 383] width 200 height 47
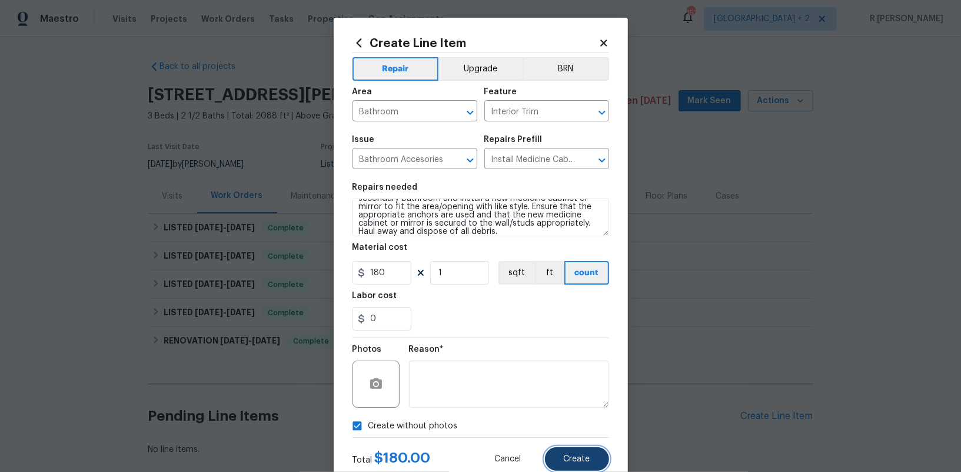
click at [592, 459] on button "Create" at bounding box center [577, 459] width 64 height 24
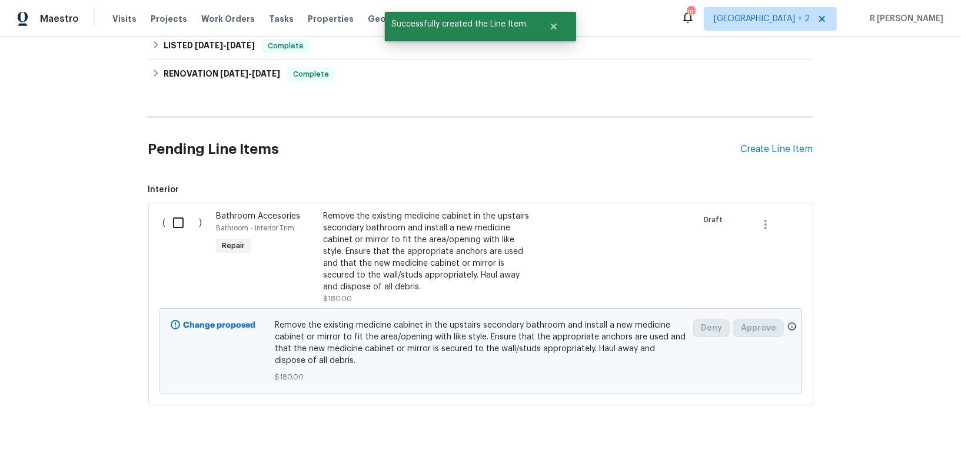
scroll to position [278, 0]
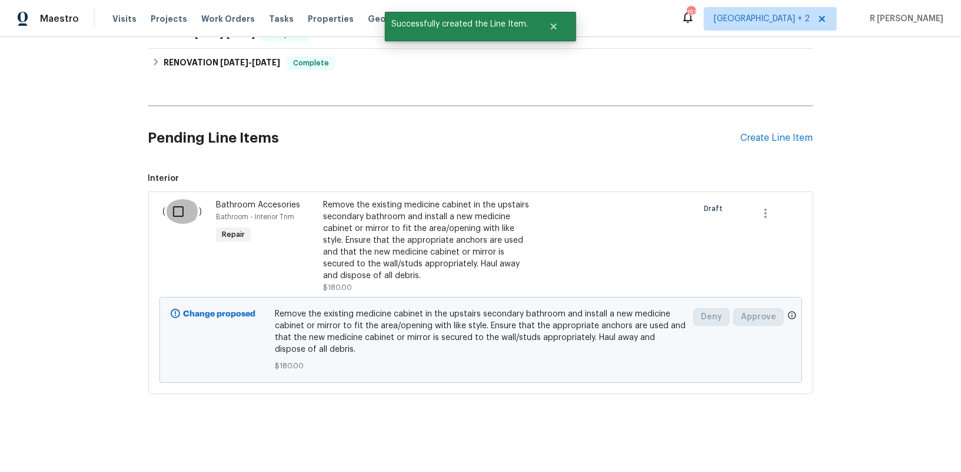
click at [180, 213] on input "checkbox" at bounding box center [183, 211] width 34 height 25
checkbox input "true"
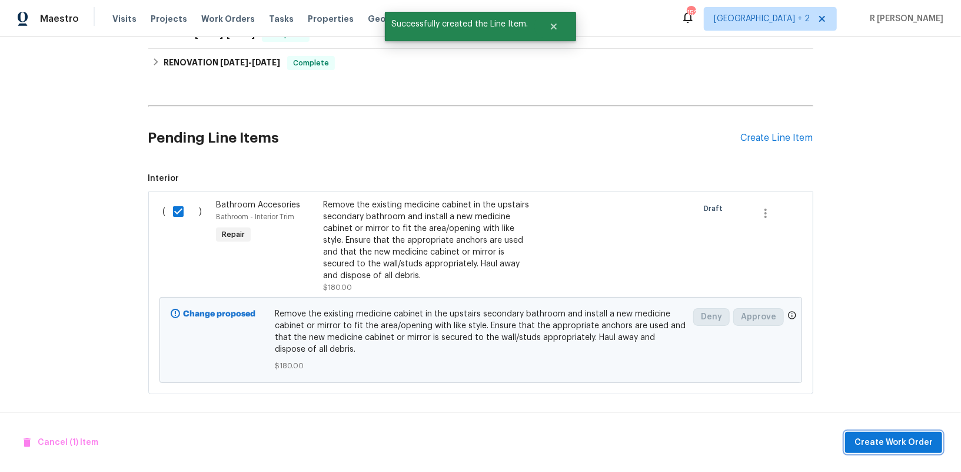
click at [921, 436] on span "Create Work Order" at bounding box center [894, 442] width 78 height 15
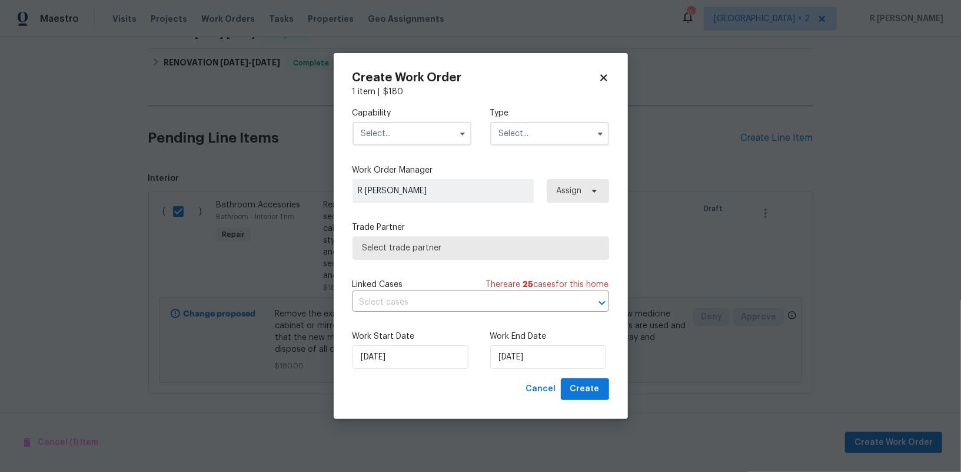
click at [437, 138] on input "text" at bounding box center [412, 134] width 119 height 24
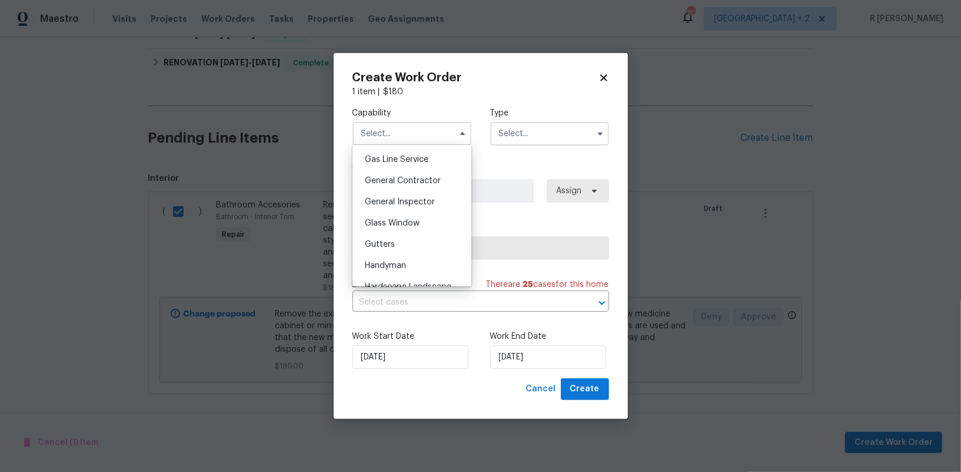
scroll to position [545, 0]
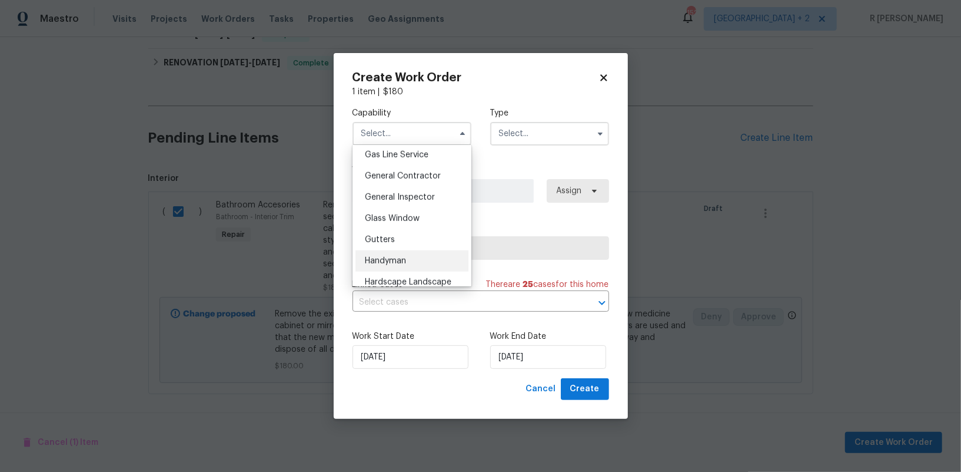
click at [404, 263] on span "Handyman" at bounding box center [385, 261] width 41 height 8
type input "Handyman"
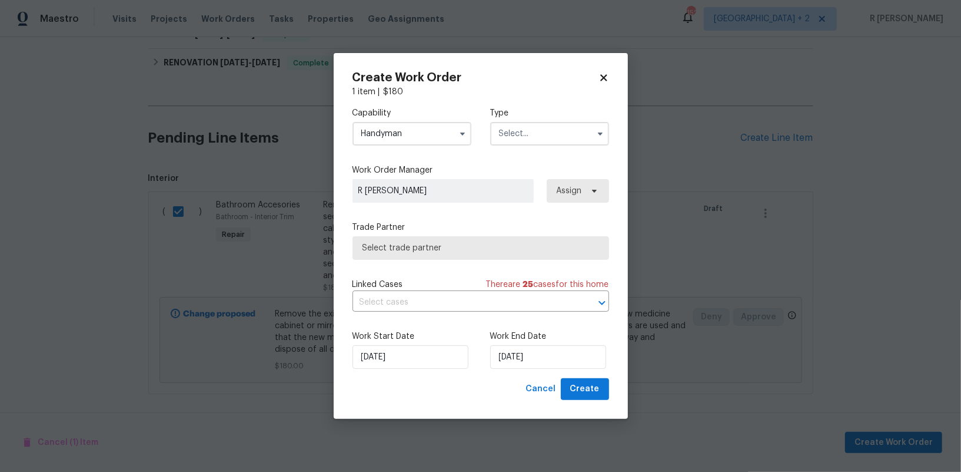
click at [533, 138] on input "text" at bounding box center [549, 134] width 119 height 24
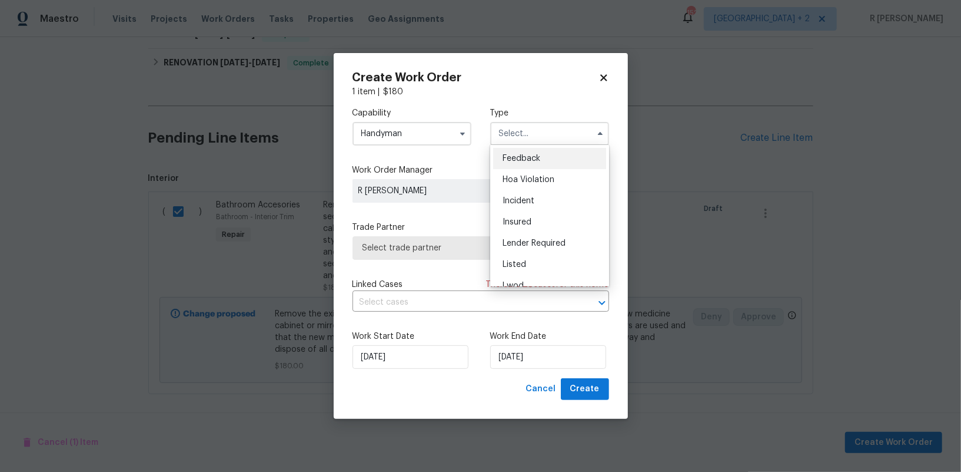
click at [539, 157] on span "Feedback" at bounding box center [522, 158] width 38 height 8
type input "Feedback"
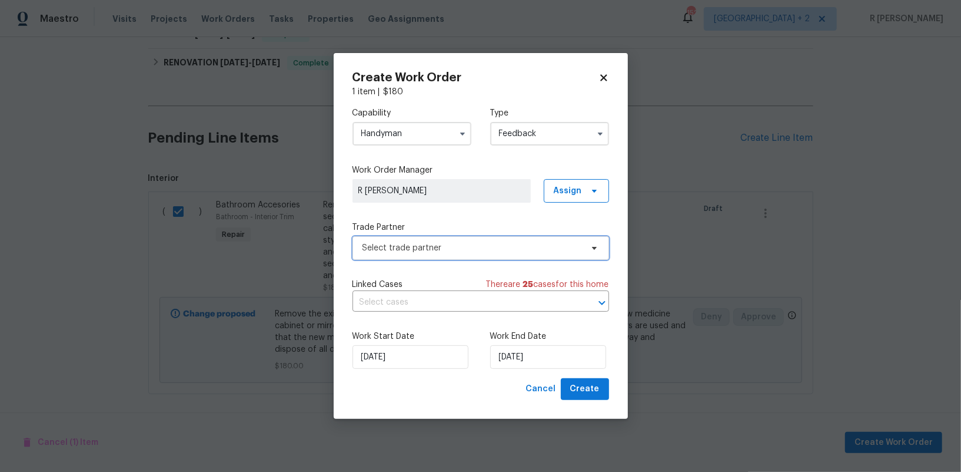
click at [451, 254] on span "Select trade partner" at bounding box center [481, 248] width 257 height 24
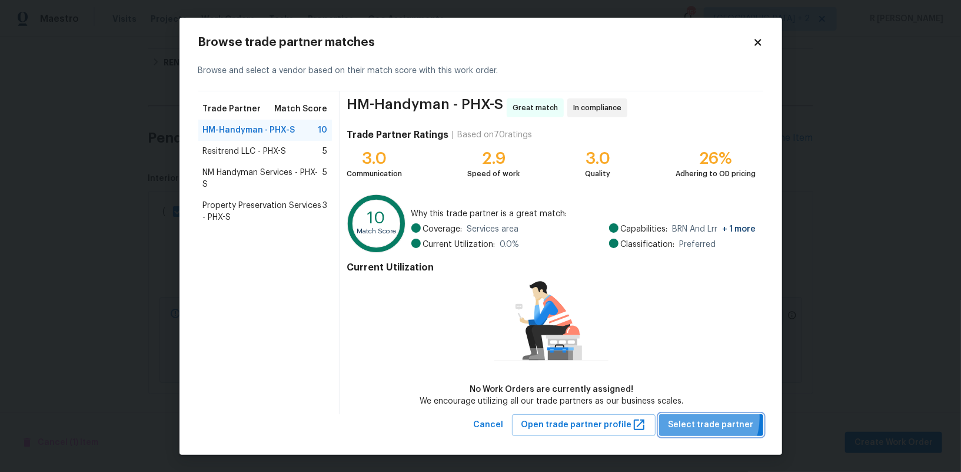
click at [699, 417] on span "Select trade partner" at bounding box center [711, 424] width 85 height 15
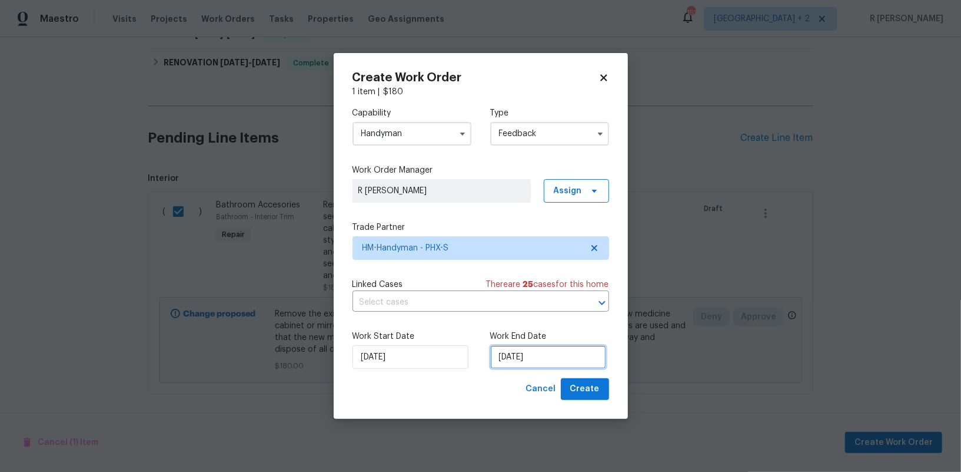
click at [523, 356] on input "[DATE]" at bounding box center [548, 357] width 116 height 24
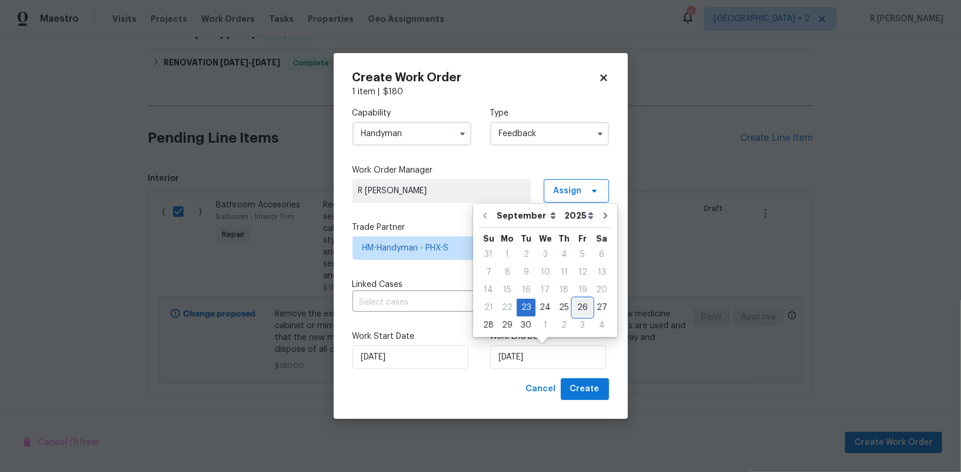
click at [573, 307] on div "26" at bounding box center [582, 307] width 19 height 16
type input "[DATE]"
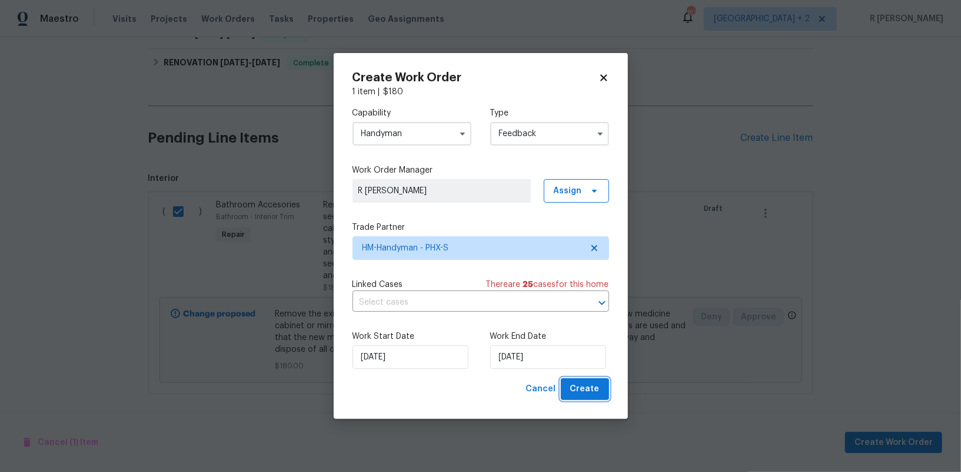
click at [588, 397] on button "Create" at bounding box center [585, 389] width 48 height 22
checkbox input "false"
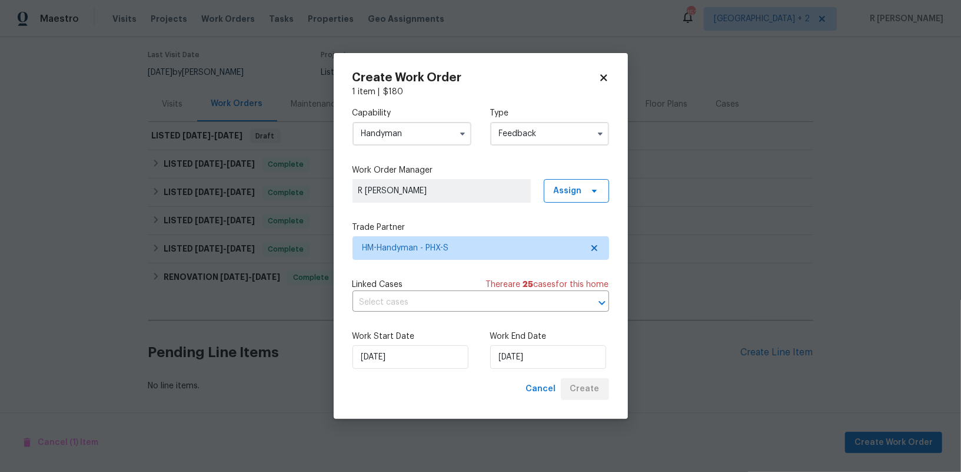
scroll to position [91, 0]
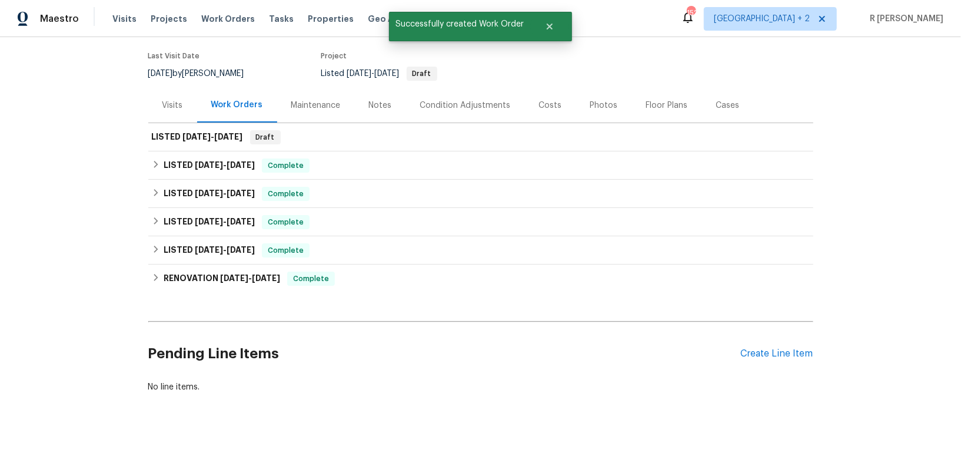
click at [61, 205] on div "Back to all projects 10221 E Knowles Ave, Mesa, AZ 85209 3 Beds | 2 1/2 Baths |…" at bounding box center [480, 254] width 961 height 434
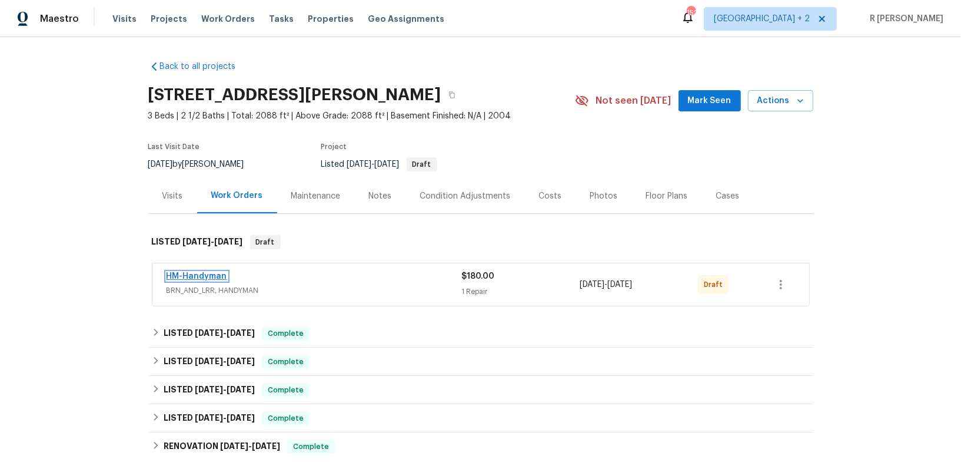
click at [204, 272] on link "HM-Handyman" at bounding box center [197, 276] width 61 height 8
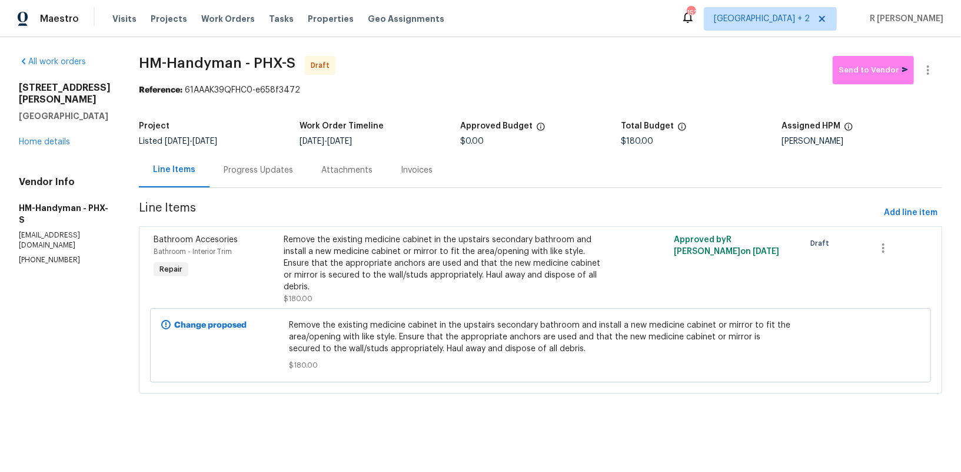
click at [301, 164] on div "Progress Updates" at bounding box center [259, 169] width 98 height 35
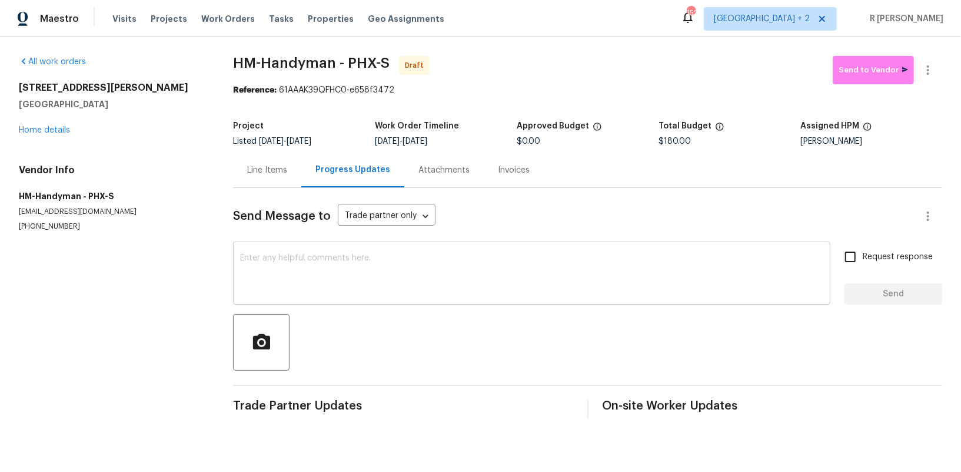
click at [456, 291] on textarea at bounding box center [531, 274] width 583 height 41
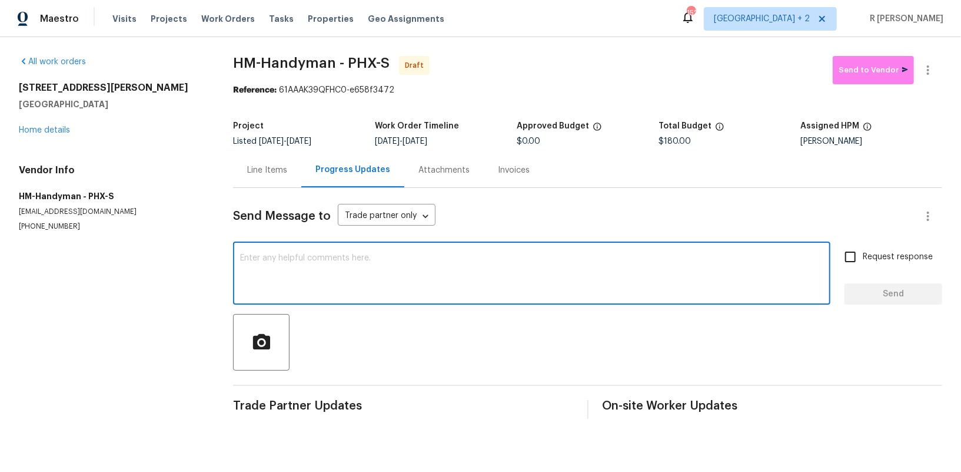
paste textarea "Hey, this is Yogesh from Opendoor. I’m confirming you received the WO for the p…"
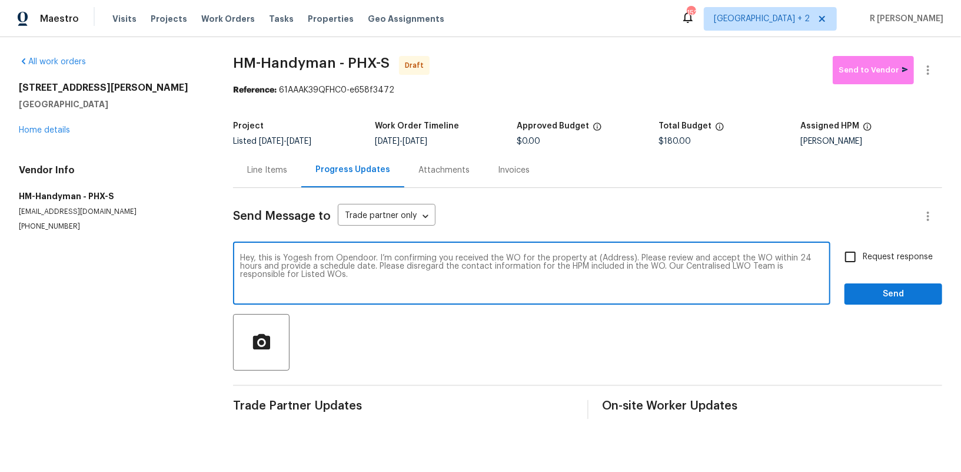
click at [609, 262] on textarea "Hey, this is Yogesh from Opendoor. I’m confirming you received the WO for the p…" at bounding box center [531, 274] width 583 height 41
click at [603, 257] on textarea "Hey, this is Yogesh from Opendoor. I’m confirming you received the WO for the p…" at bounding box center [531, 274] width 583 height 41
paste textarea "[STREET_ADDRESS][PERSON_NAME]"
type textarea "Hey, this is Yogesh from Opendoor. I’m confirming you received the WO for the p…"
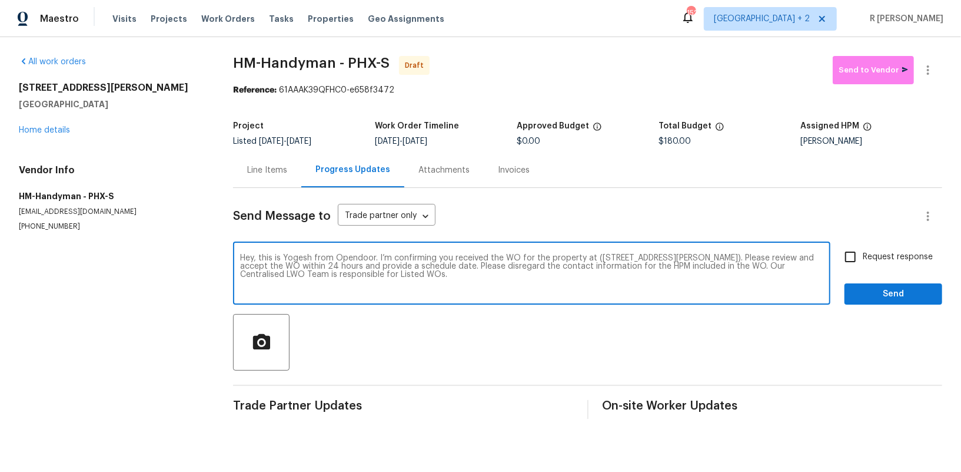
click at [902, 258] on span "Request response" at bounding box center [898, 257] width 70 height 12
click at [863, 258] on input "Request response" at bounding box center [850, 256] width 25 height 25
checkbox input "true"
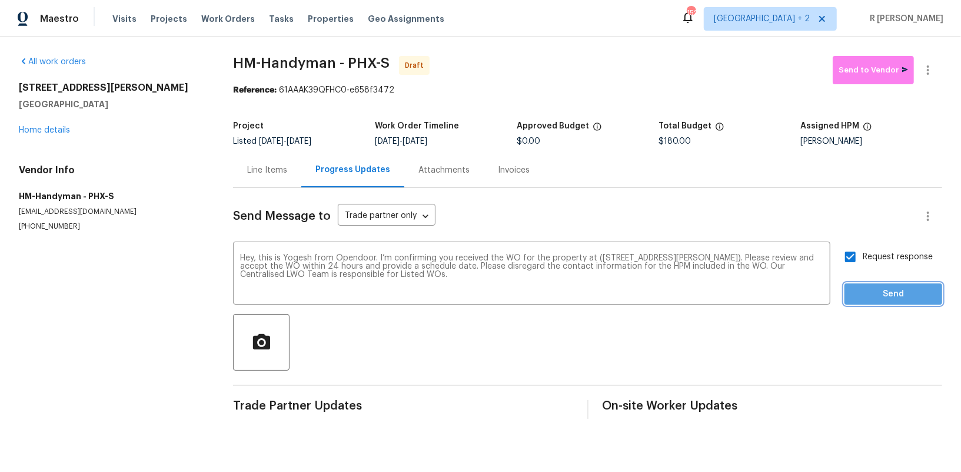
click at [895, 287] on span "Send" at bounding box center [893, 294] width 79 height 15
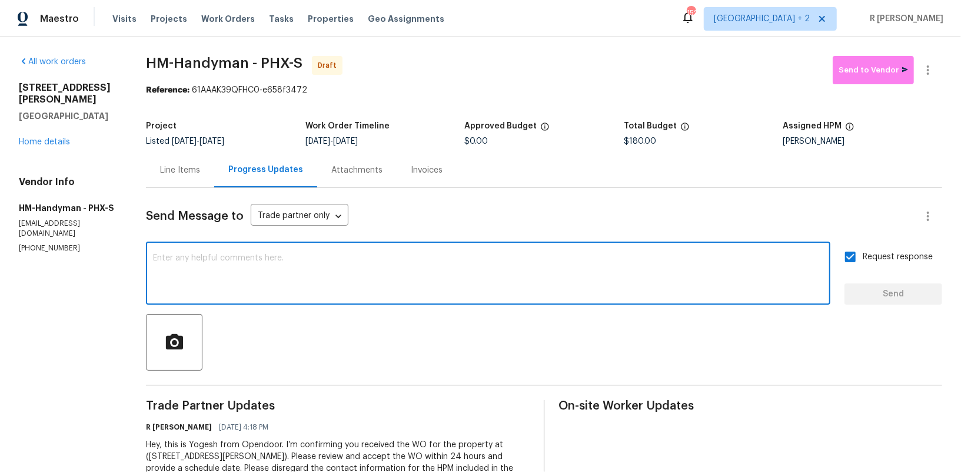
click at [479, 284] on textarea at bounding box center [488, 274] width 671 height 41
paste textarea "Attention All Work Orders must include before-photos (both close-up and wide-an…"
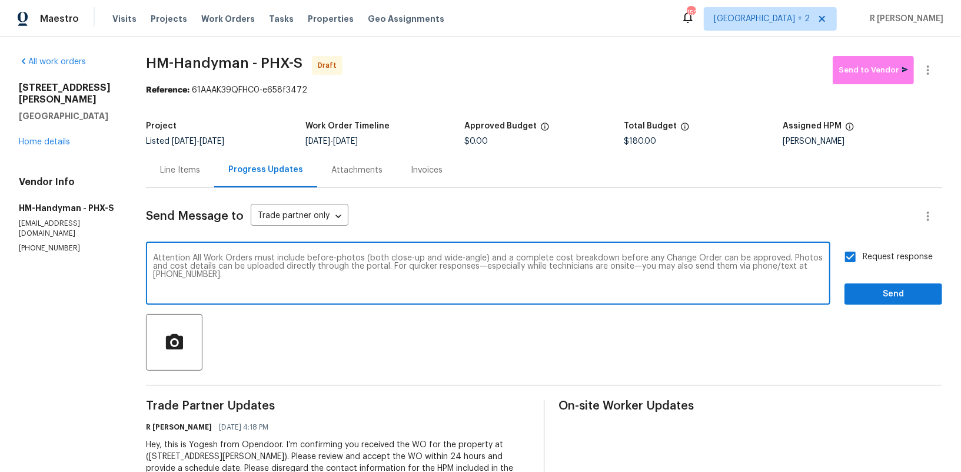
type textarea "Attention All Work Orders must include before-photos (both close-up and wide-an…"
click at [895, 290] on span "Send" at bounding box center [893, 294] width 79 height 15
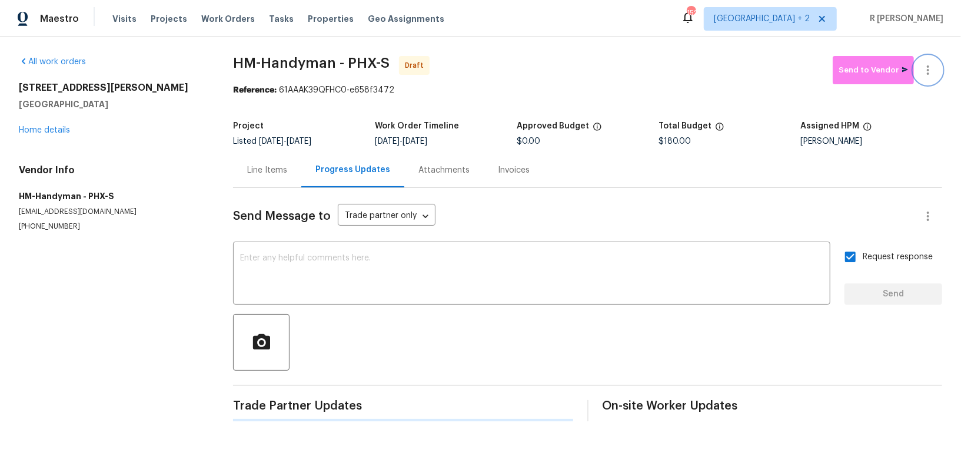
click at [927, 58] on button "button" at bounding box center [928, 70] width 28 height 28
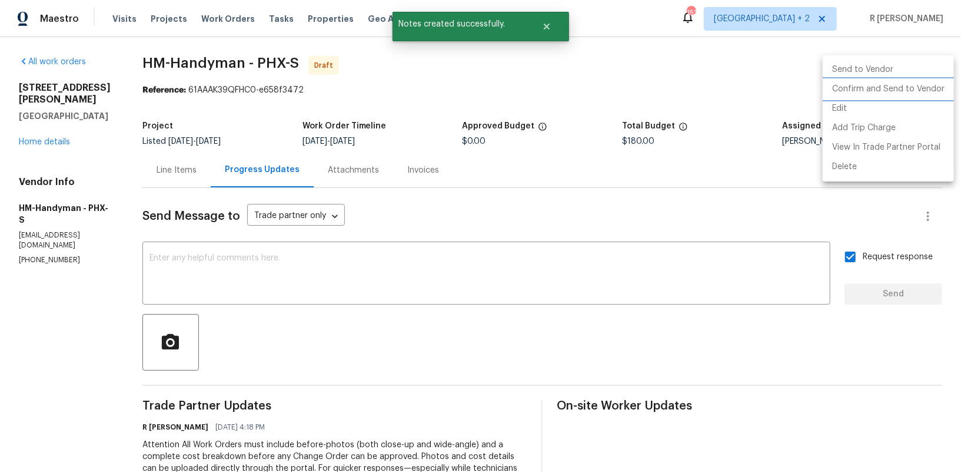
click at [889, 88] on li "Confirm and Send to Vendor" at bounding box center [888, 88] width 131 height 19
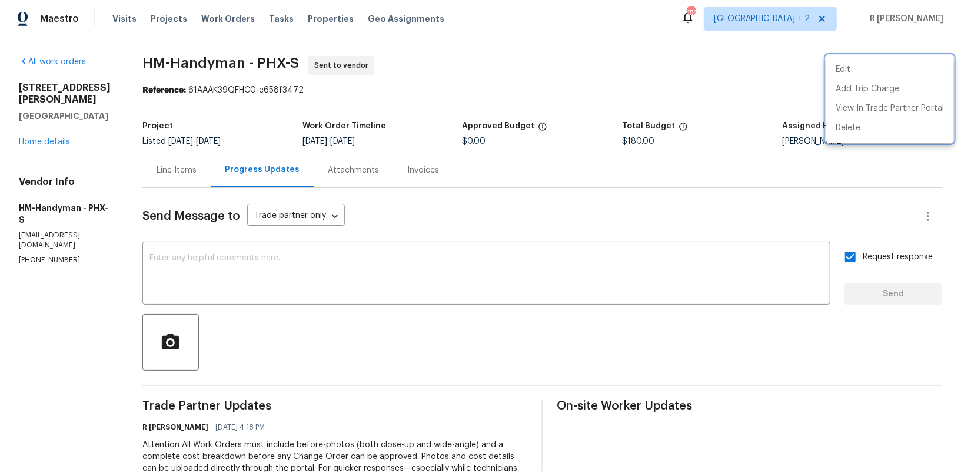
click at [288, 61] on div at bounding box center [480, 236] width 961 height 472
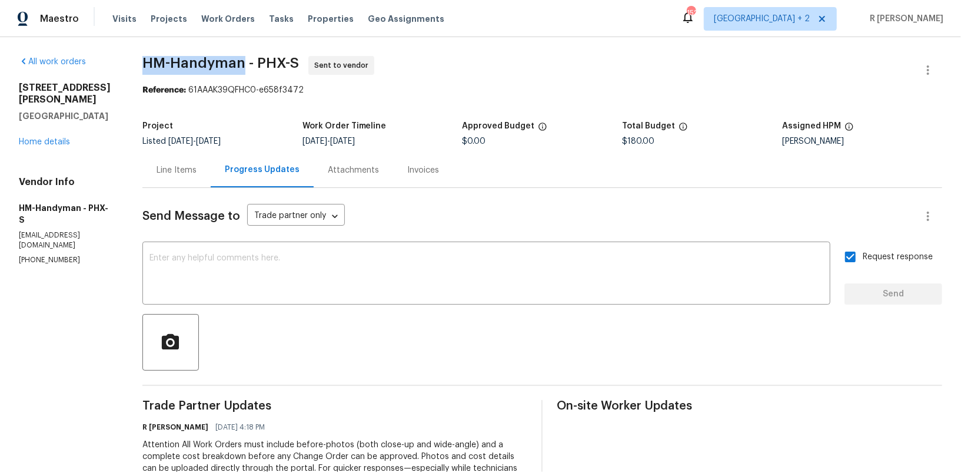
drag, startPoint x: 237, startPoint y: 64, endPoint x: 154, endPoint y: 63, distance: 83.0
click at [154, 63] on span "HM-Handyman - PHX-S" at bounding box center [220, 63] width 157 height 14
copy span "HM-Handyman"
click at [46, 138] on link "Home details" at bounding box center [44, 142] width 51 height 8
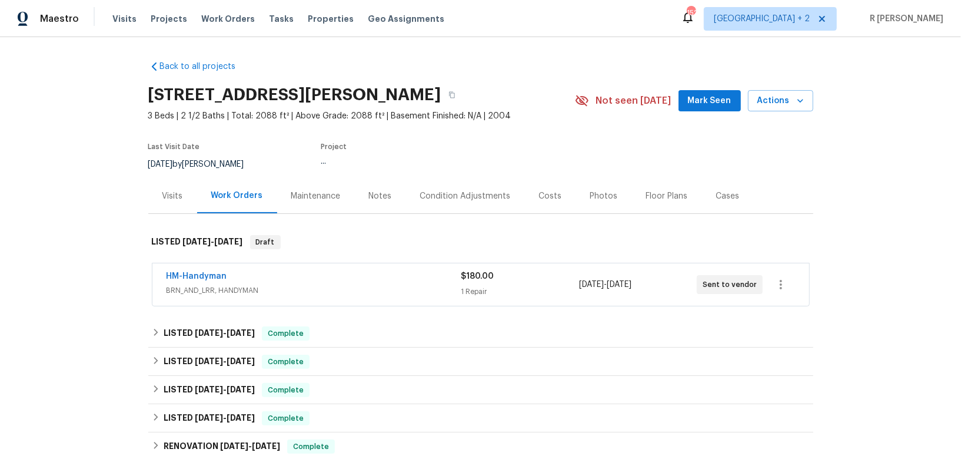
drag, startPoint x: 254, startPoint y: 271, endPoint x: 65, endPoint y: 272, distance: 189.0
click at [65, 272] on div "Back to all projects 10221 E Knowles Ave, Mesa, AZ 85209 3 Beds | 2 1/2 Baths |…" at bounding box center [480, 254] width 961 height 434
copy link "HM-Handyman"
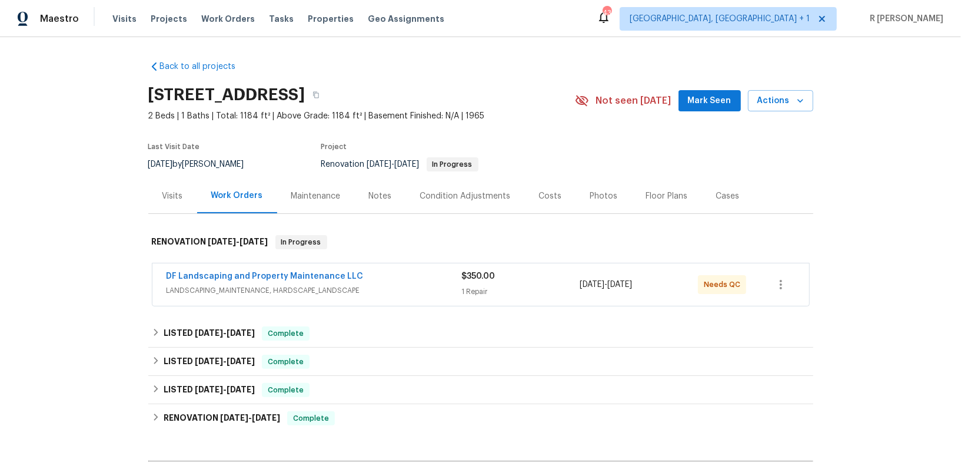
click at [408, 279] on div "DF Landscaping and Property Maintenance LLC" at bounding box center [315, 277] width 296 height 14
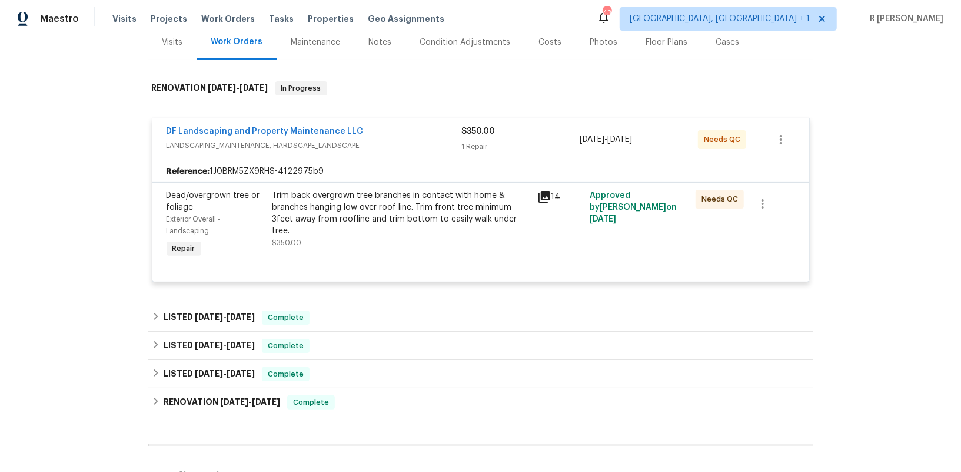
scroll to position [277, 0]
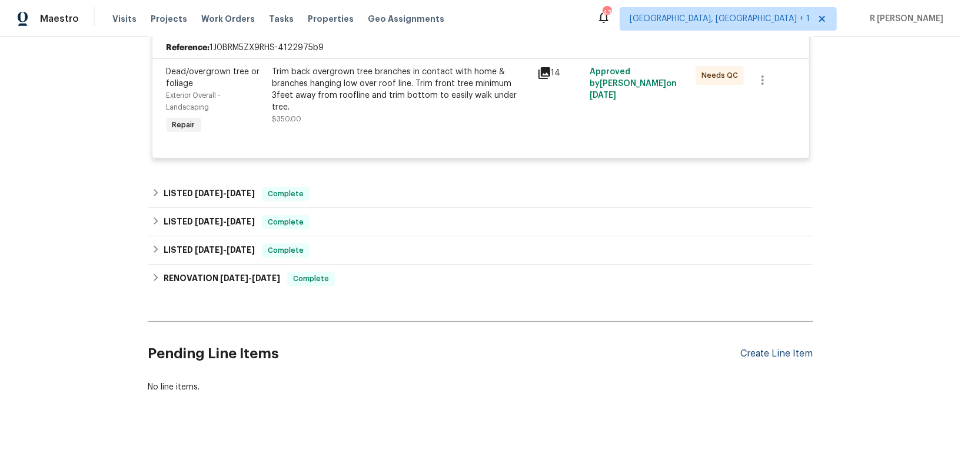
click at [776, 348] on div "Create Line Item" at bounding box center [777, 353] width 72 height 11
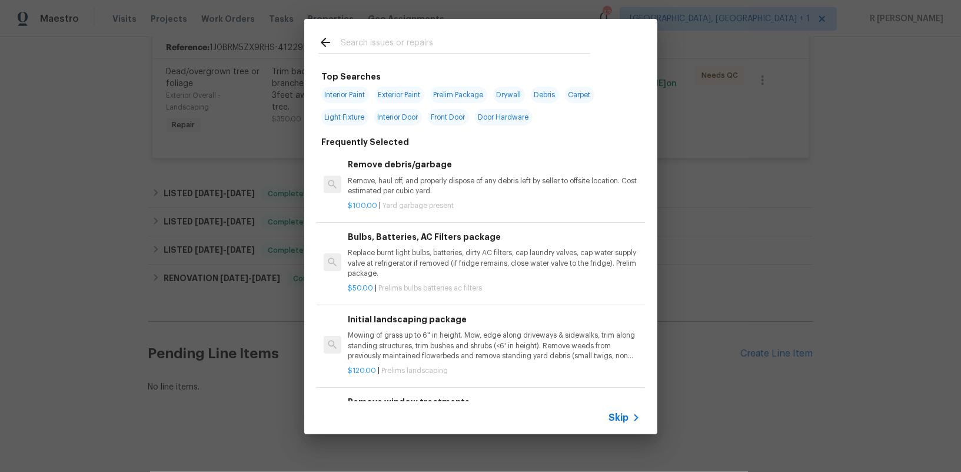
click at [628, 416] on span "Skip" at bounding box center [619, 418] width 20 height 12
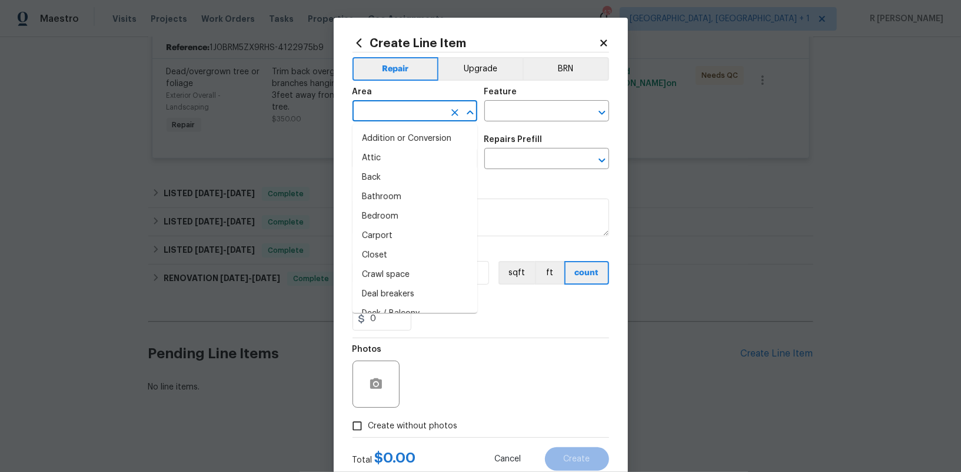
click at [396, 111] on input "text" at bounding box center [399, 112] width 92 height 18
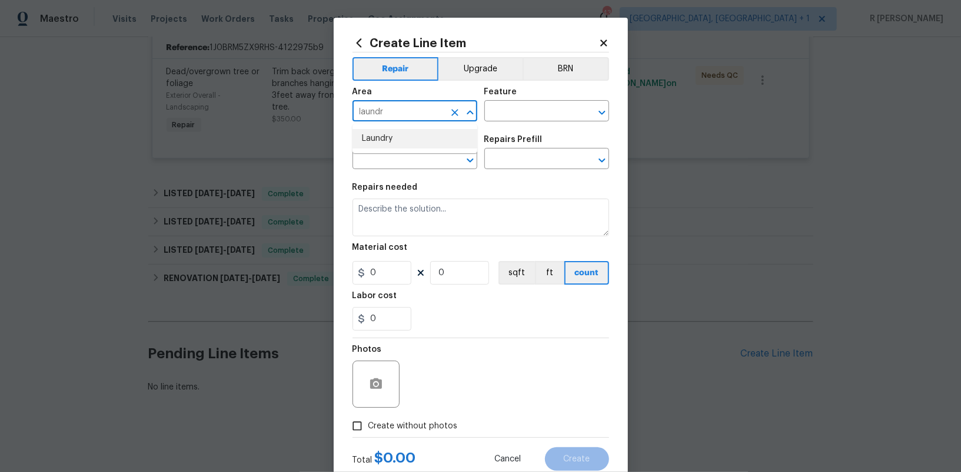
click at [369, 148] on ul "Laundry" at bounding box center [415, 138] width 125 height 29
click at [373, 143] on li "Laundry" at bounding box center [415, 138] width 125 height 19
type input "Laundry"
click at [528, 104] on input "text" at bounding box center [531, 112] width 92 height 18
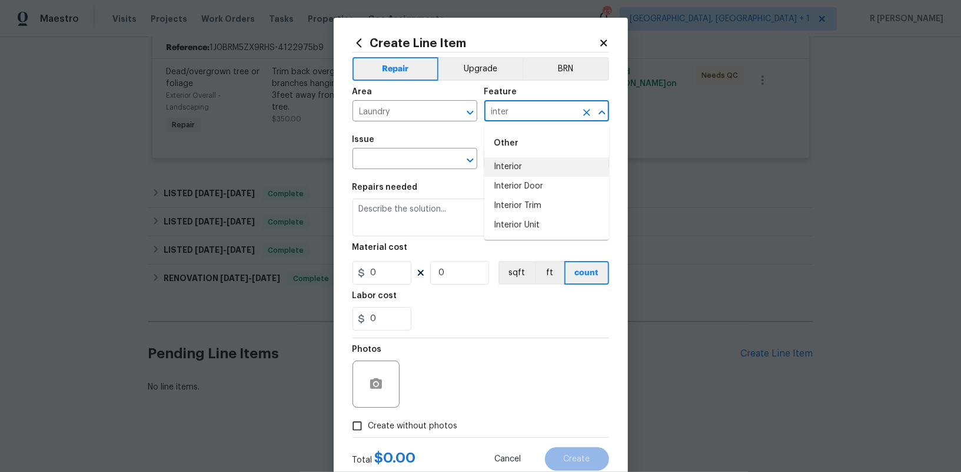
click at [505, 169] on li "Interior" at bounding box center [547, 166] width 125 height 19
click at [519, 184] on li "Interior Door" at bounding box center [547, 186] width 125 height 19
type input "Interior Door"
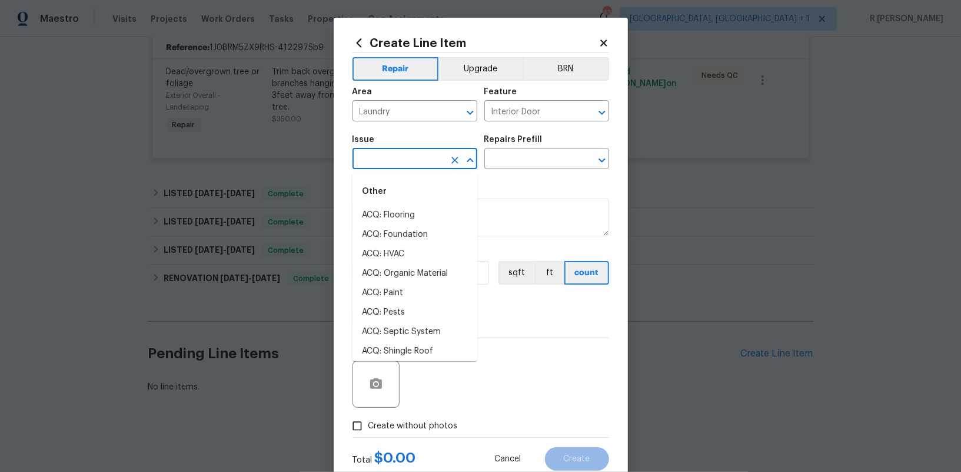
click at [399, 165] on input "text" at bounding box center [399, 160] width 92 height 18
click at [380, 250] on li "Exterior Door Hardware" at bounding box center [415, 253] width 125 height 19
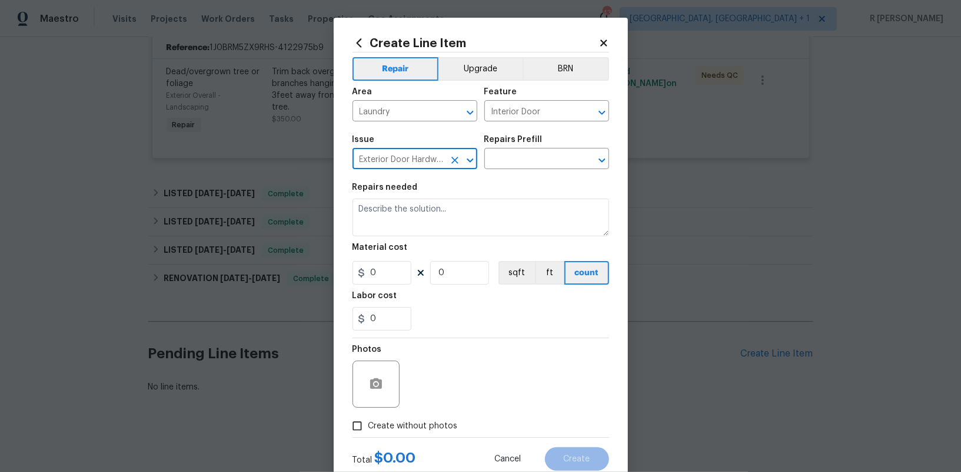
type input "Exterior Door Hardware"
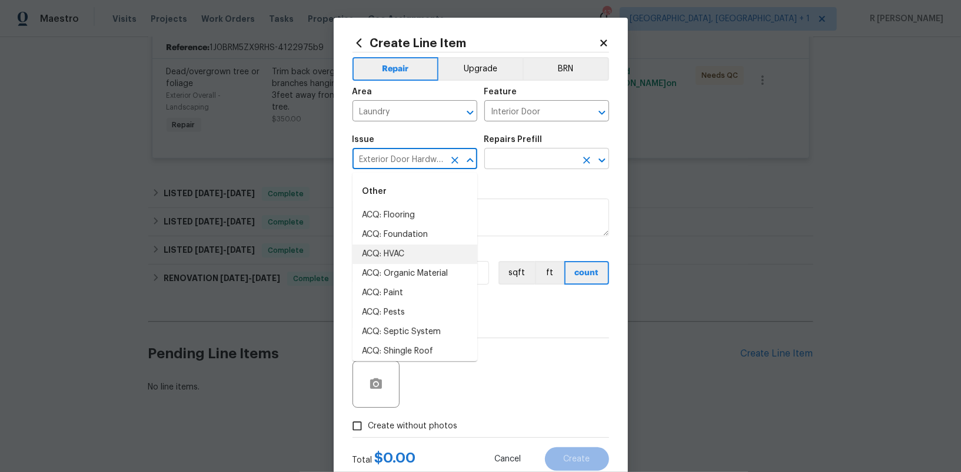
click at [516, 157] on input "text" at bounding box center [531, 160] width 92 height 18
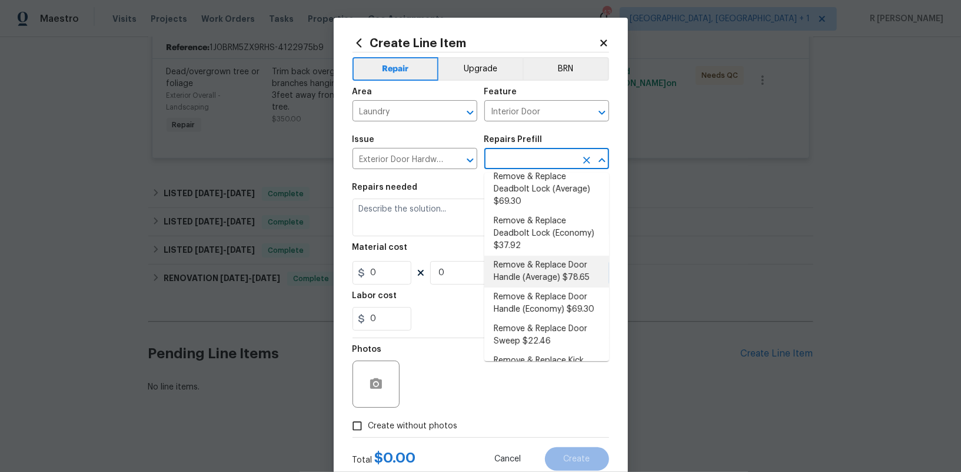
scroll to position [51, 0]
click at [536, 294] on li "Remove & Replace Door Handle (Economy) $69.30" at bounding box center [547, 301] width 125 height 32
type input "Remove & Replace Door Handle (Economy) $69.30"
type textarea "Remove the exisiting exterior door handle and replace with new. Haul away and d…"
type input "69.3"
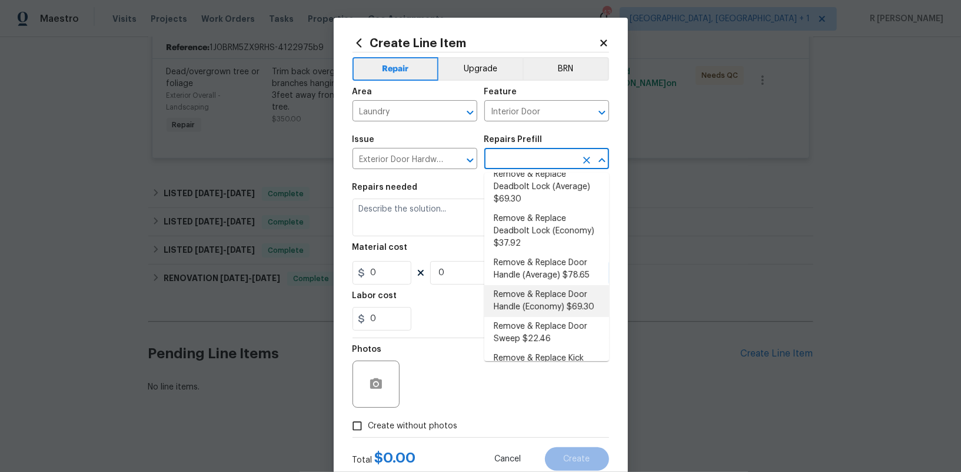
type input "1"
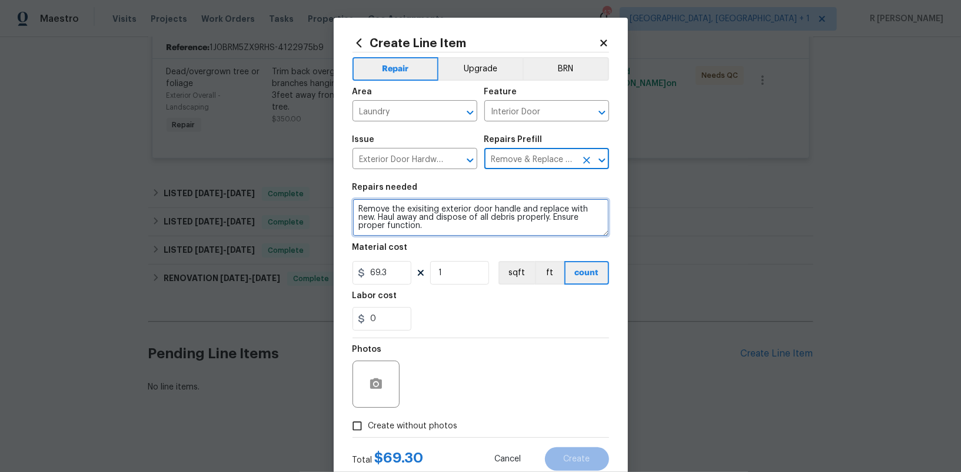
click at [461, 221] on textarea "Remove the exisiting exterior door handle and replace with new. Haul away and d…" at bounding box center [481, 217] width 257 height 38
click at [458, 221] on textarea "Remove the exisiting exterior door handle and replace with new. Haul away and d…" at bounding box center [481, 217] width 257 height 38
paste textarea "[STREET_ADDRESS]"
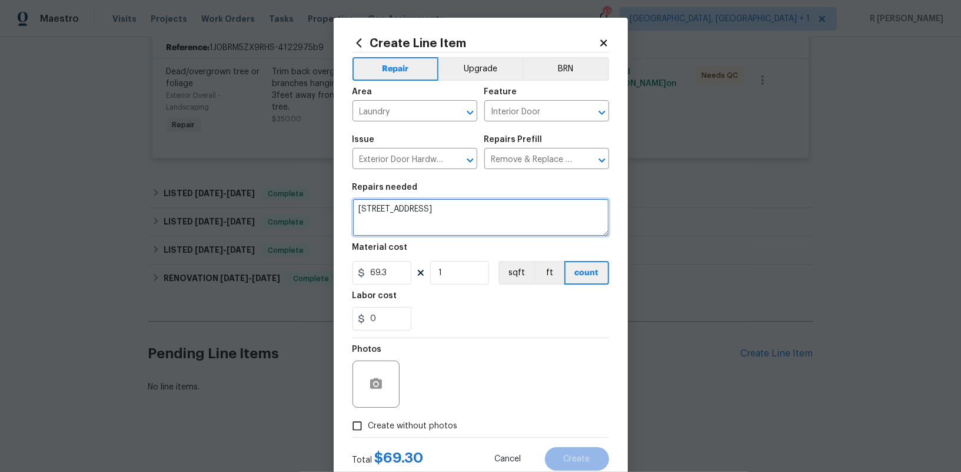
click at [410, 207] on textarea "[STREET_ADDRESS]" at bounding box center [481, 217] width 257 height 38
paste textarea "Remove/Drill the exisiting exterior door handle and replace with new. Place new…"
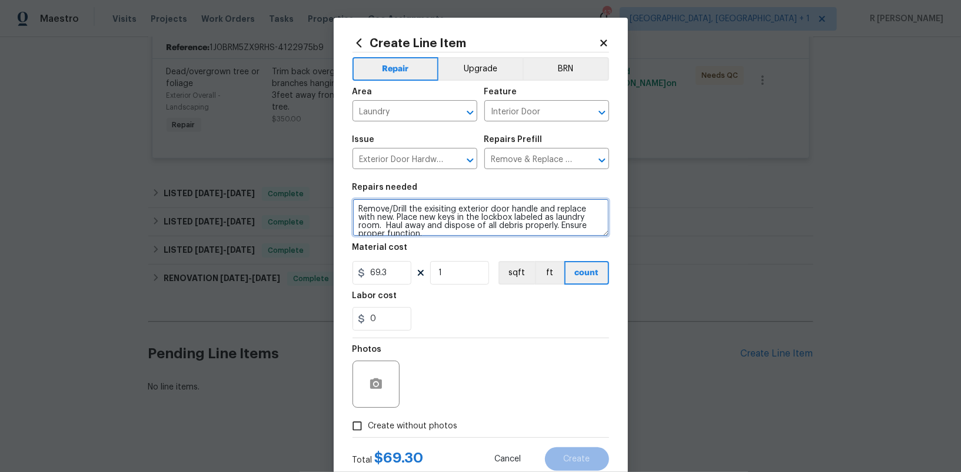
scroll to position [2, 0]
type textarea "Remove/Drill the exisiting exterior door handle and replace with new. Place new…"
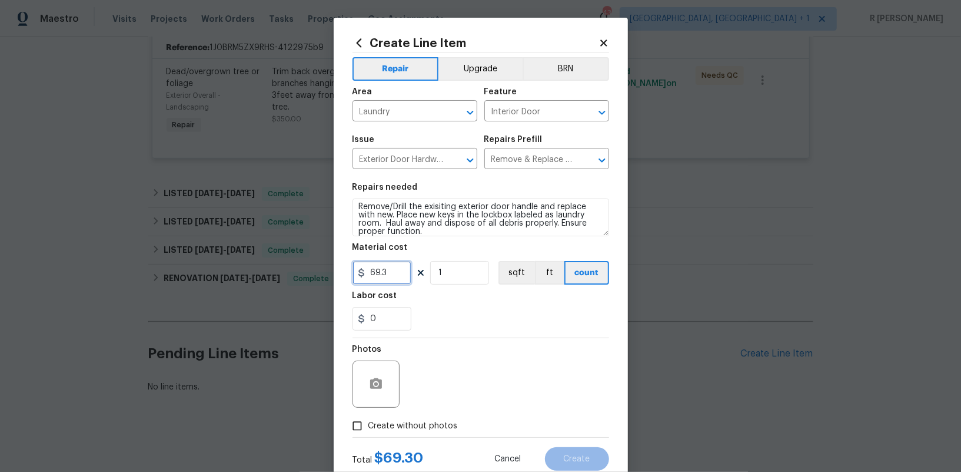
click at [397, 274] on input "69.3" at bounding box center [382, 273] width 59 height 24
click at [386, 278] on input "75" at bounding box center [382, 273] width 59 height 24
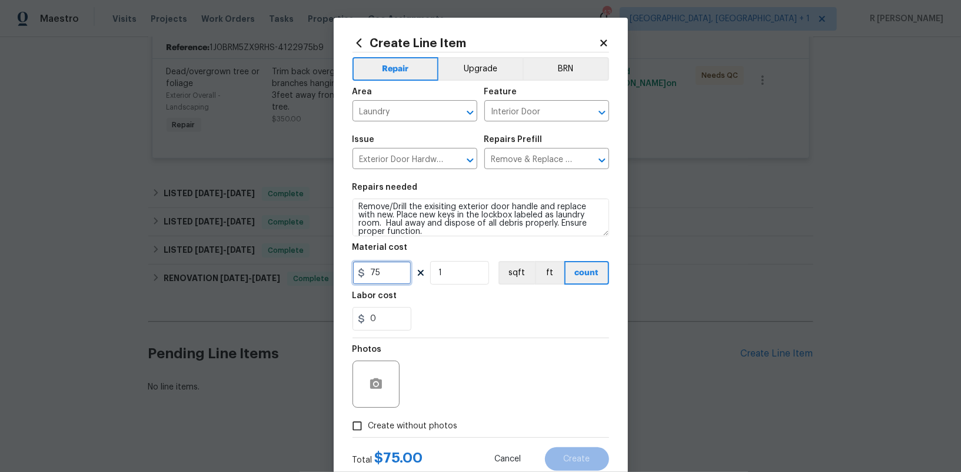
click at [386, 278] on input "75" at bounding box center [382, 273] width 59 height 24
type input "144.3"
click at [408, 423] on span "Create without photos" at bounding box center [413, 426] width 89 height 12
click at [369, 423] on input "Create without photos" at bounding box center [357, 425] width 22 height 22
checkbox input "true"
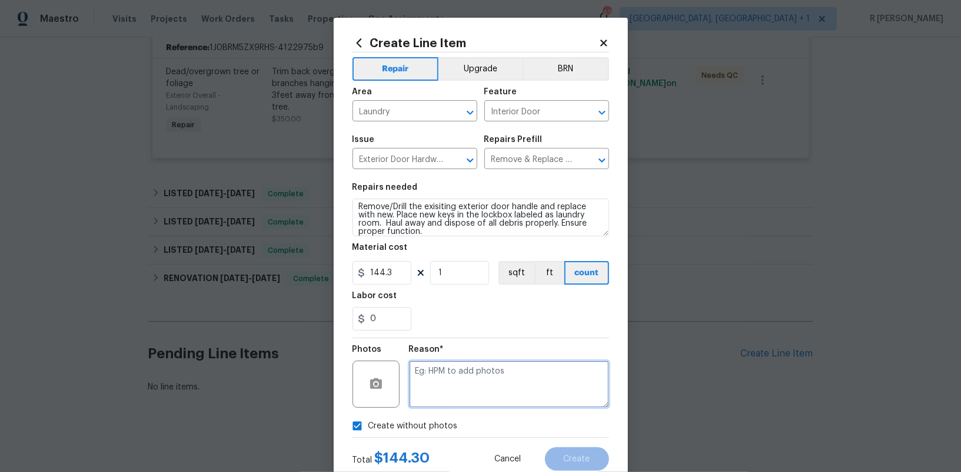
click at [476, 396] on textarea at bounding box center [509, 383] width 200 height 47
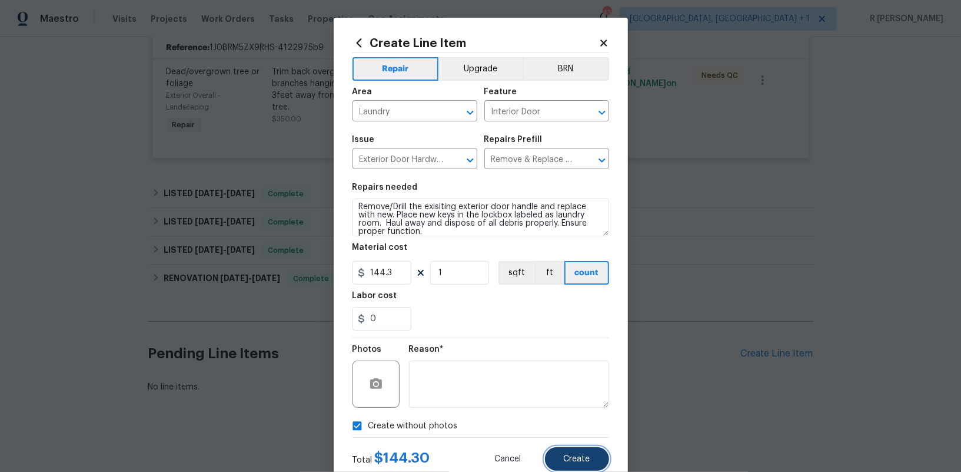
click at [571, 461] on span "Create" at bounding box center [577, 458] width 26 height 9
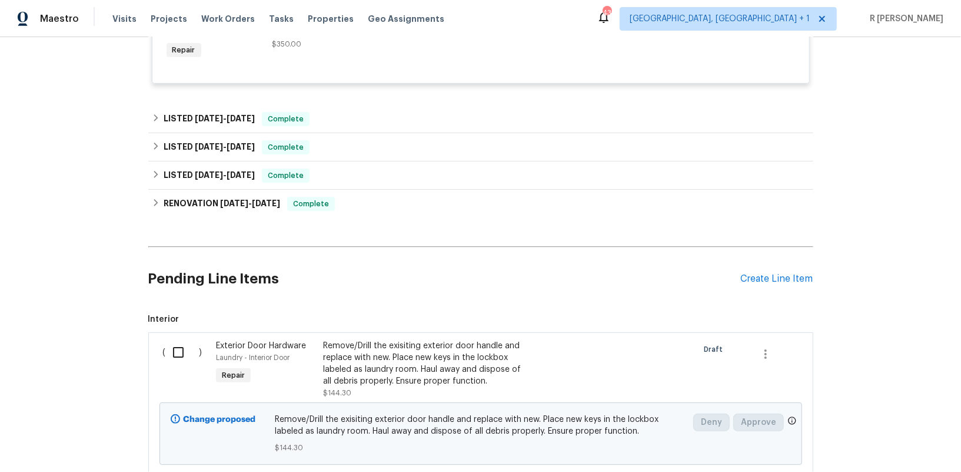
scroll to position [434, 0]
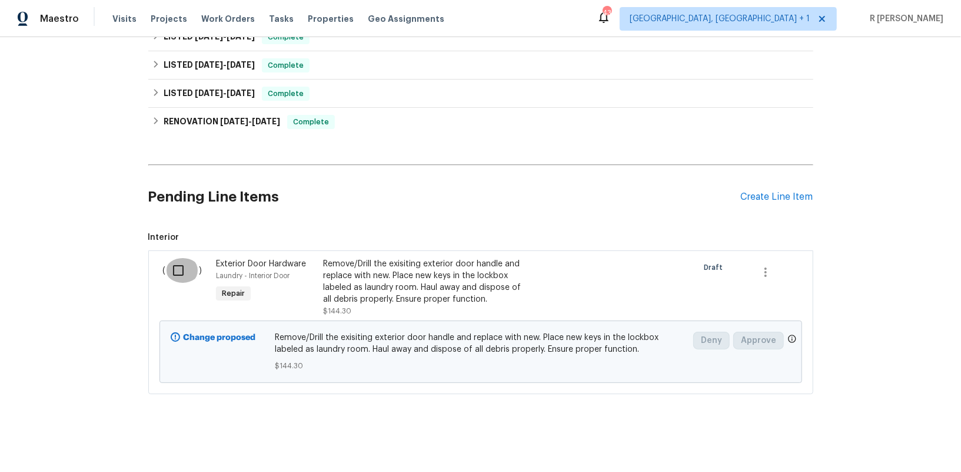
click at [178, 263] on input "checkbox" at bounding box center [183, 270] width 34 height 25
checkbox input "true"
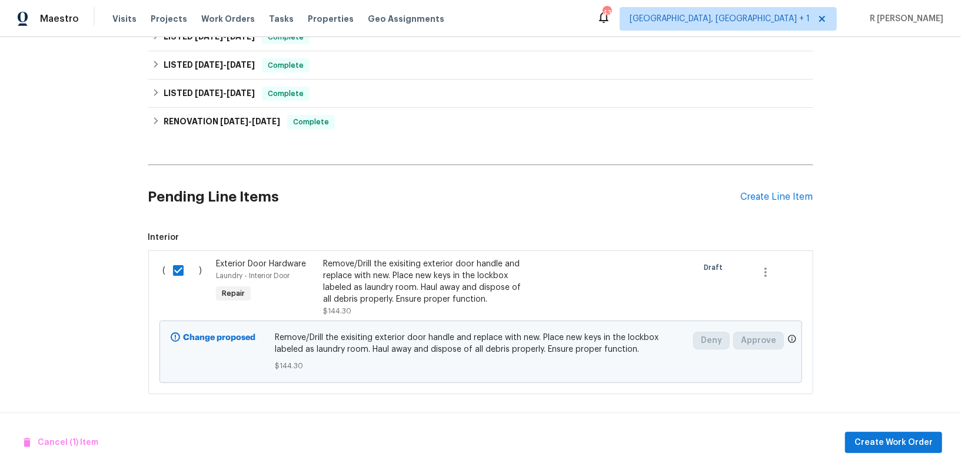
click at [886, 422] on div "Cancel (1) Item Create Work Order" at bounding box center [480, 442] width 961 height 60
click at [880, 456] on div "Cancel (1) Item Create Work Order" at bounding box center [480, 442] width 961 height 60
click at [874, 452] on button "Create Work Order" at bounding box center [893, 443] width 97 height 22
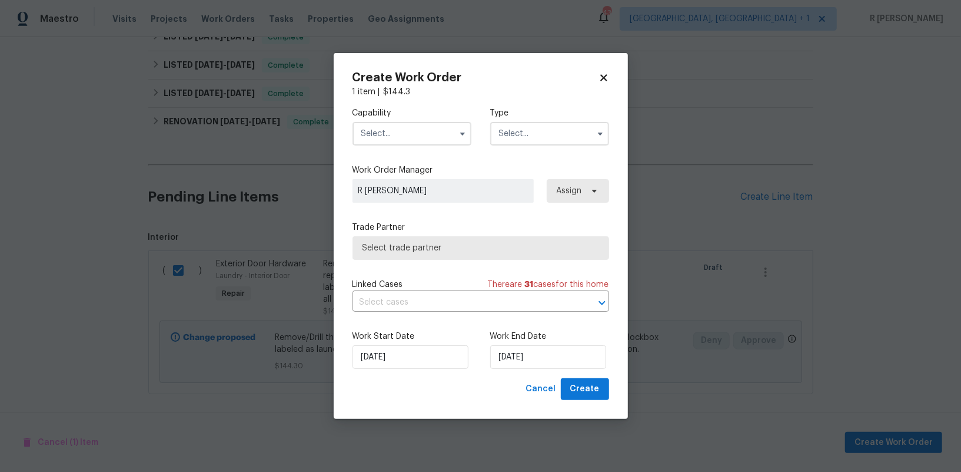
click at [430, 128] on input "text" at bounding box center [412, 134] width 119 height 24
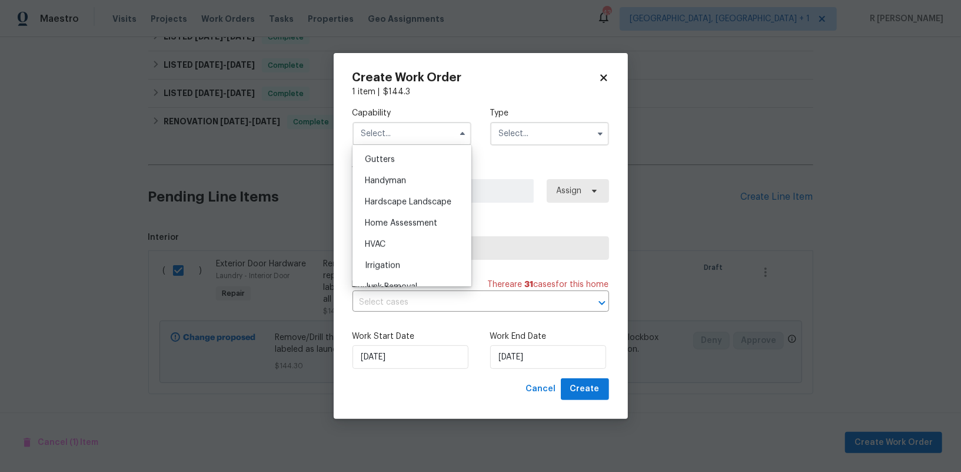
scroll to position [625, 0]
click at [399, 181] on span "Handyman" at bounding box center [385, 181] width 41 height 8
type input "Handyman"
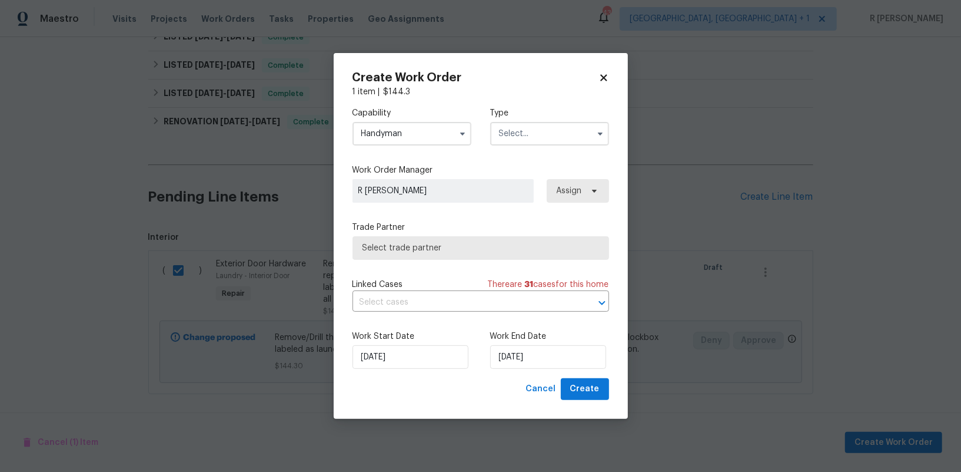
click at [510, 139] on input "text" at bounding box center [549, 134] width 119 height 24
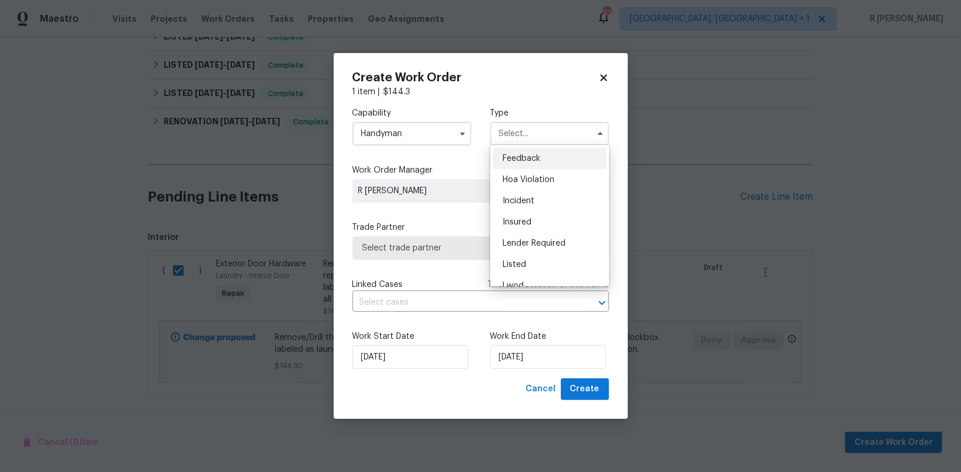
click at [534, 161] on span "Feedback" at bounding box center [522, 158] width 38 height 8
type input "Feedback"
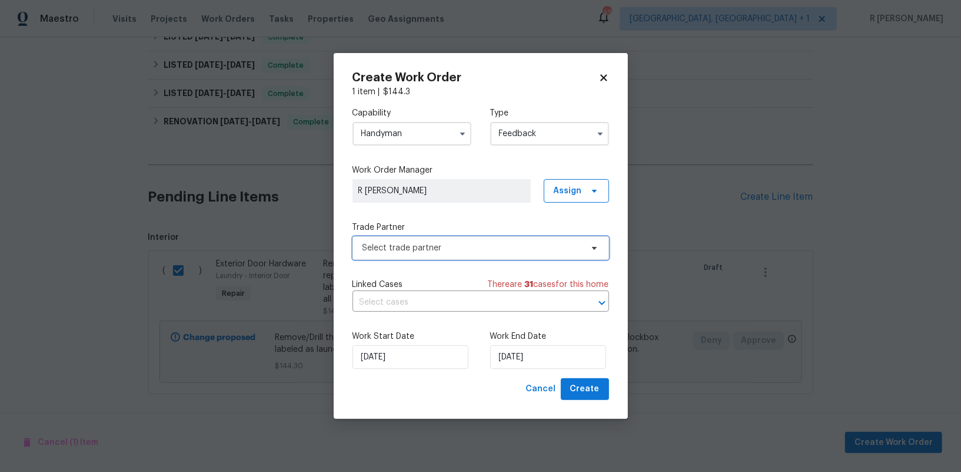
click at [449, 250] on span "Select trade partner" at bounding box center [473, 248] width 220 height 12
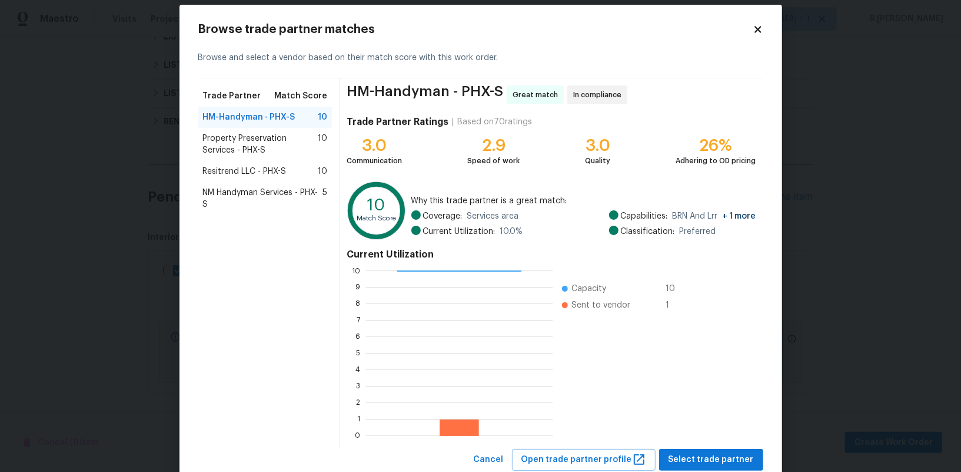
scroll to position [15, 0]
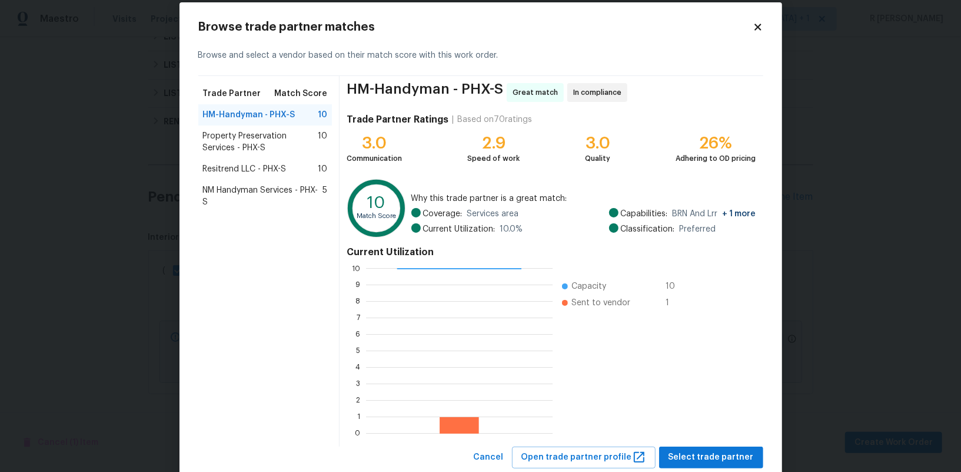
click at [247, 145] on span "Property Preservation Services - PHX-S" at bounding box center [260, 142] width 115 height 24
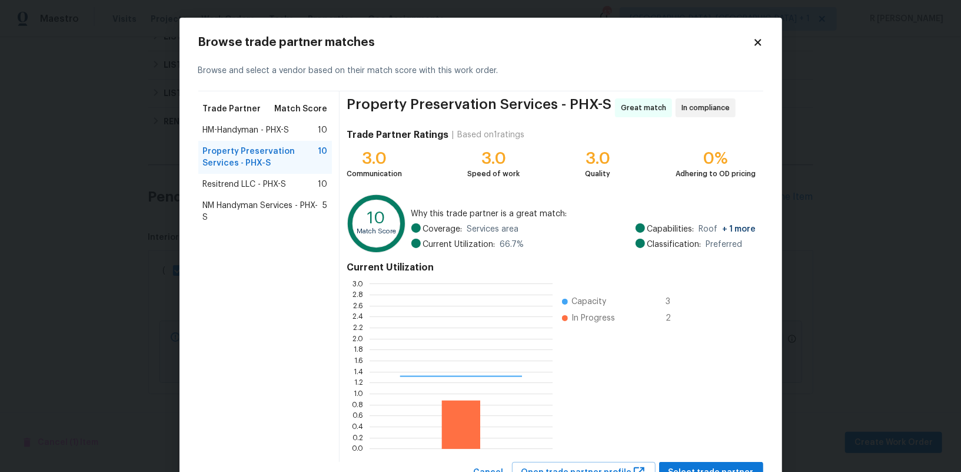
scroll to position [165, 183]
click at [641, 272] on h4 "Current Utilization" at bounding box center [551, 267] width 409 height 12
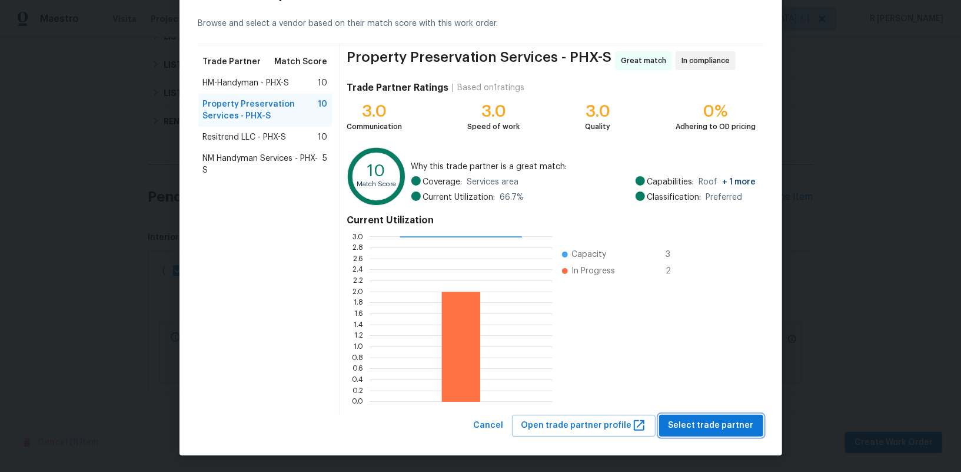
click at [707, 420] on span "Select trade partner" at bounding box center [711, 425] width 85 height 15
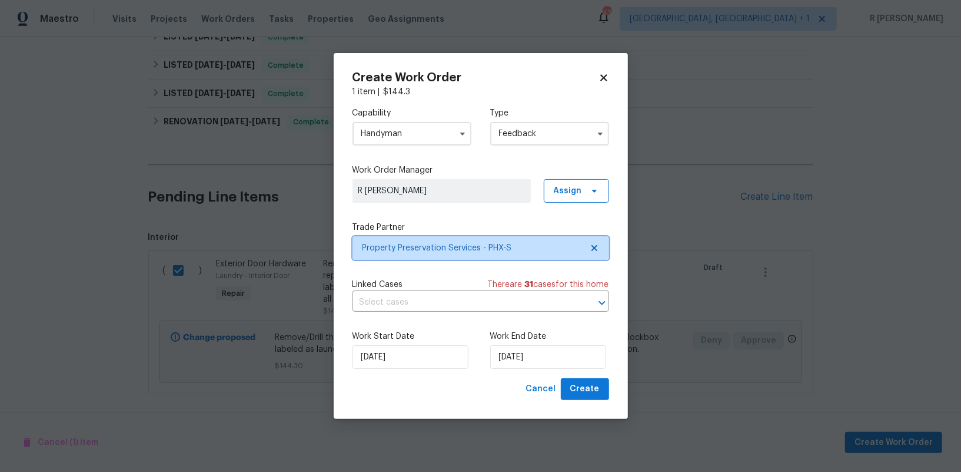
scroll to position [0, 0]
click at [502, 349] on input "23/09/2025" at bounding box center [548, 357] width 116 height 24
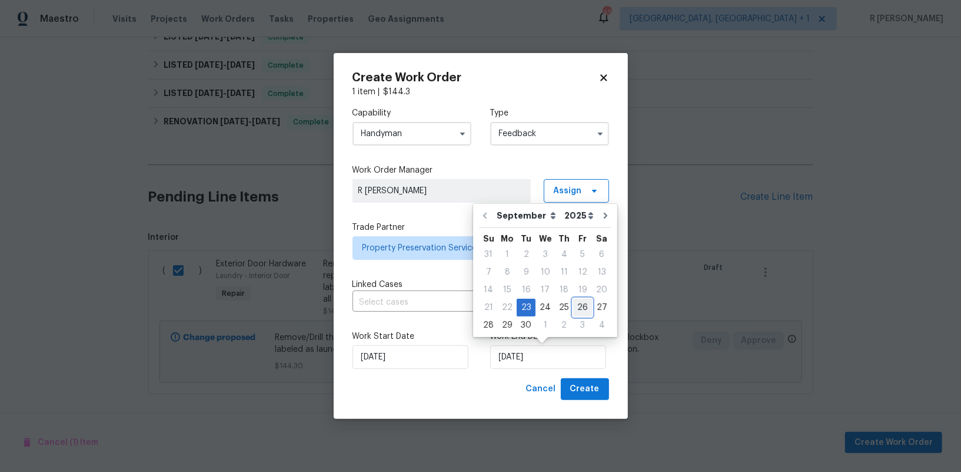
click at [580, 299] on div "26" at bounding box center [582, 307] width 19 height 16
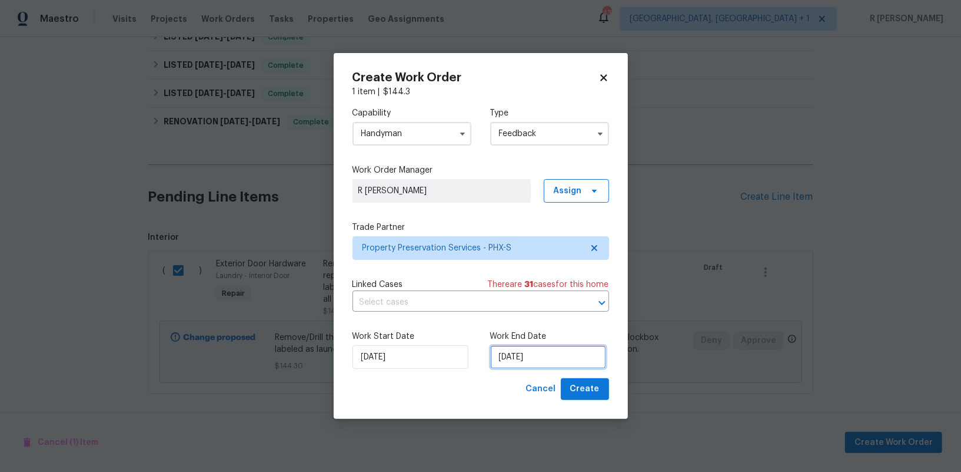
click at [527, 360] on input "26/09/2025" at bounding box center [548, 357] width 116 height 24
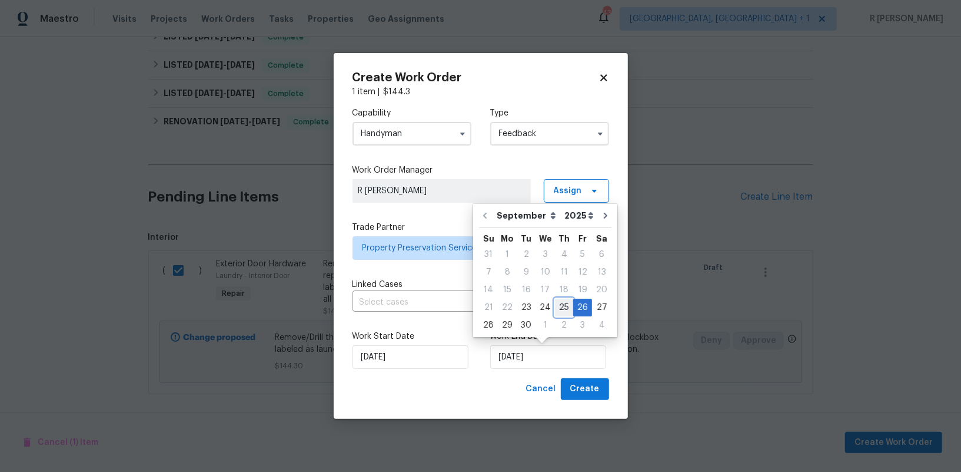
click at [565, 308] on div "25" at bounding box center [564, 307] width 18 height 16
type input "25/09/2025"
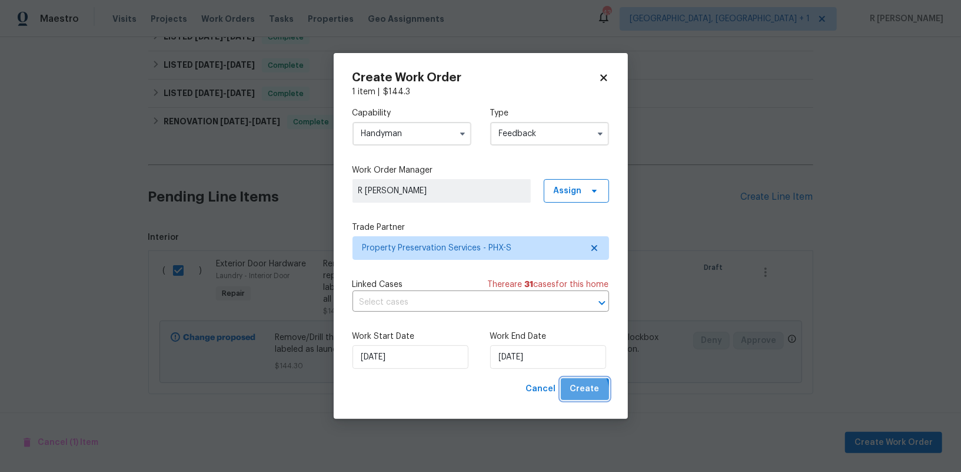
click at [570, 394] on button "Create" at bounding box center [585, 389] width 48 height 22
checkbox input "false"
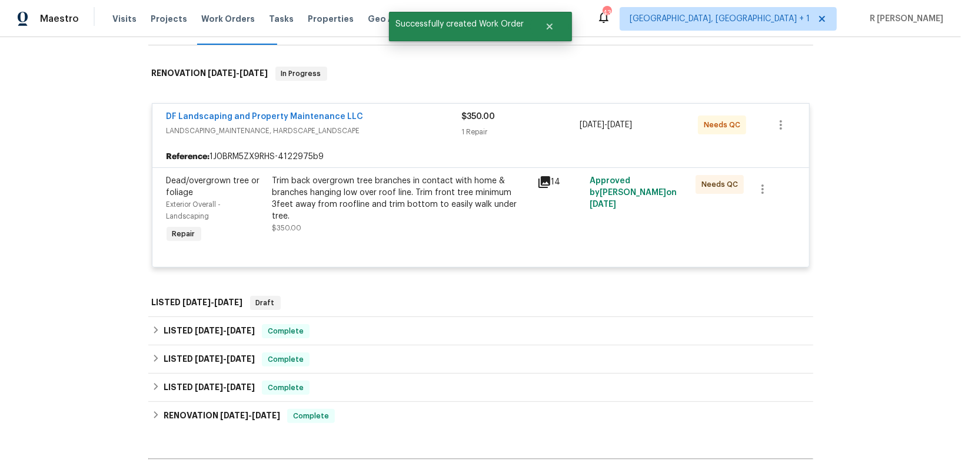
scroll to position [186, 0]
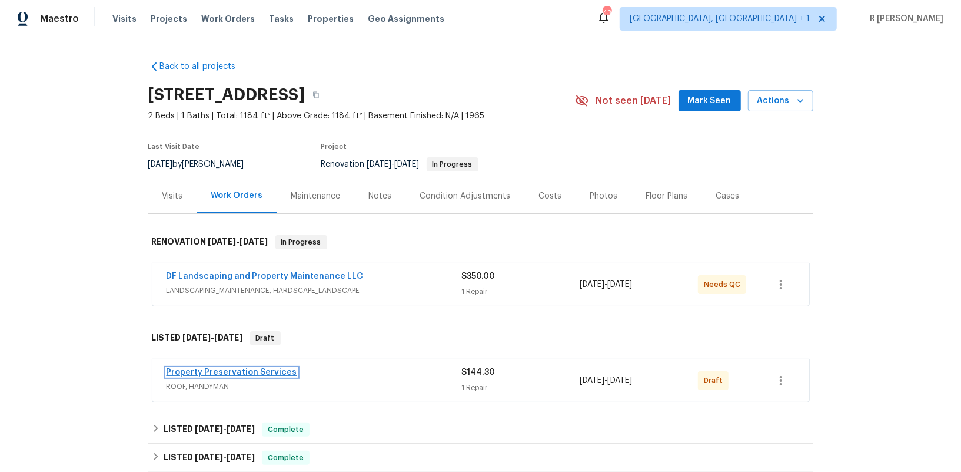
click at [219, 368] on link "Property Preservation Services" at bounding box center [232, 372] width 131 height 8
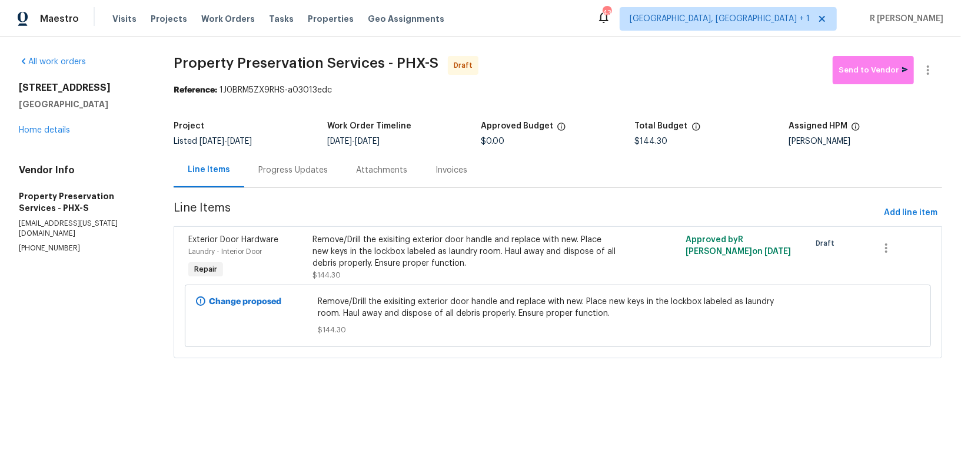
click at [302, 165] on div "Progress Updates" at bounding box center [292, 170] width 69 height 12
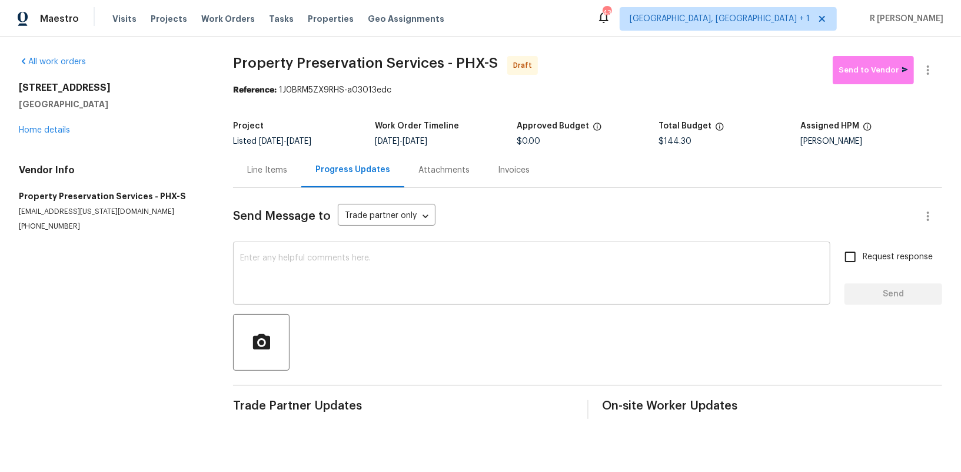
click at [360, 269] on textarea at bounding box center [531, 274] width 583 height 41
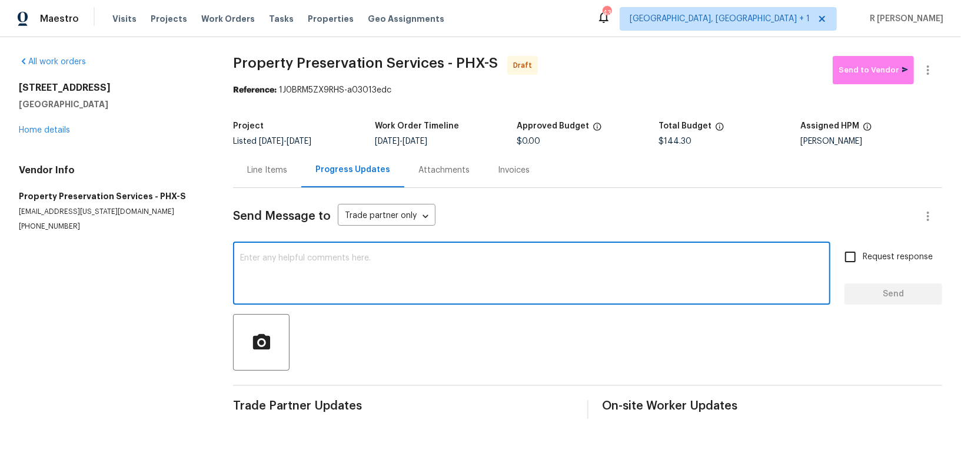
paste textarea "Hey, this is Yogesh from Opendoor. I’m confirming you received the WO for the p…"
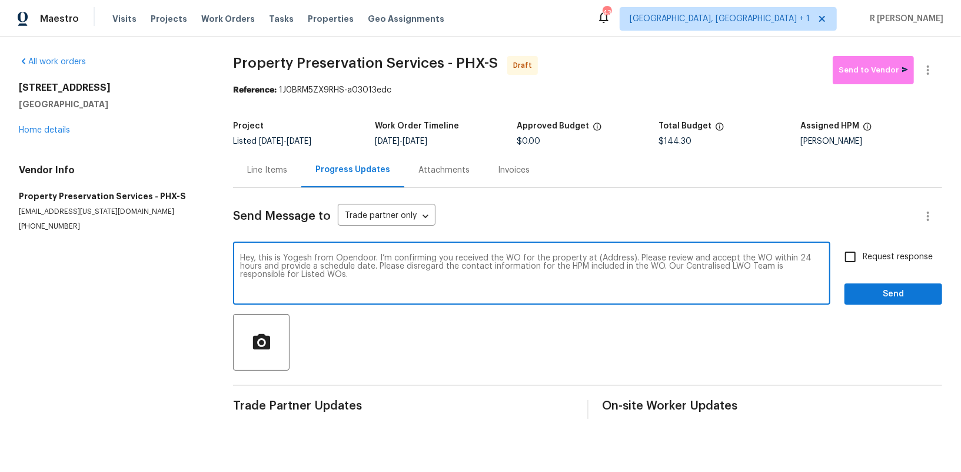
click at [607, 257] on textarea "Hey, this is Yogesh from Opendoor. I’m confirming you received the WO for the p…" at bounding box center [531, 274] width 583 height 41
click at [604, 257] on textarea "Hey, this is Yogesh from Opendoor. I’m confirming you received the WO for the p…" at bounding box center [531, 274] width 583 height 41
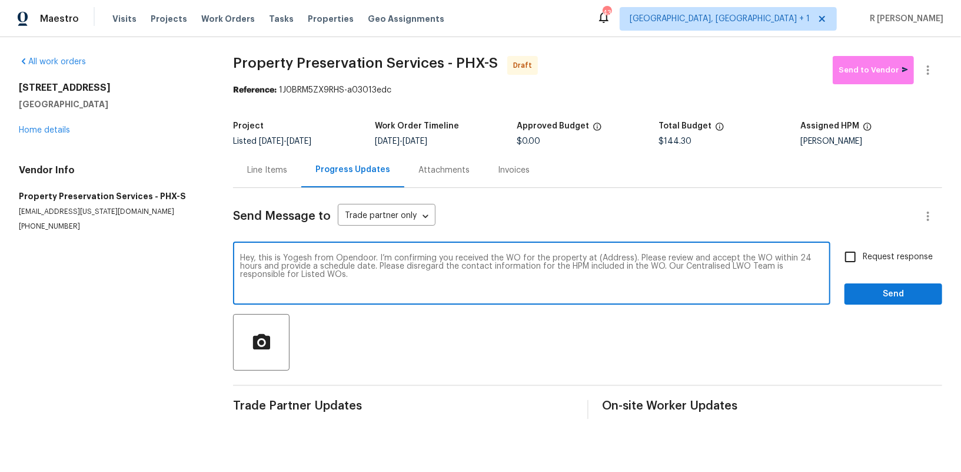
click at [604, 257] on textarea "Hey, this is Yogesh from Opendoor. I’m confirming you received the WO for the p…" at bounding box center [531, 274] width 583 height 41
paste textarea "[STREET_ADDRESS]"
type textarea "Hey, this is Yogesh from Opendoor. I’m confirming you received the WO for the p…"
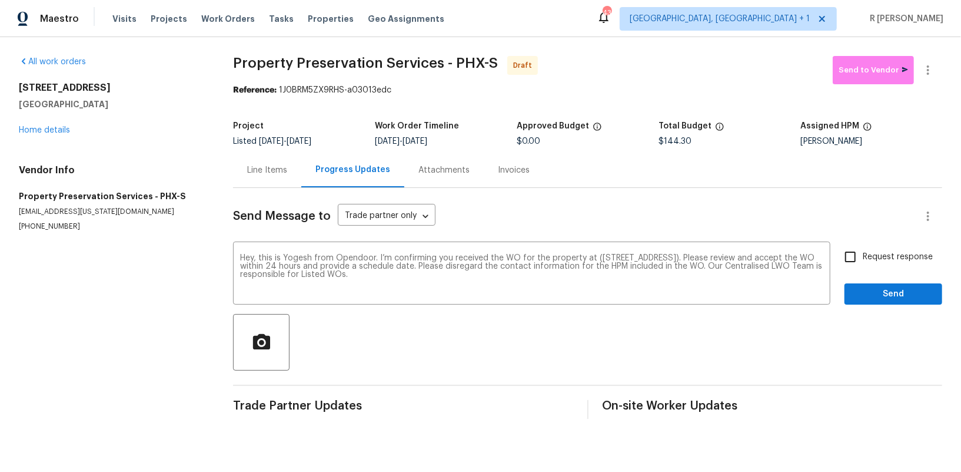
click at [905, 257] on span "Request response" at bounding box center [898, 257] width 70 height 12
click at [863, 257] on input "Request response" at bounding box center [850, 256] width 25 height 25
checkbox input "true"
click at [892, 300] on span "Send" at bounding box center [893, 294] width 79 height 15
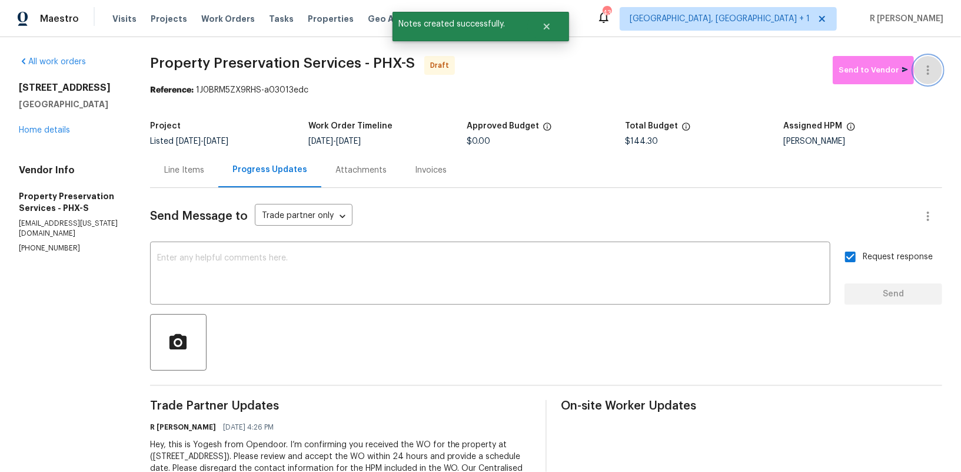
click at [924, 67] on icon "button" at bounding box center [928, 70] width 14 height 14
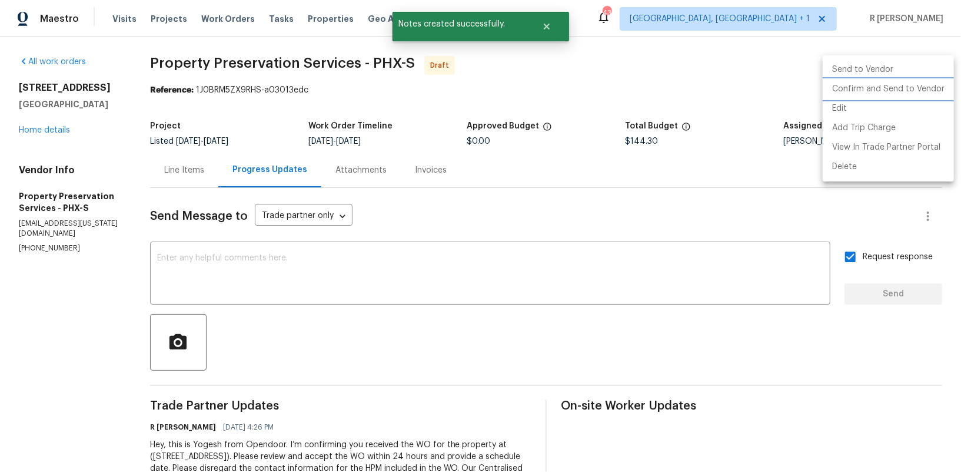
click at [857, 79] on li "Confirm and Send to Vendor" at bounding box center [888, 88] width 131 height 19
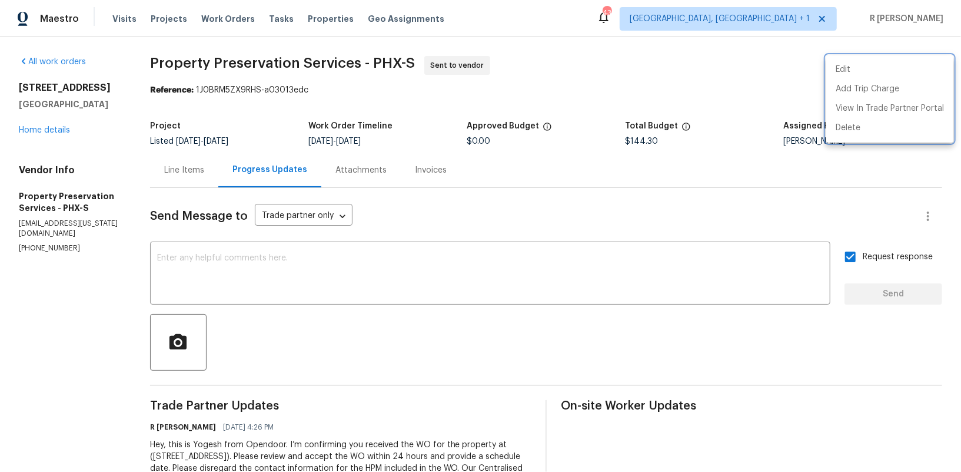
click at [412, 273] on div at bounding box center [480, 236] width 961 height 472
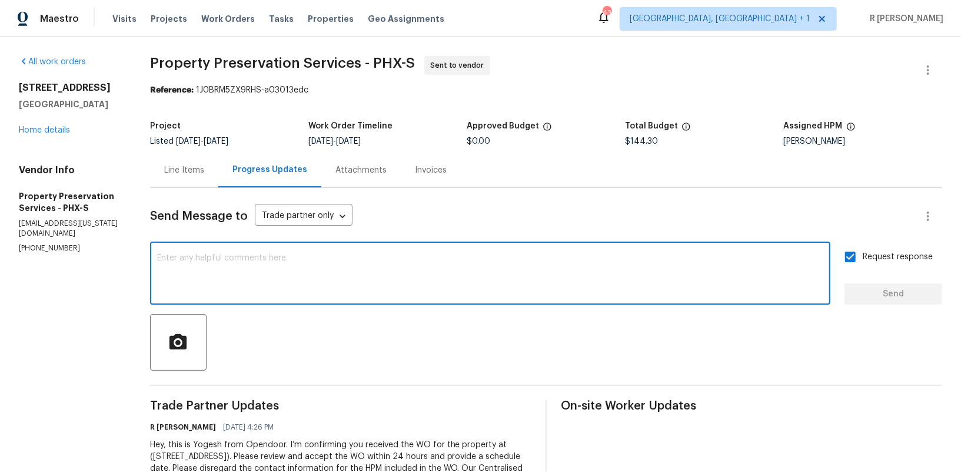
click at [412, 273] on textarea at bounding box center [490, 274] width 666 height 41
paste textarea "Attention All Work Orders must include before-photos (both close-up and wide-an…"
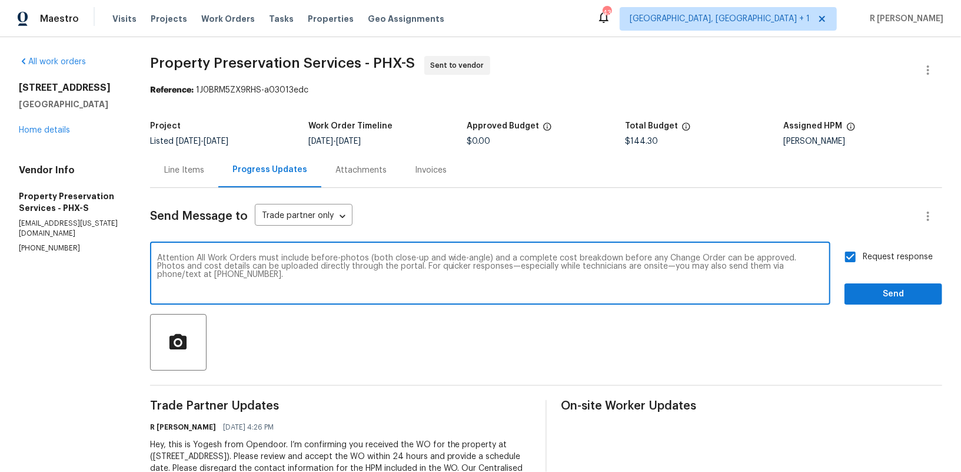
type textarea "Attention All Work Orders must include before-photos (both close-up and wide-an…"
click at [845, 304] on div "Attention All Work Orders must include before-photos (both close-up and wide-an…" at bounding box center [546, 274] width 792 height 60
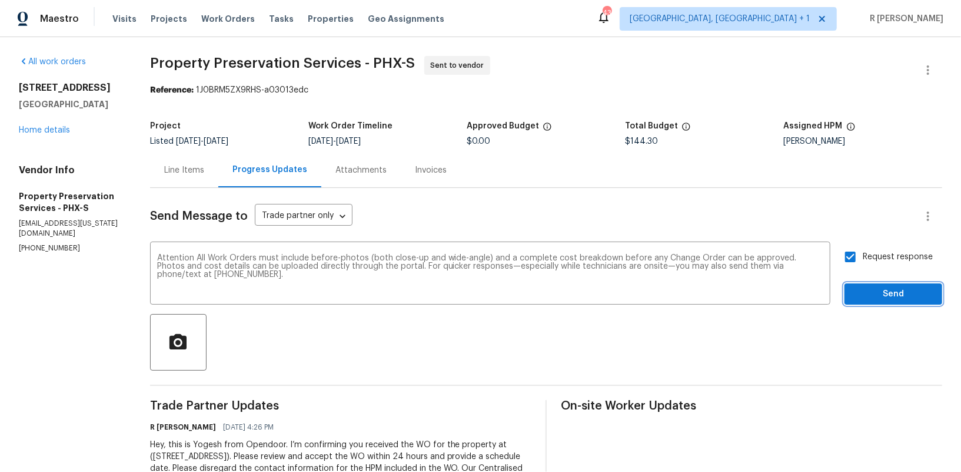
click at [870, 297] on span "Send" at bounding box center [893, 294] width 79 height 15
